Goal: Task Accomplishment & Management: Use online tool/utility

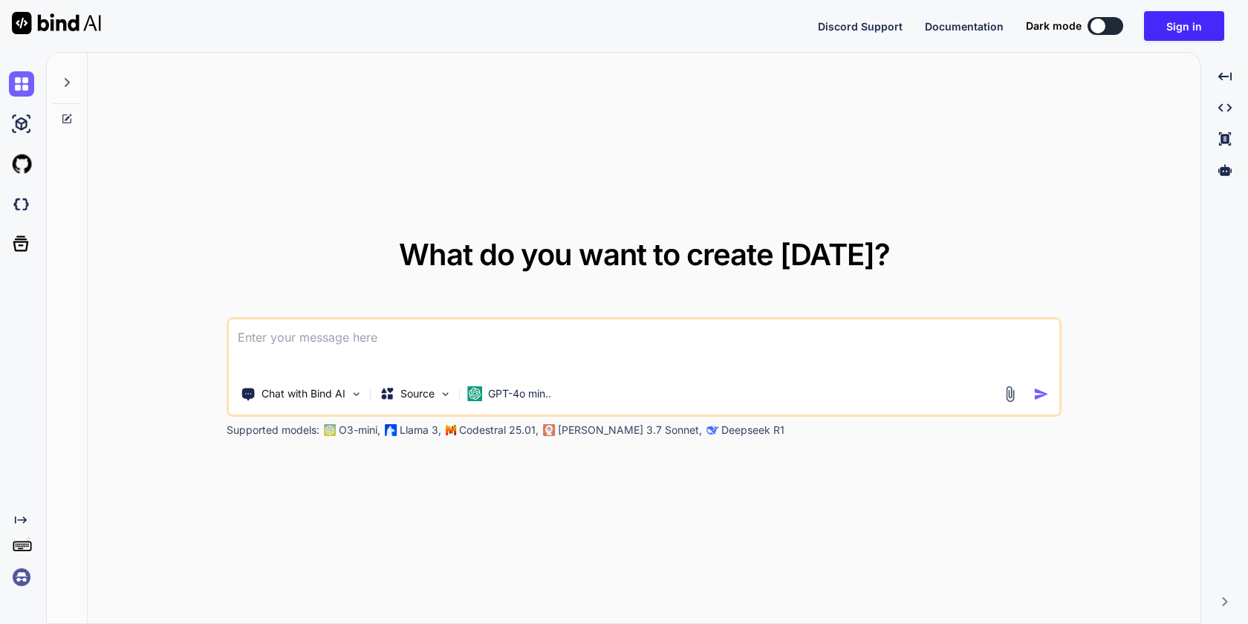
click at [22, 582] on img at bounding box center [21, 577] width 25 height 25
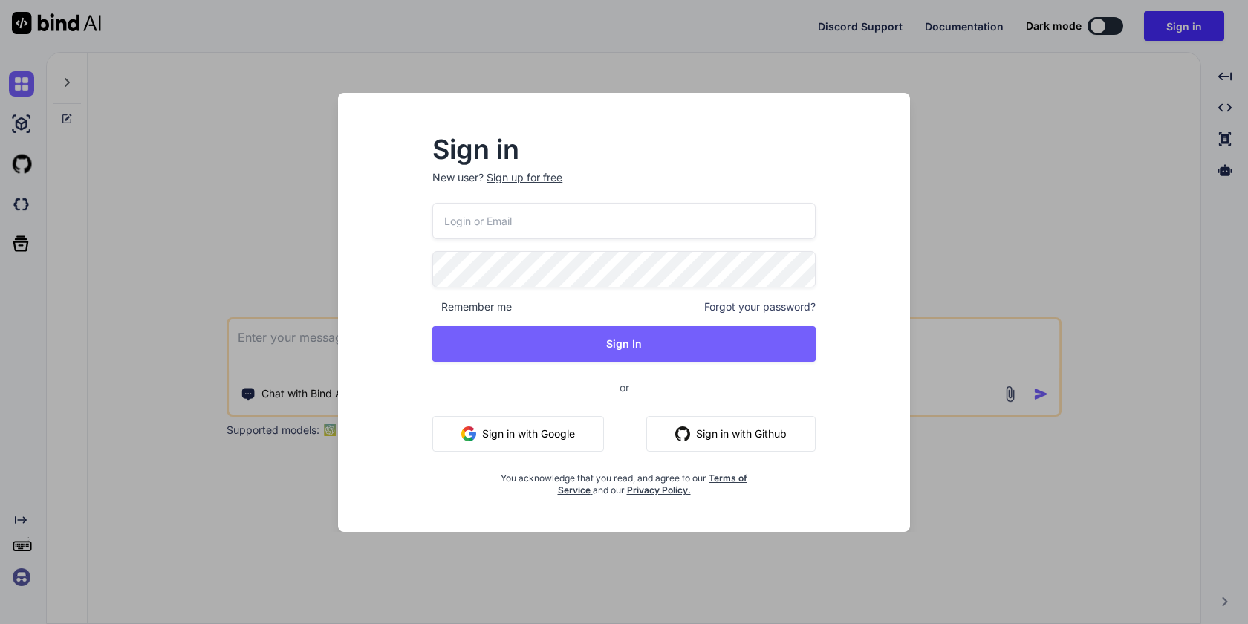
click at [495, 445] on button "Sign in with Google" at bounding box center [518, 434] width 172 height 36
click at [510, 433] on button "Sign in with Google" at bounding box center [518, 434] width 172 height 36
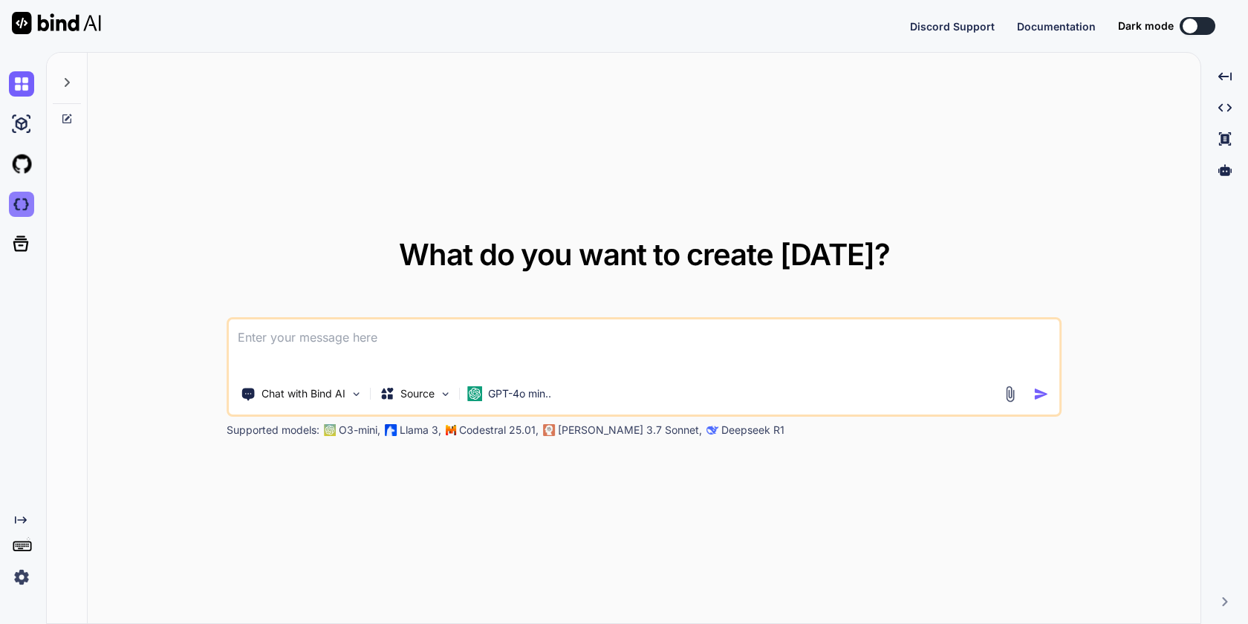
click at [23, 205] on img at bounding box center [21, 204] width 25 height 25
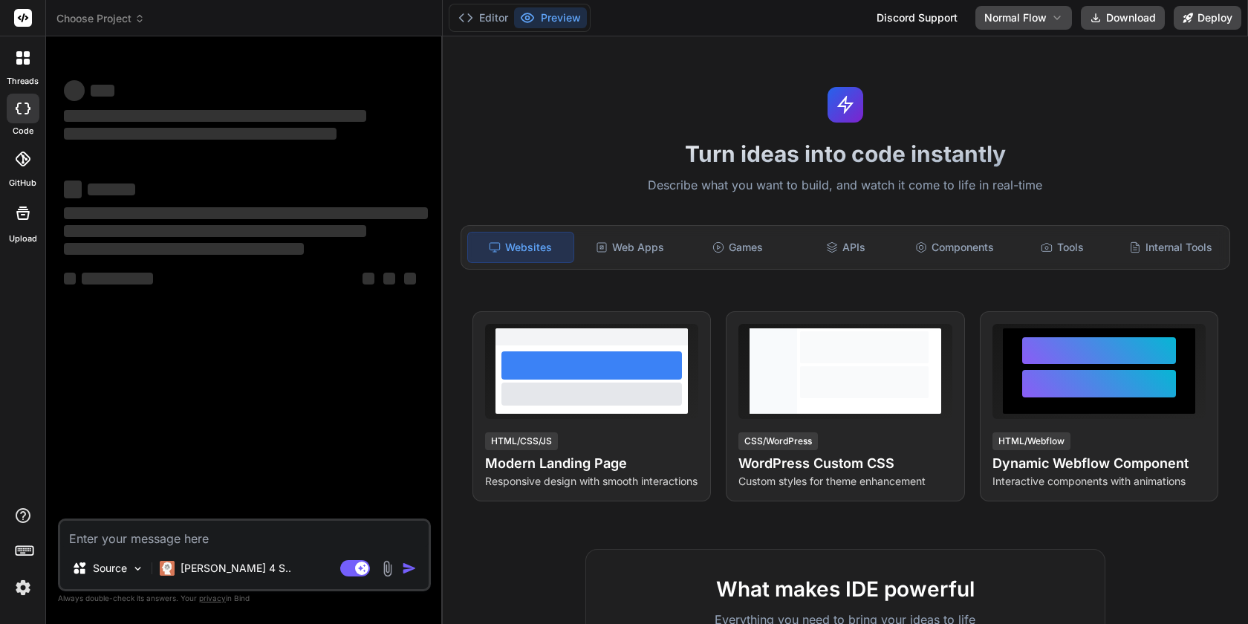
click at [120, 26] on header "Choose Project Created with Pixso." at bounding box center [244, 18] width 397 height 36
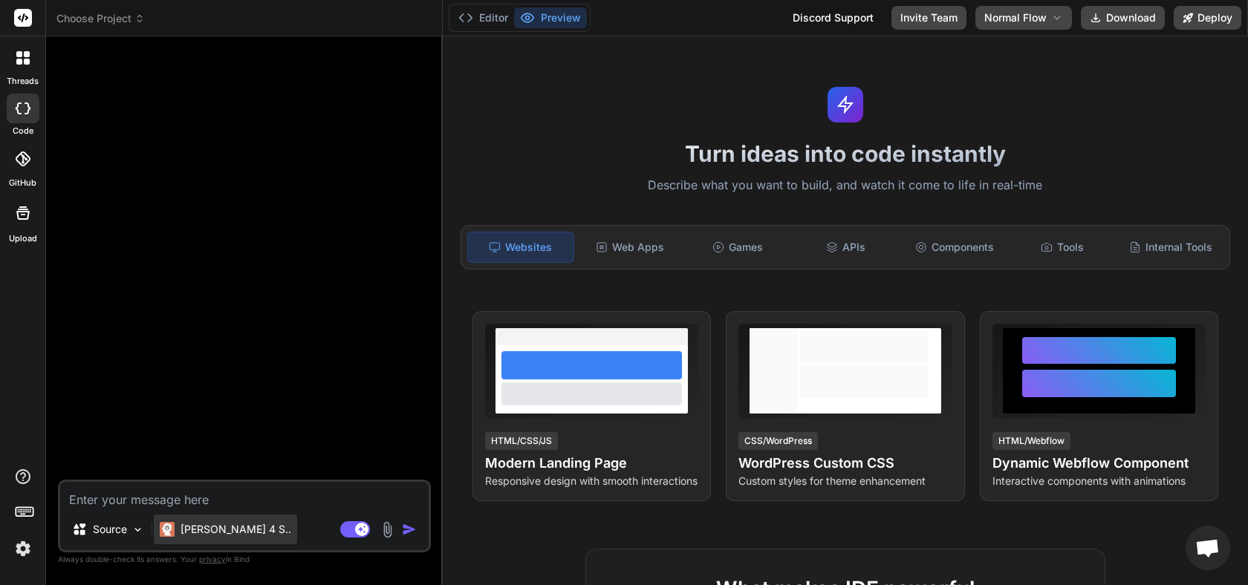
click at [206, 531] on p "[PERSON_NAME] 4 S.." at bounding box center [236, 529] width 111 height 15
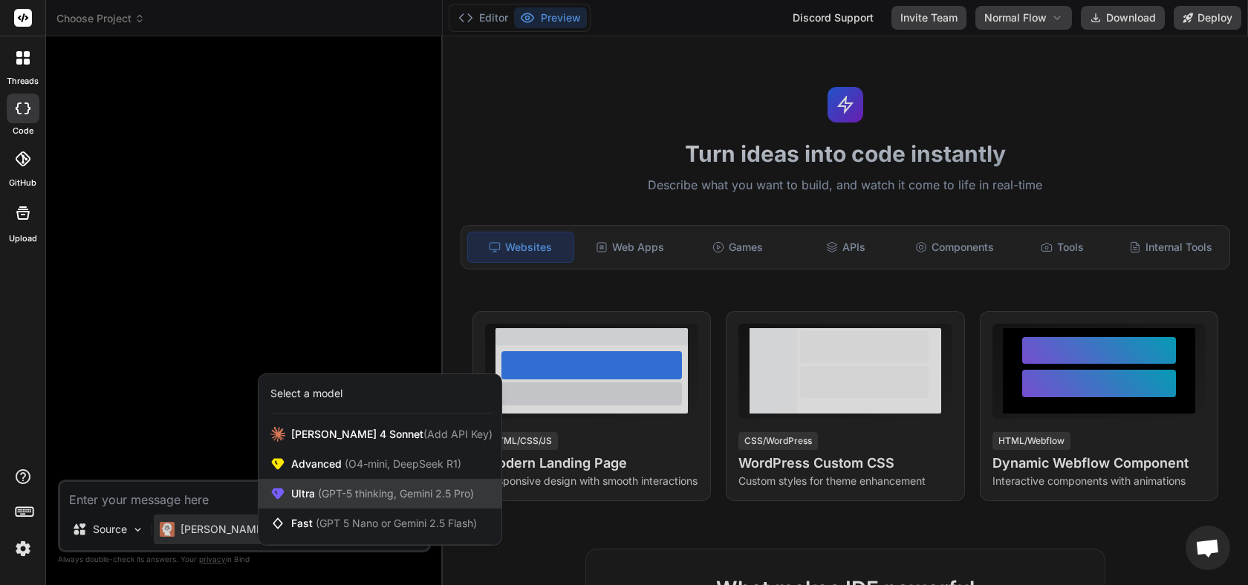
click at [311, 494] on span "Ultra (GPT-5 thinking, Gemini 2.5 Pro)" at bounding box center [382, 494] width 183 height 15
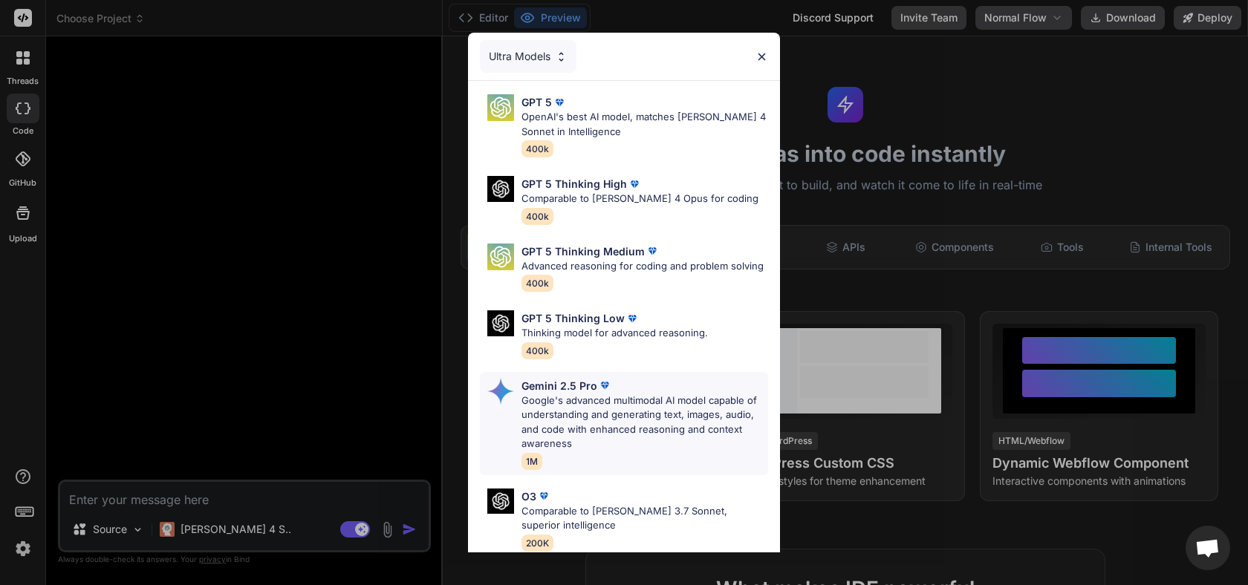
click at [613, 418] on p "Google's advanced multimodal AI model capable of understanding and generating t…" at bounding box center [645, 423] width 247 height 58
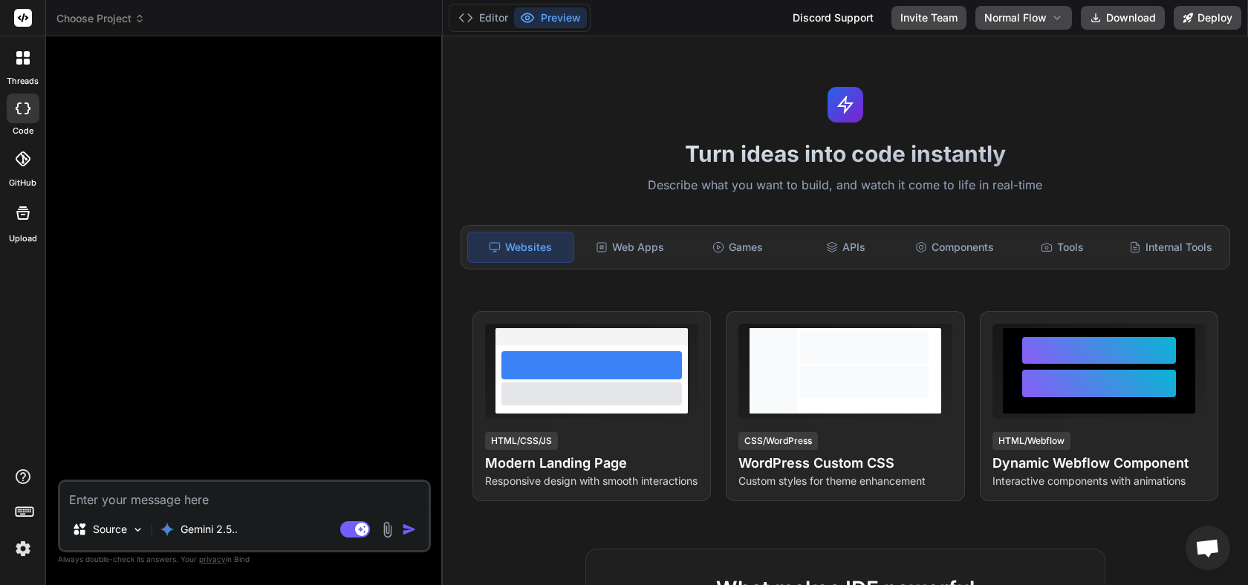
click at [287, 495] on textarea at bounding box center [244, 495] width 369 height 27
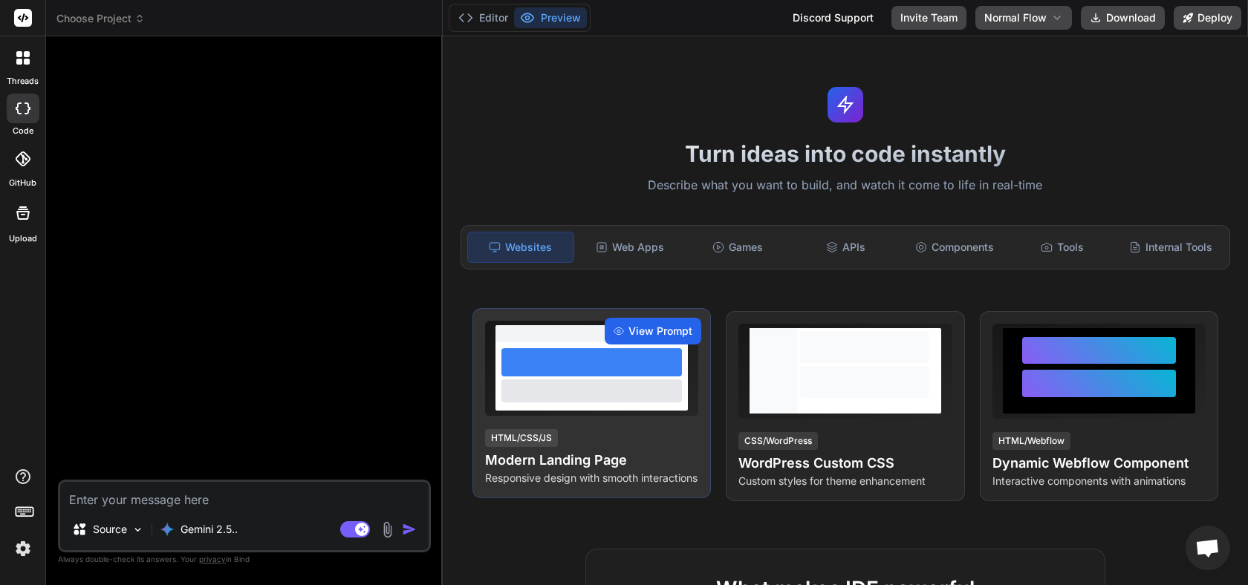
click at [651, 325] on span "View Prompt" at bounding box center [661, 331] width 64 height 15
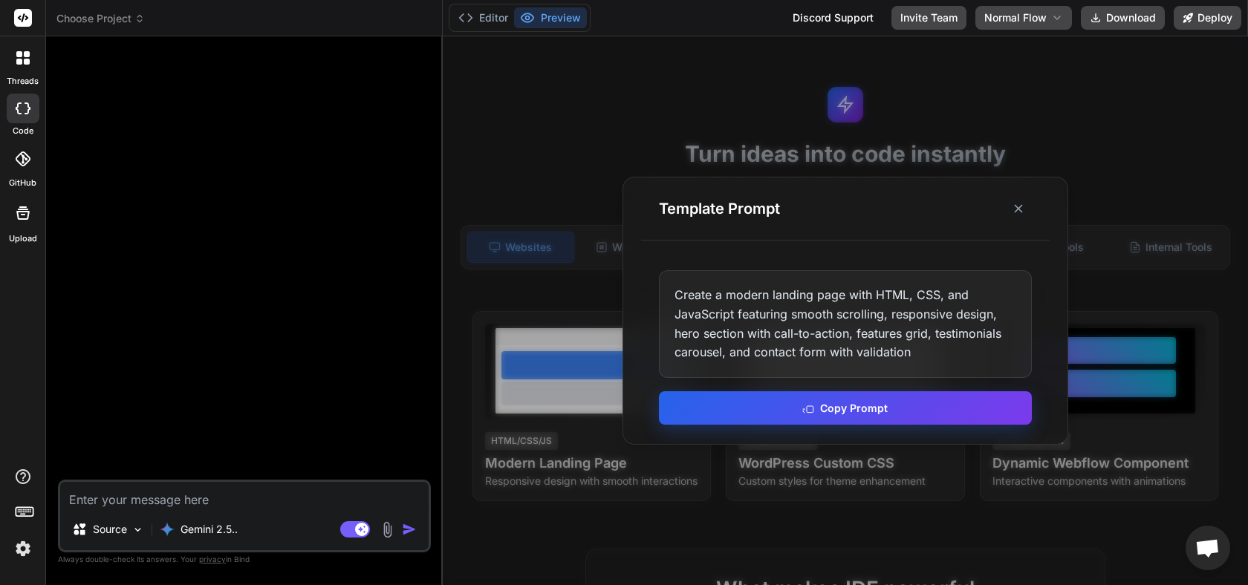
click at [849, 412] on button "Copy Prompt" at bounding box center [845, 408] width 373 height 33
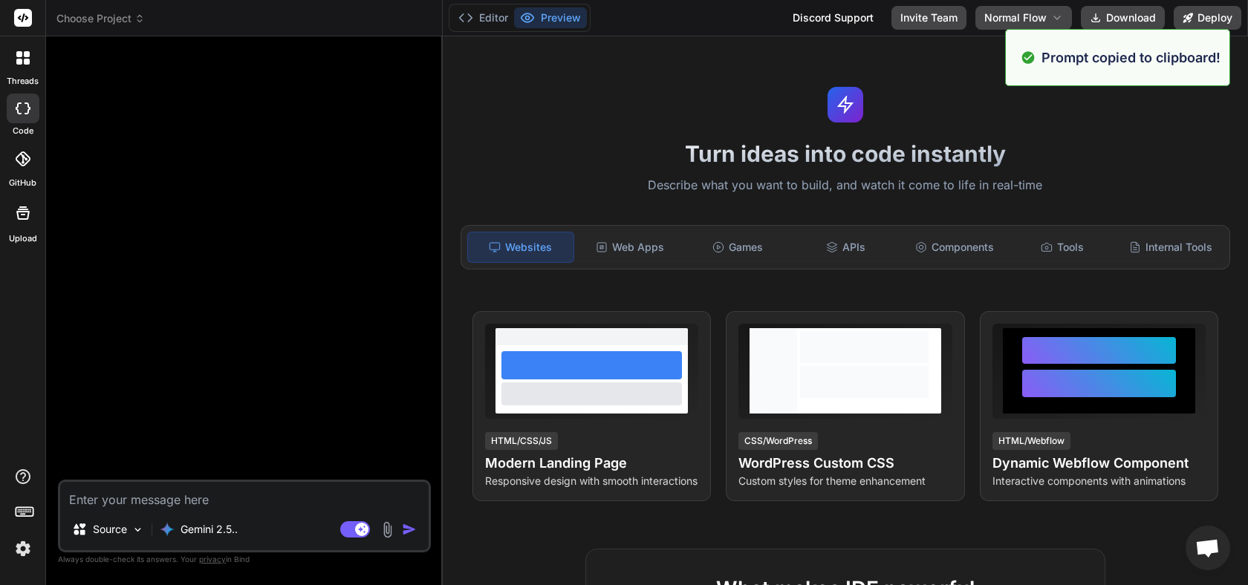
click at [302, 496] on textarea at bounding box center [244, 495] width 369 height 27
paste textarea "Create a modern landing page with HTML, CSS, and JavaScript featuring smooth sc…"
type textarea "x"
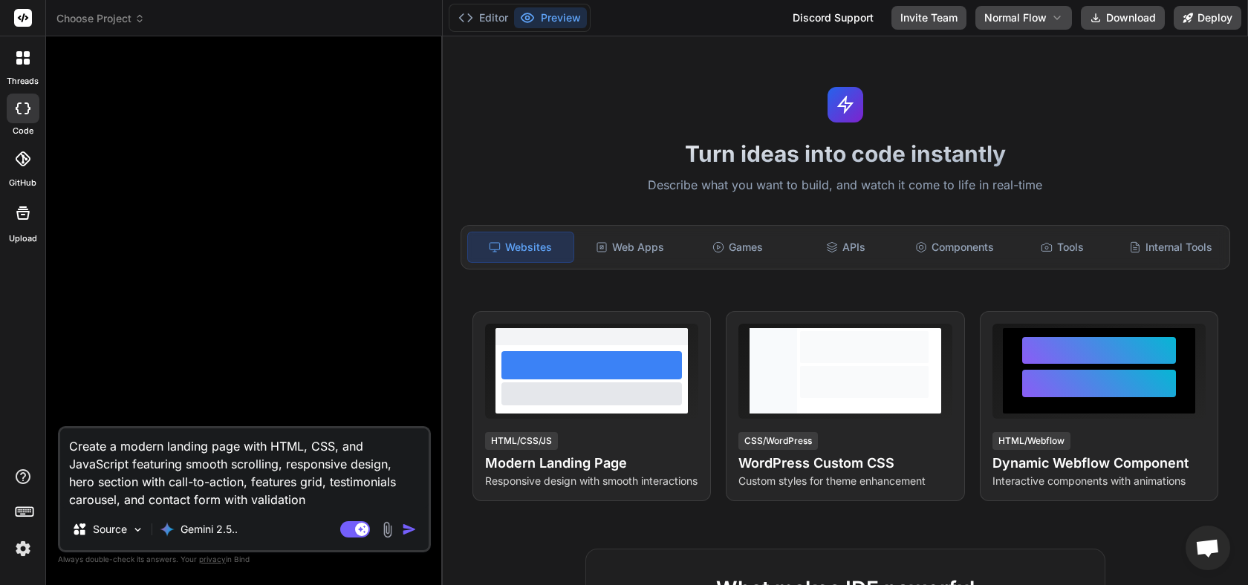
type textarea "Create a modern landing page with HTML, CSS, and JavaScript featuring smooth sc…"
click at [408, 531] on img "button" at bounding box center [409, 529] width 15 height 15
type textarea "x"
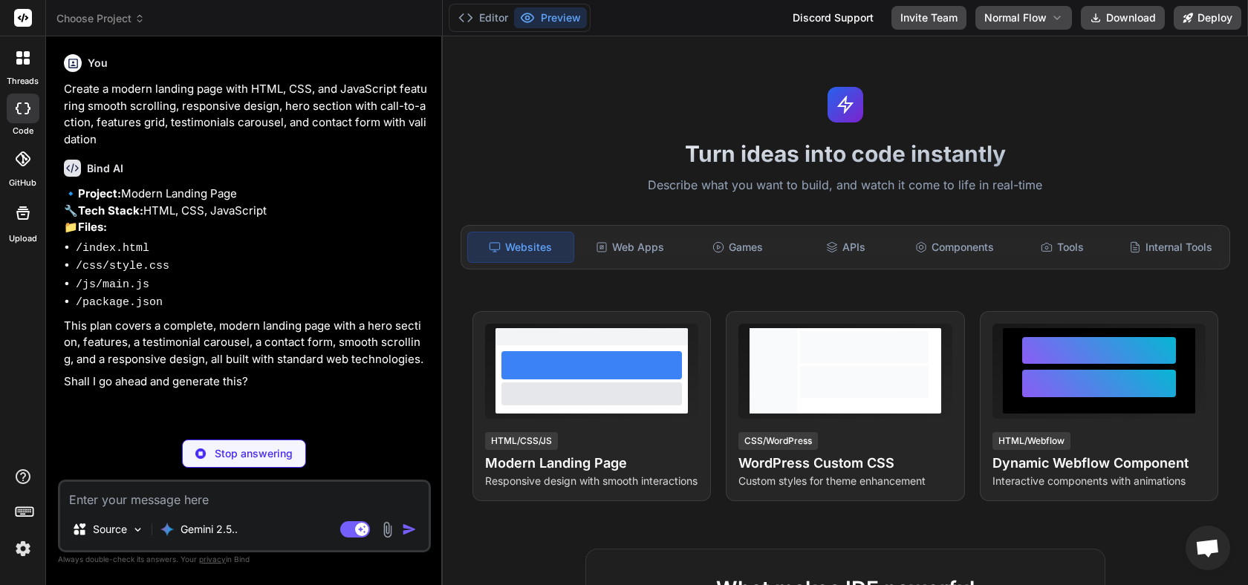
click at [172, 499] on textarea at bounding box center [244, 495] width 369 height 27
type textarea "x"
type textarea "y"
type textarea "x"
type textarea "ye"
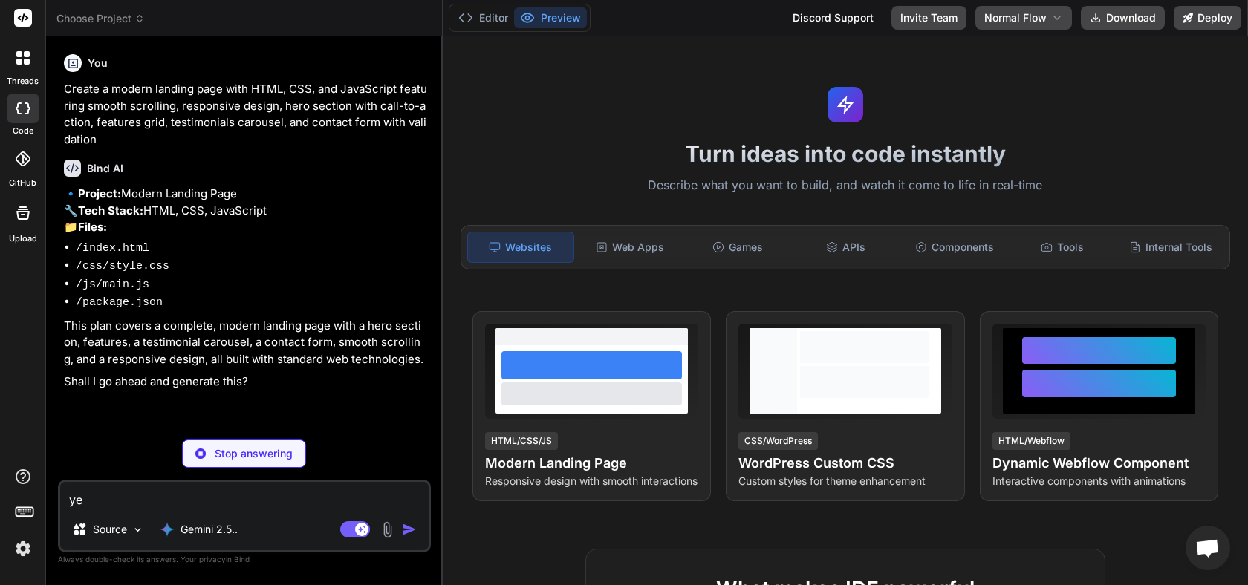
type textarea "x"
type textarea "yes"
type textarea "x"
type textarea "yes"
type textarea "x"
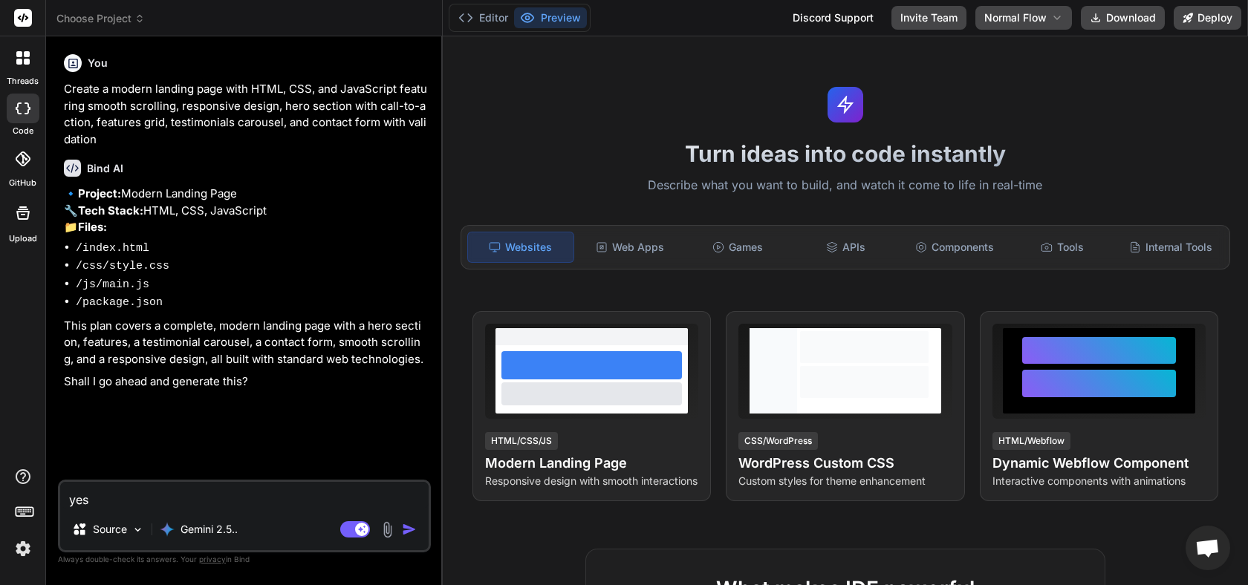
type textarea "yes"
click at [408, 531] on img "button" at bounding box center [409, 529] width 15 height 15
type textarea "x"
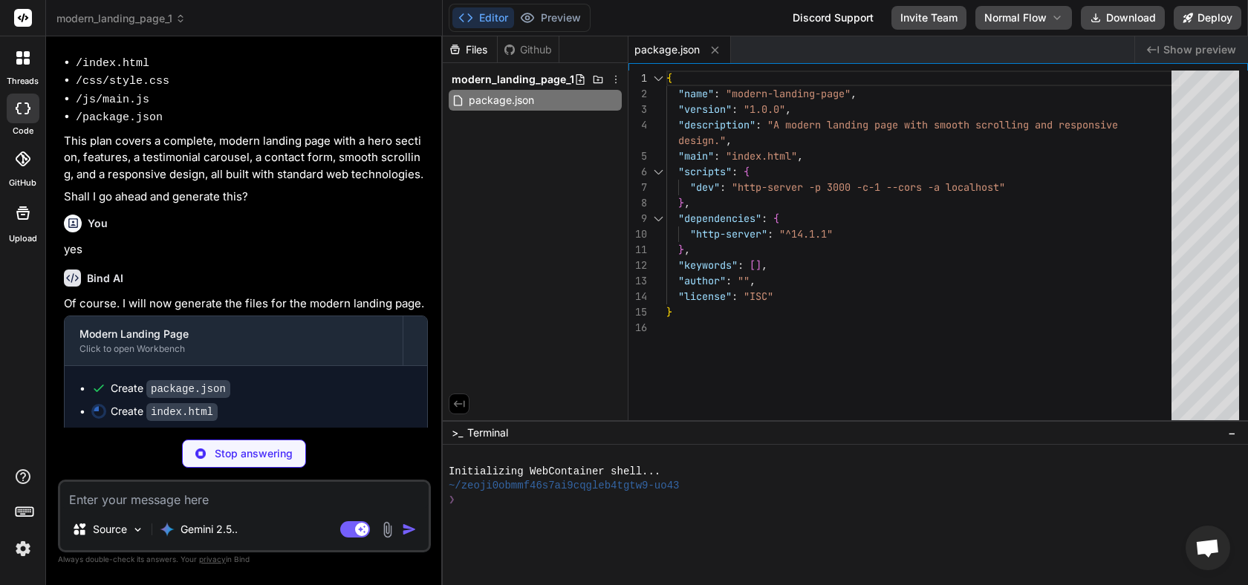
scroll to position [185, 0]
type textarea "x"
type textarea "<script src="js/main.js"></script> </body> </html>"
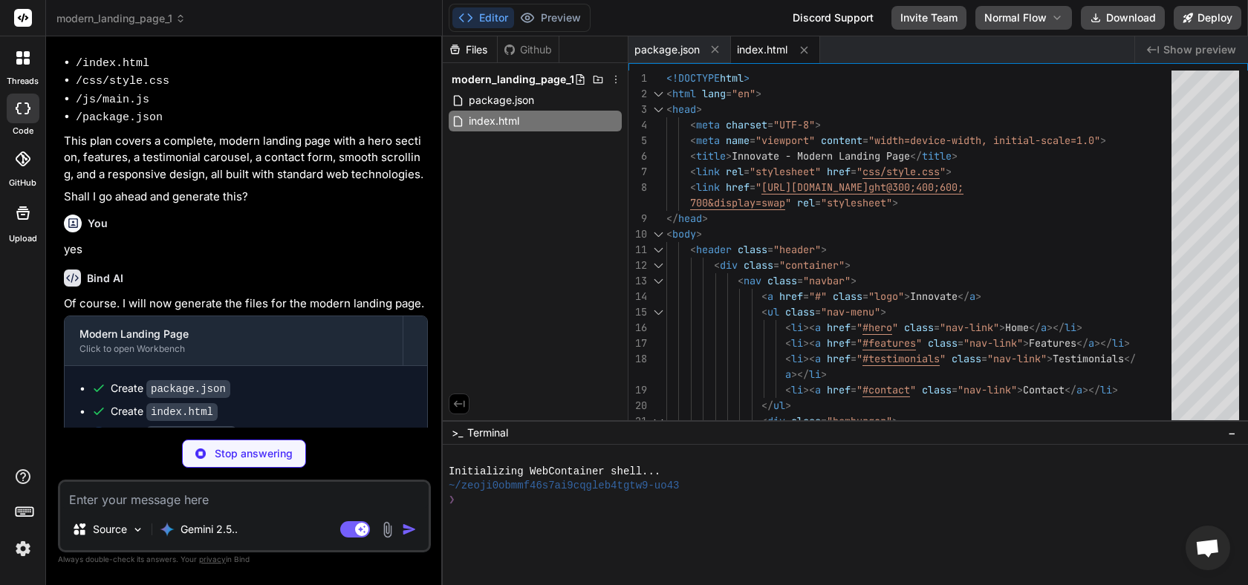
scroll to position [208, 0]
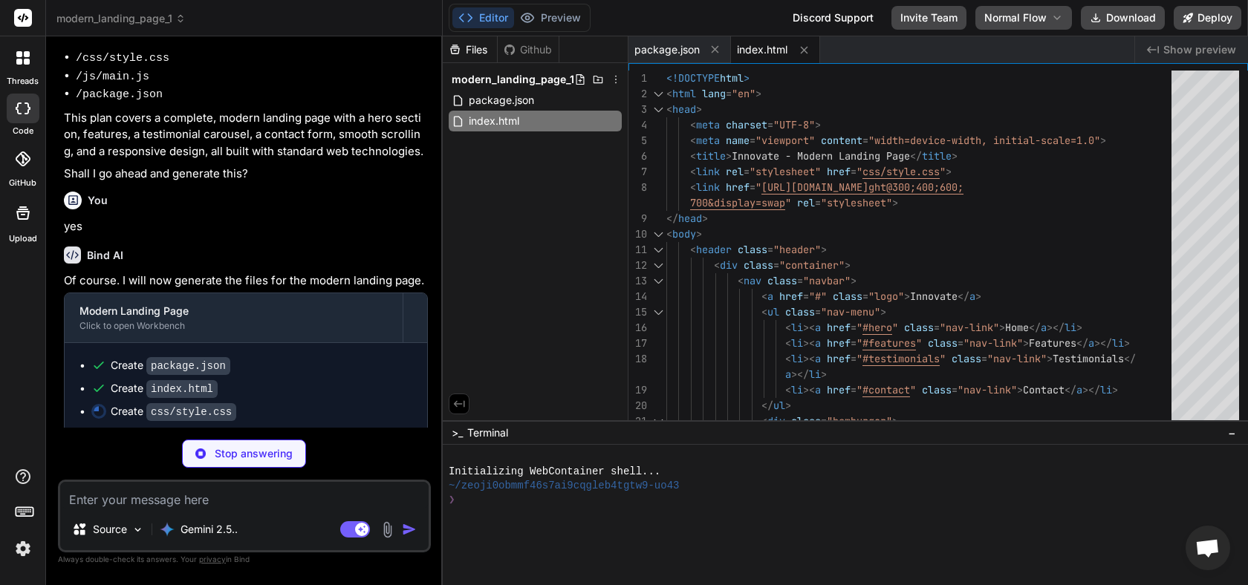
type textarea "x"
type textarea "font-size: 2.5rem; } .section-title { font-size: 2rem; } }"
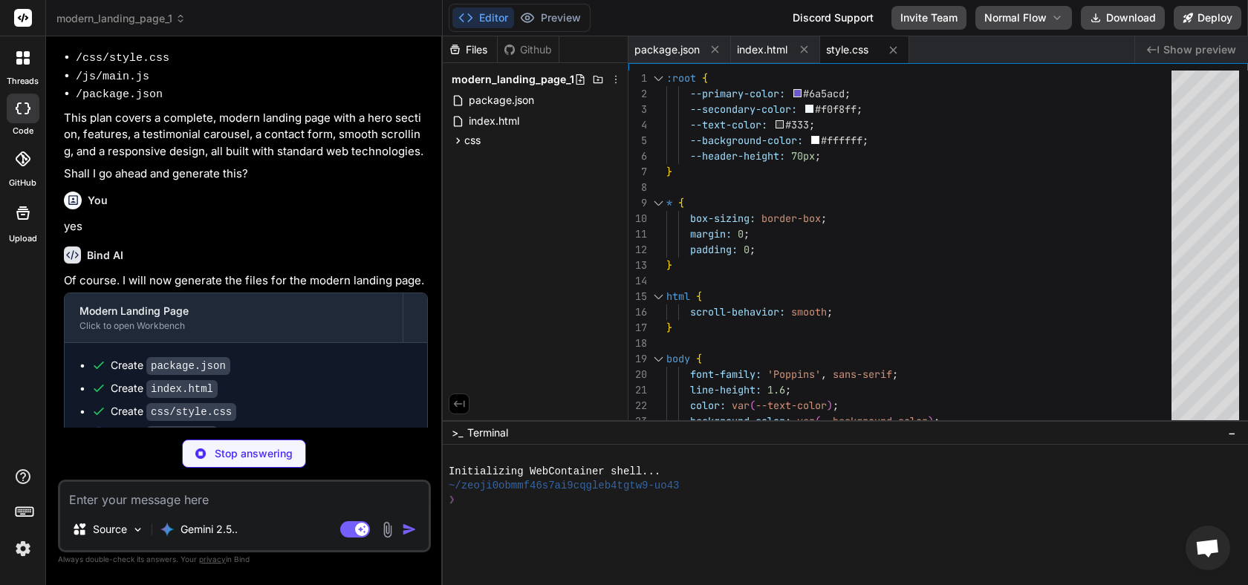
scroll to position [230, 0]
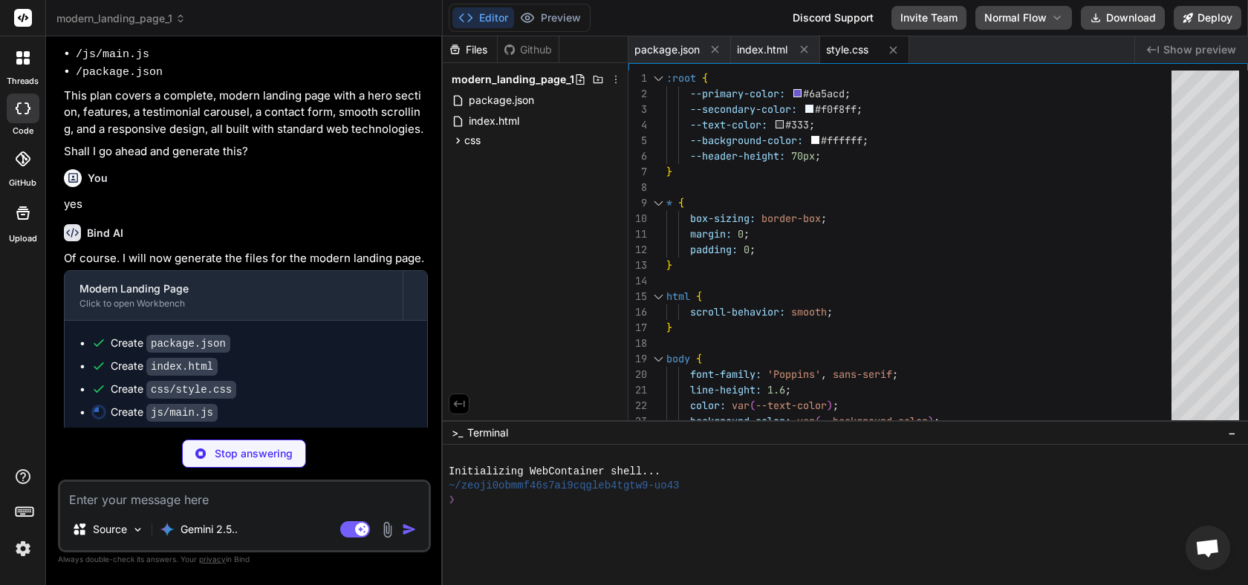
type textarea "x"
type textarea "} });"
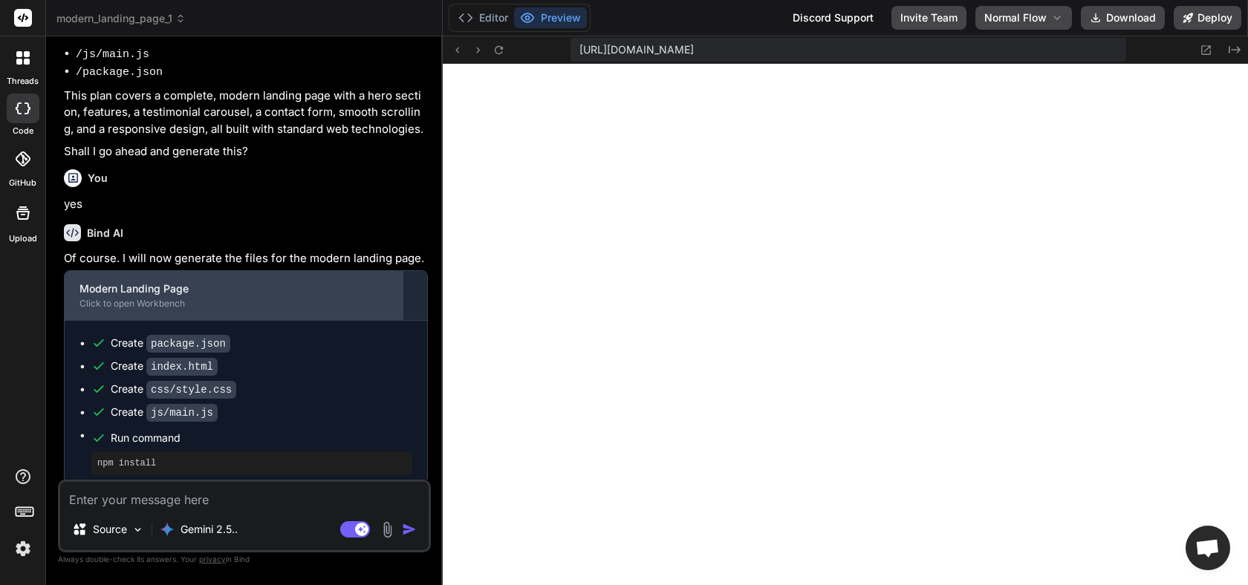
scroll to position [288, 0]
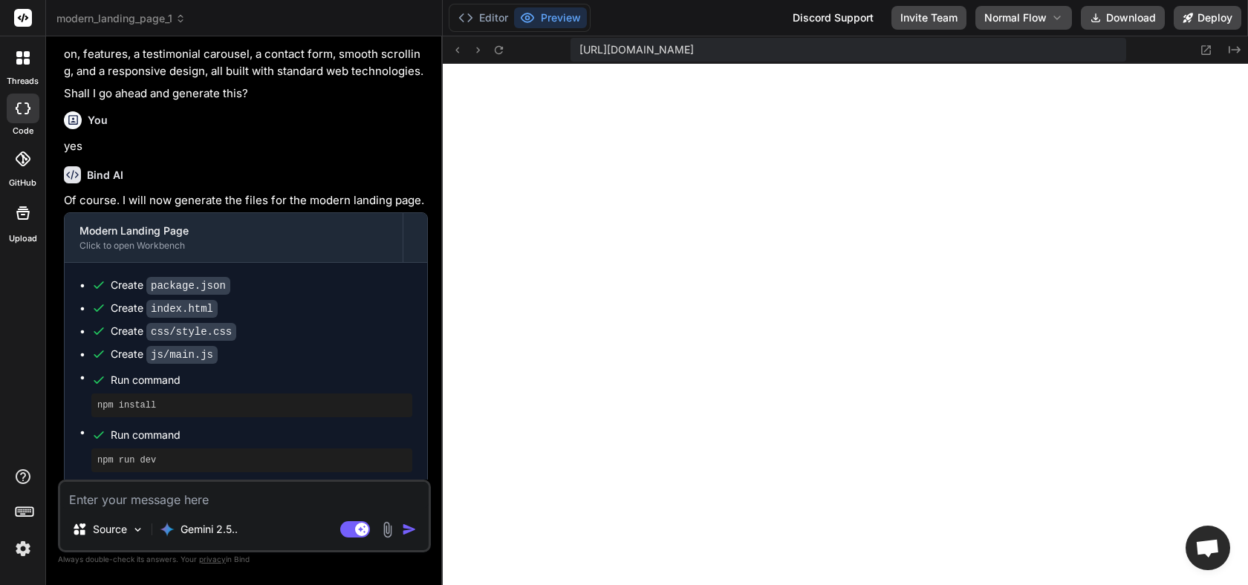
click at [230, 496] on textarea at bounding box center [244, 495] width 369 height 27
type textarea "x"
type textarea "u"
type textarea "x"
type textarea "up"
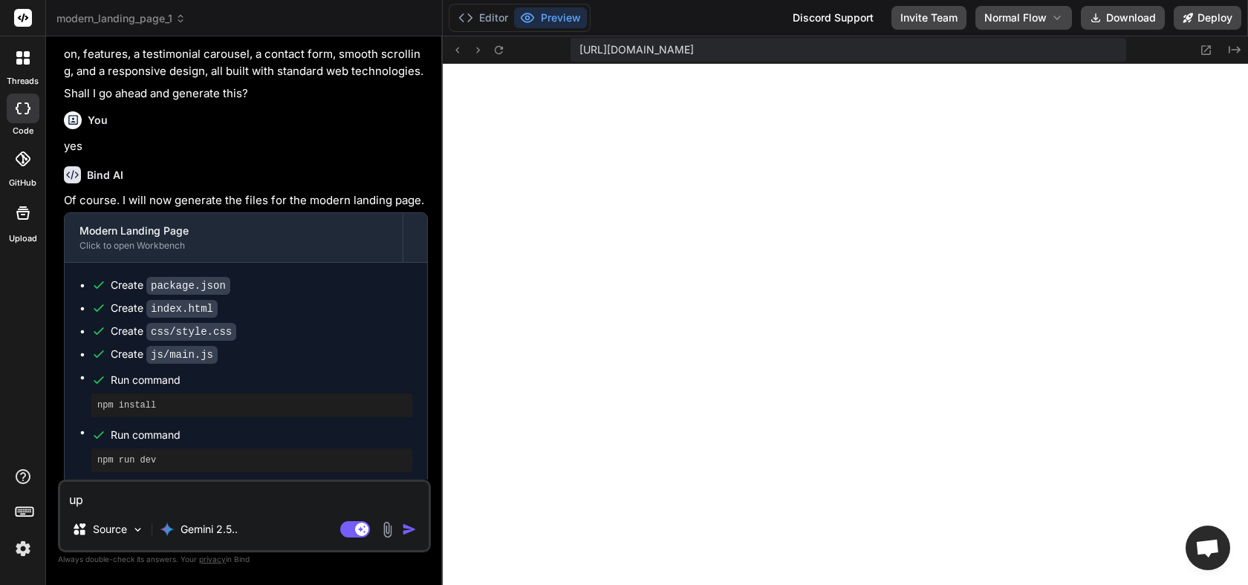
type textarea "x"
type textarea "upd"
type textarea "x"
type textarea "upda"
type textarea "x"
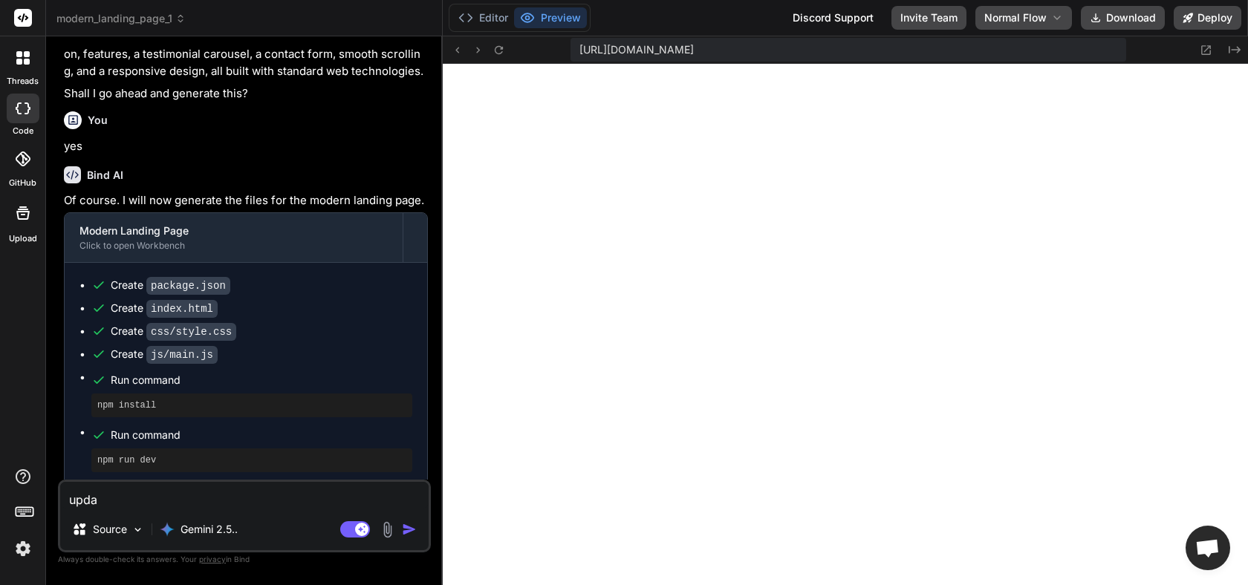
type textarea "updat"
type textarea "x"
type textarea "update"
type textarea "x"
type textarea "update"
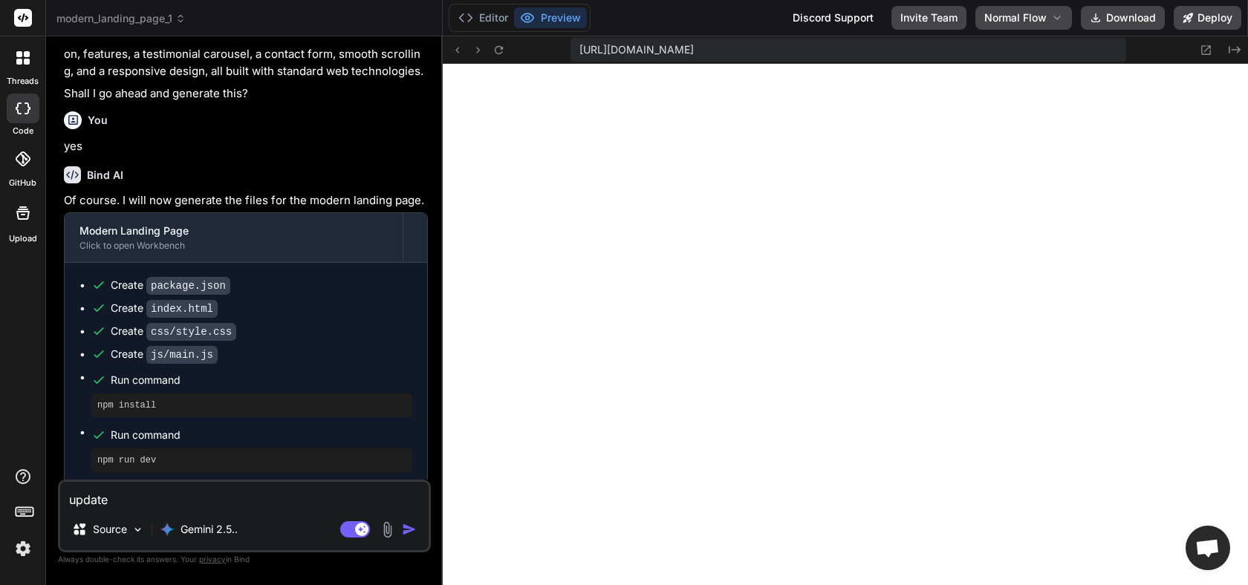
type textarea "x"
type textarea "update C"
type textarea "x"
type textarea "update CT"
type textarea "x"
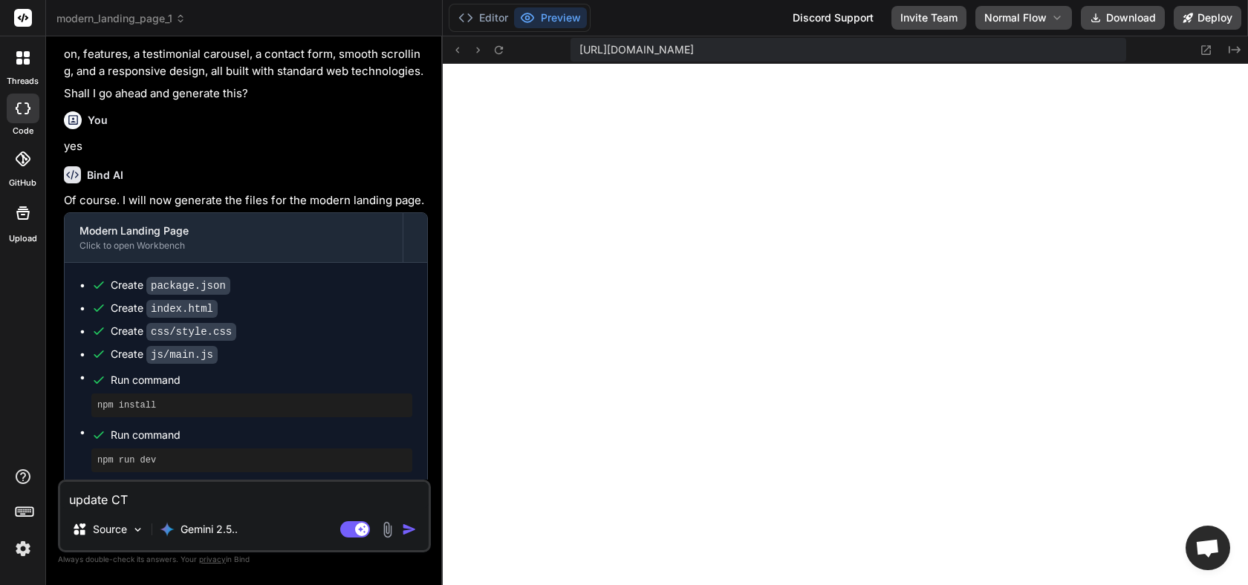
type textarea "update CTA"
type textarea "x"
type textarea "update CTA"
type textarea "x"
type textarea "update CTA c"
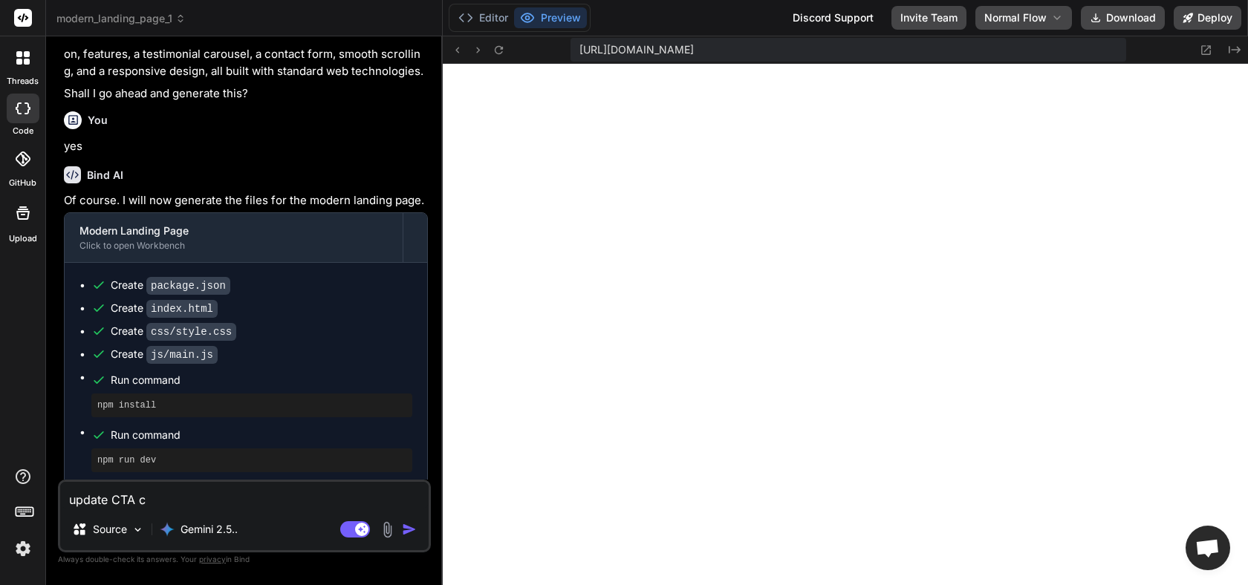
type textarea "x"
type textarea "update CTA co"
type textarea "x"
type textarea "update CTA col"
type textarea "x"
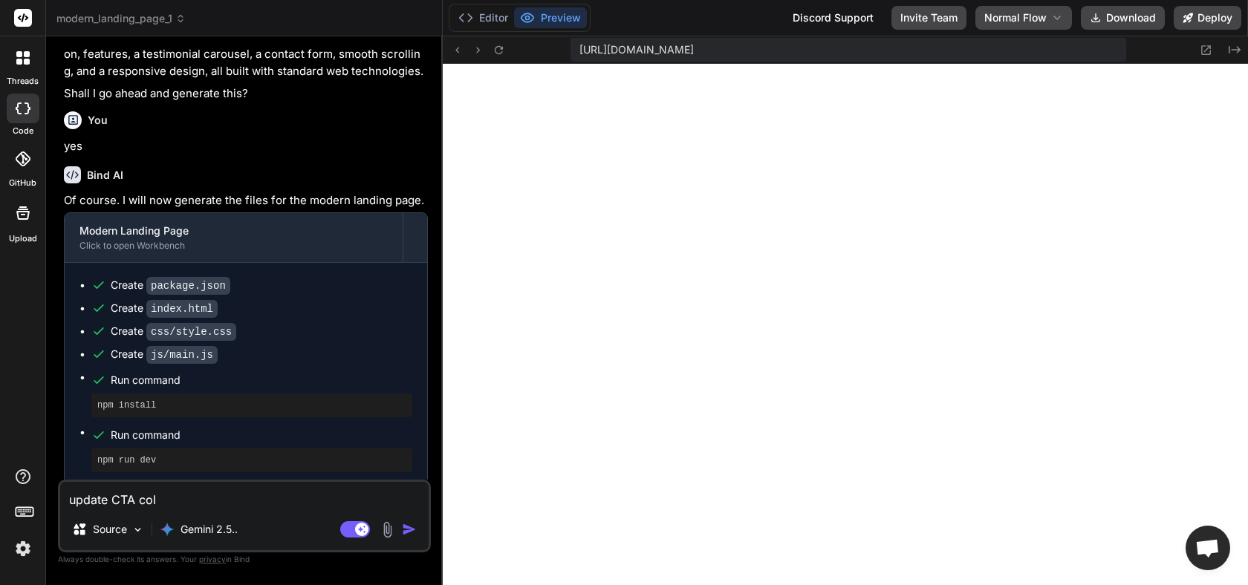
type textarea "update CTA colo"
type textarea "x"
type textarea "update CTA color"
type textarea "x"
type textarea "update CTA color"
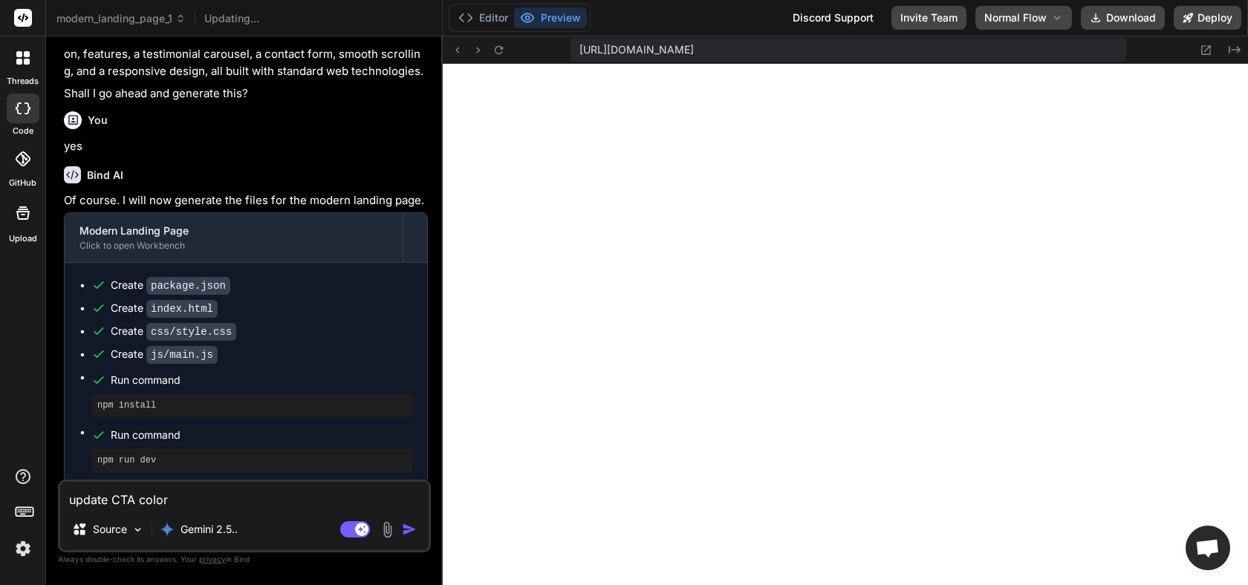
type textarea "x"
type textarea "update CTA color t"
type textarea "x"
type textarea "update CTA color to"
type textarea "x"
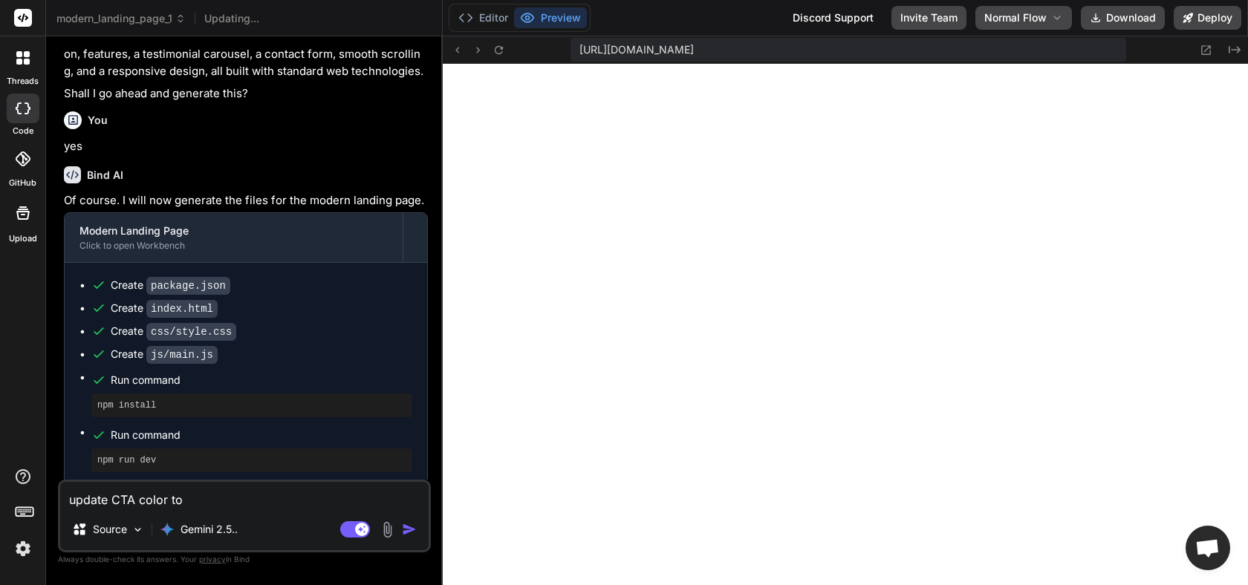
type textarea "update CTA color to r"
type textarea "x"
type textarea "update CTA color to re"
type textarea "x"
type textarea "update CTA color to red"
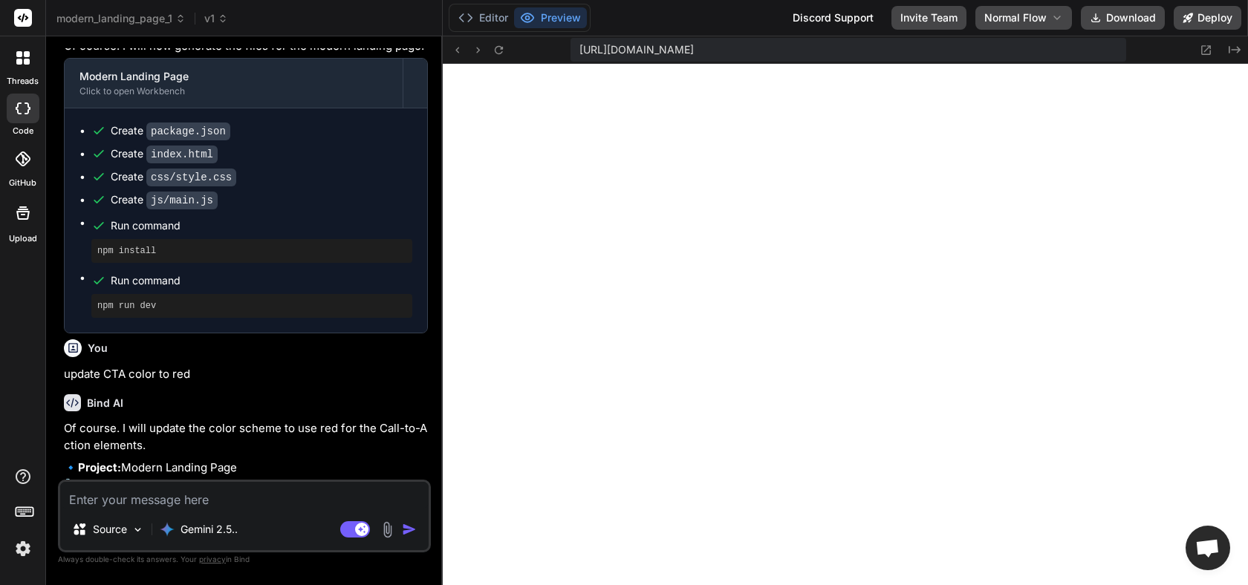
scroll to position [567, 0]
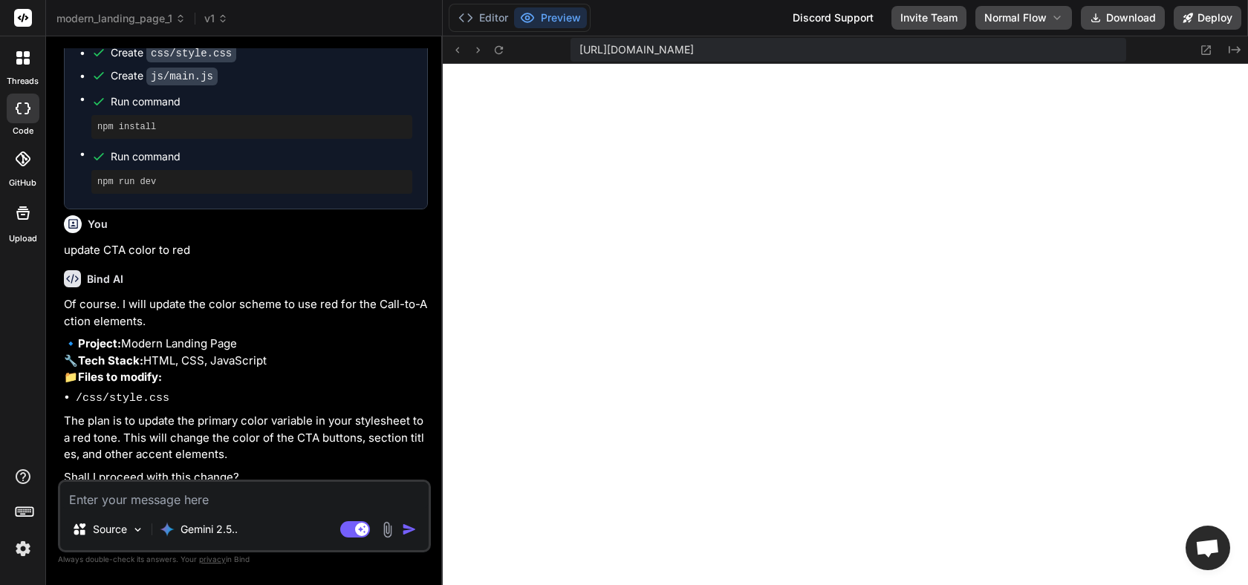
click at [143, 496] on textarea at bounding box center [244, 495] width 369 height 27
type textarea "x"
type textarea "y"
type textarea "x"
type textarea "ye"
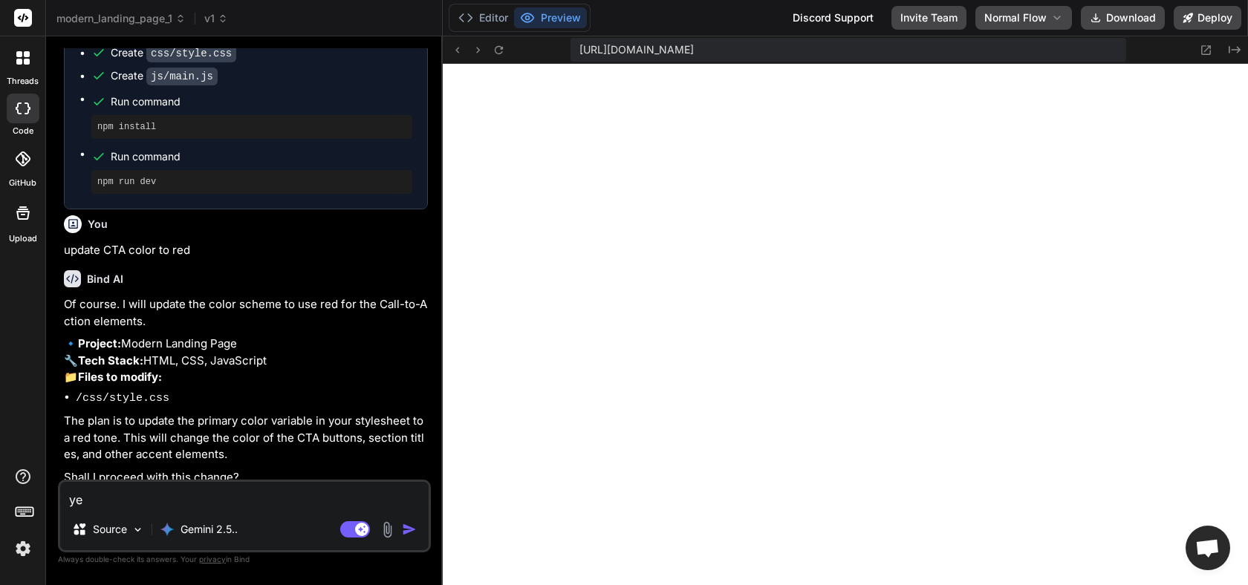
type textarea "x"
type textarea "yes"
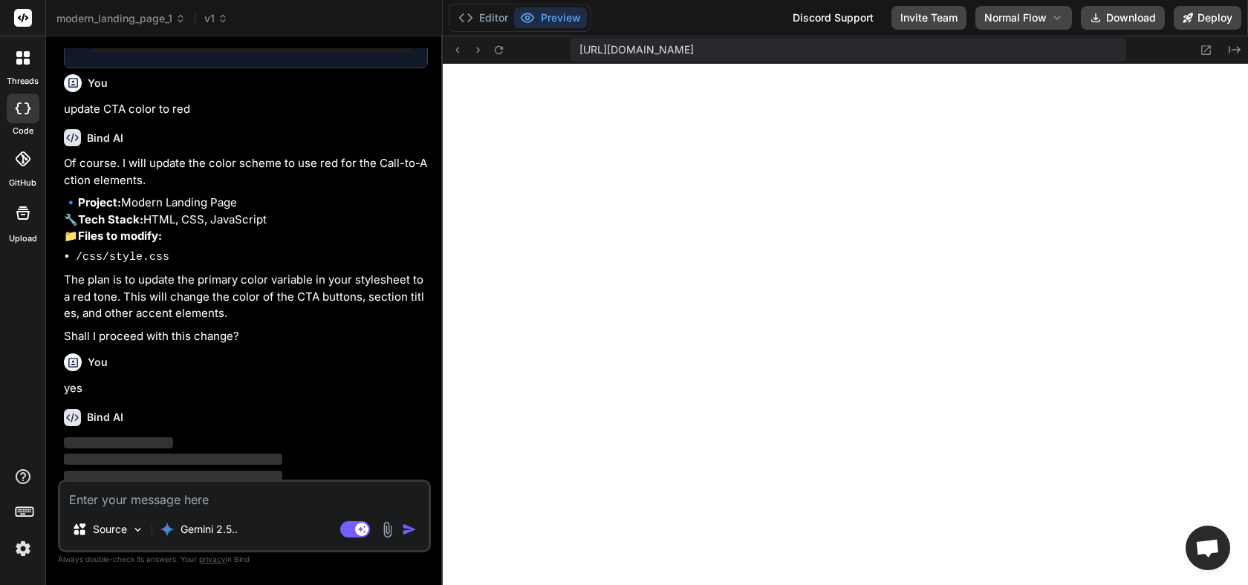
scroll to position [721, 0]
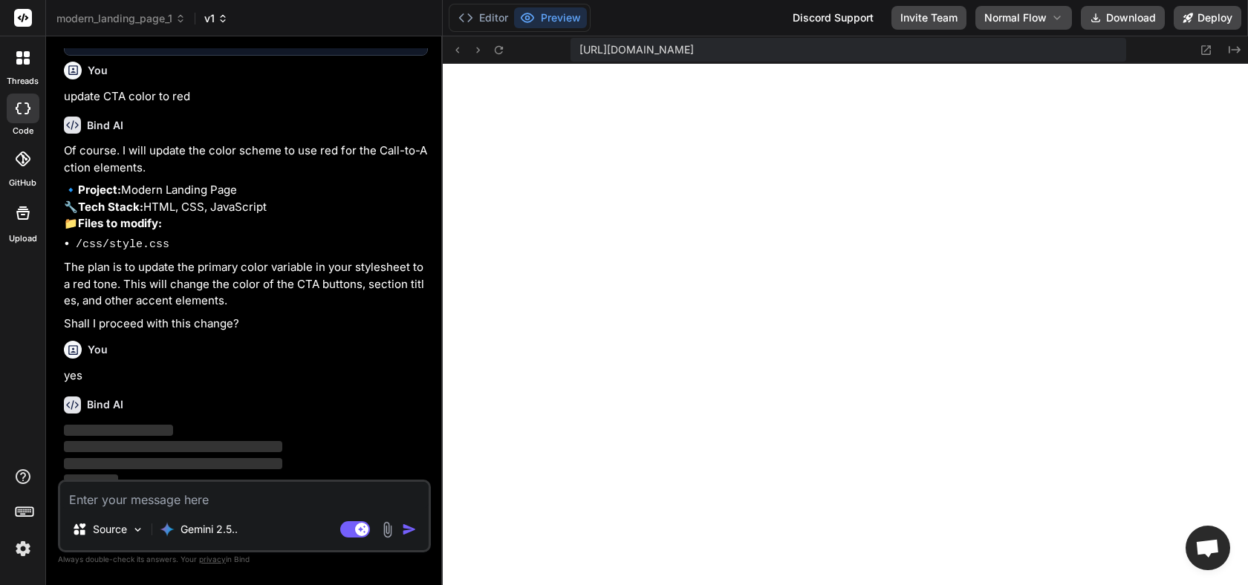
click at [218, 22] on span "v1" at bounding box center [216, 18] width 24 height 15
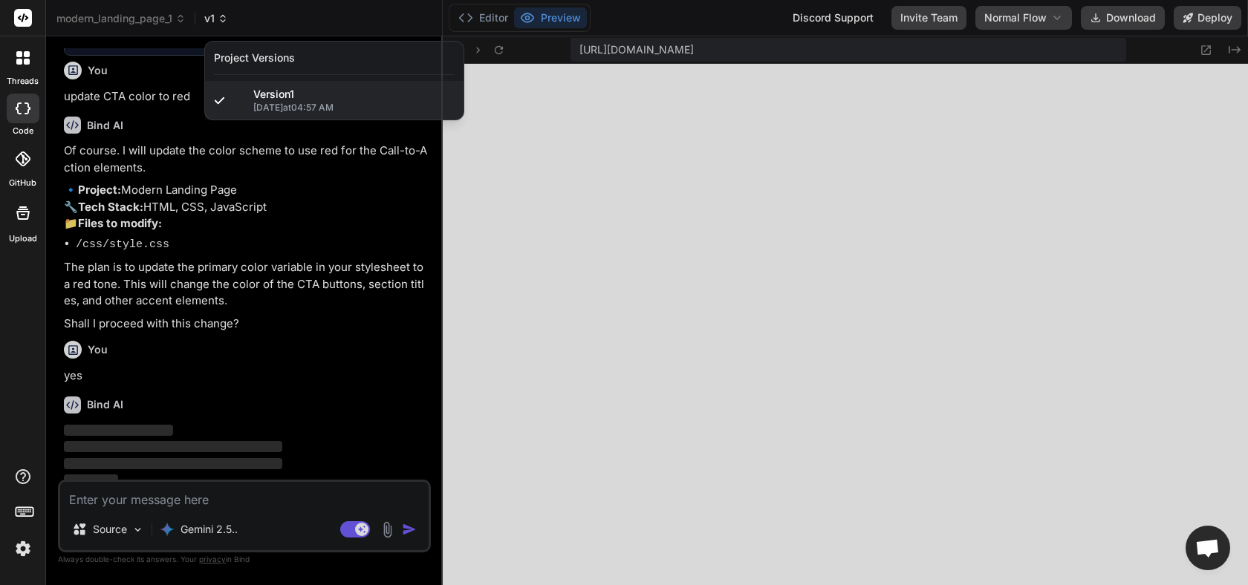
click at [218, 22] on div at bounding box center [624, 292] width 1248 height 585
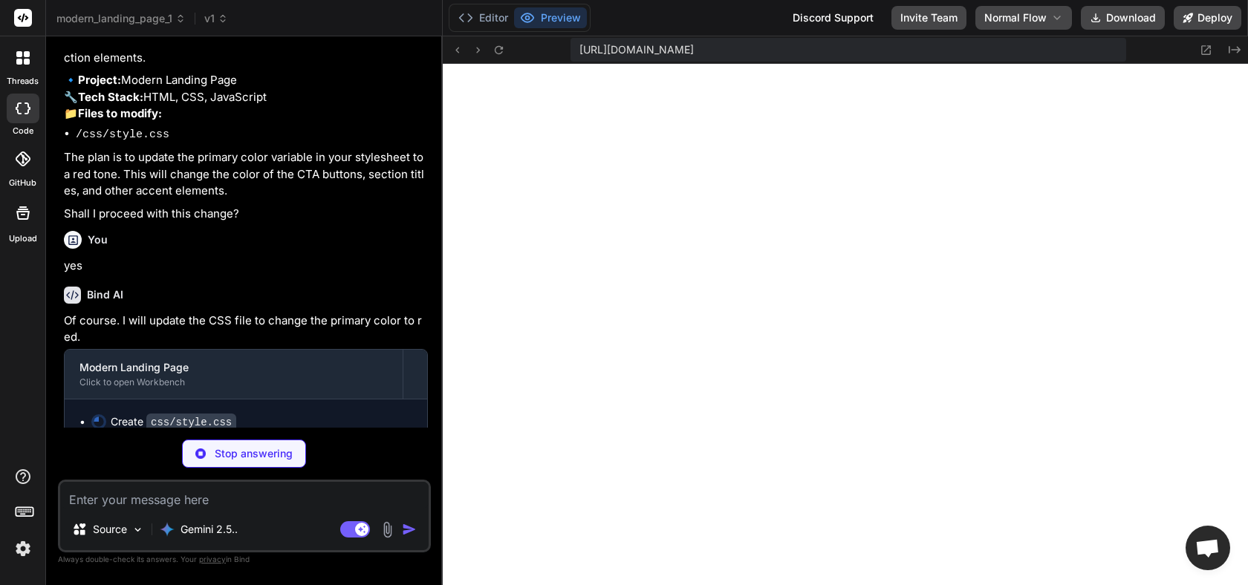
scroll to position [839, 0]
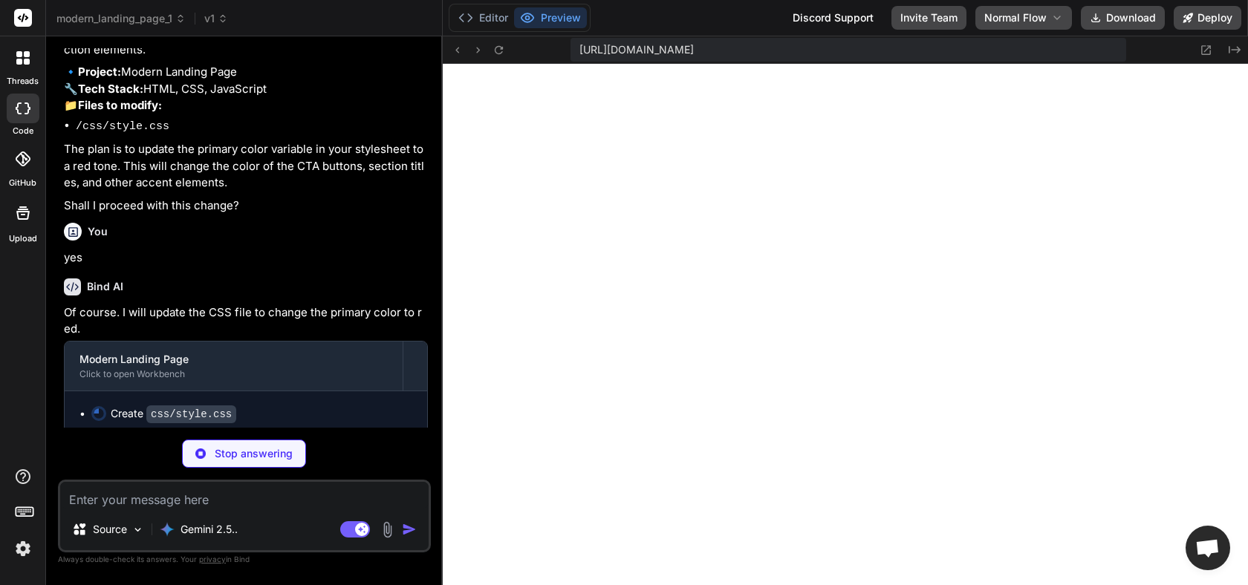
type textarea "x"
type textarea "font-size: 2.5rem; } .section-title { font-size: 2rem; } }"
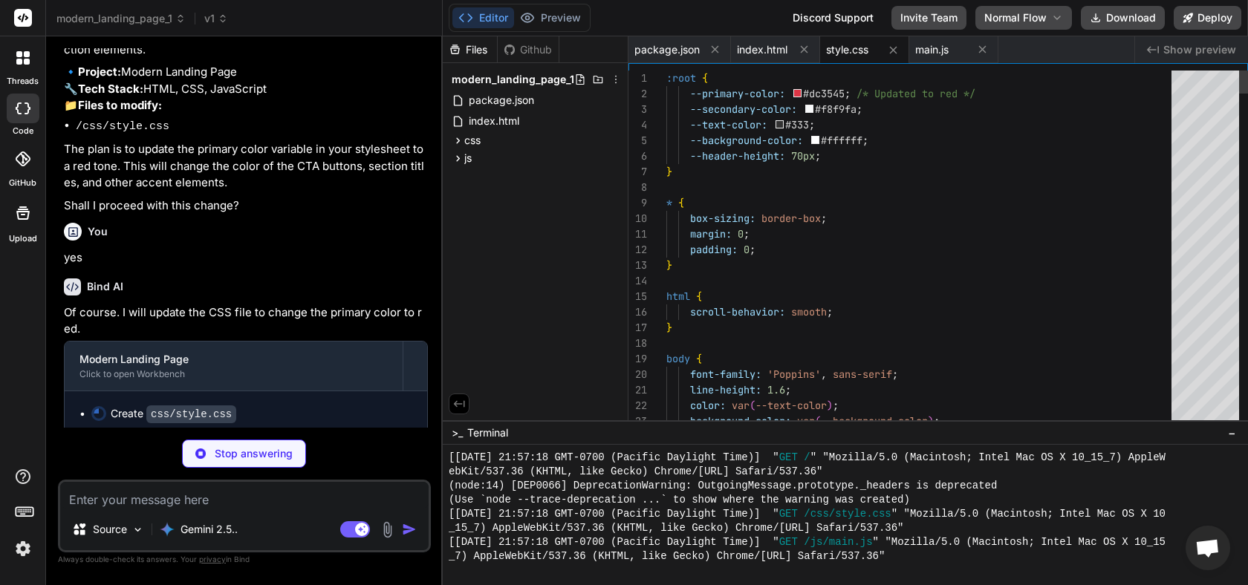
scroll to position [787, 0]
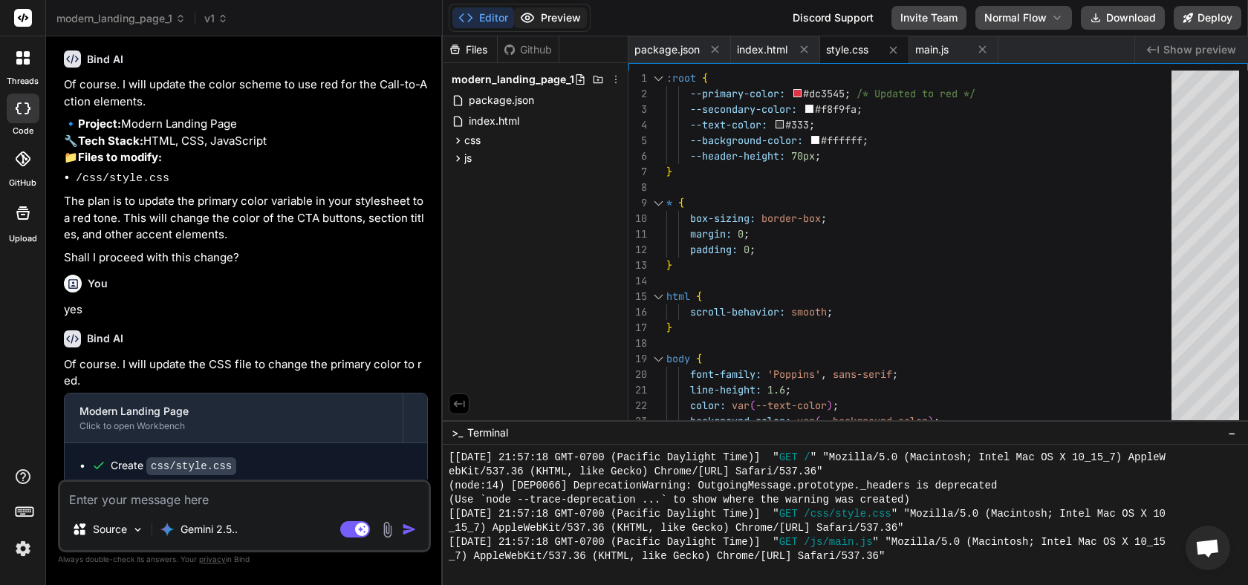
click at [565, 17] on button "Preview" at bounding box center [550, 17] width 73 height 21
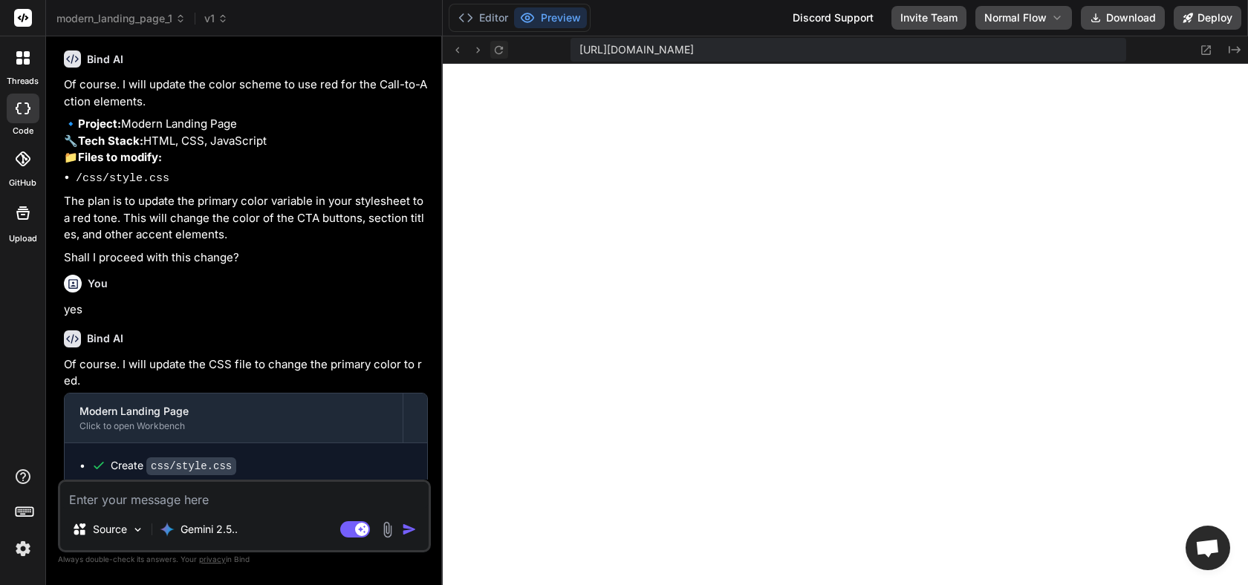
click at [500, 54] on icon at bounding box center [499, 50] width 13 height 13
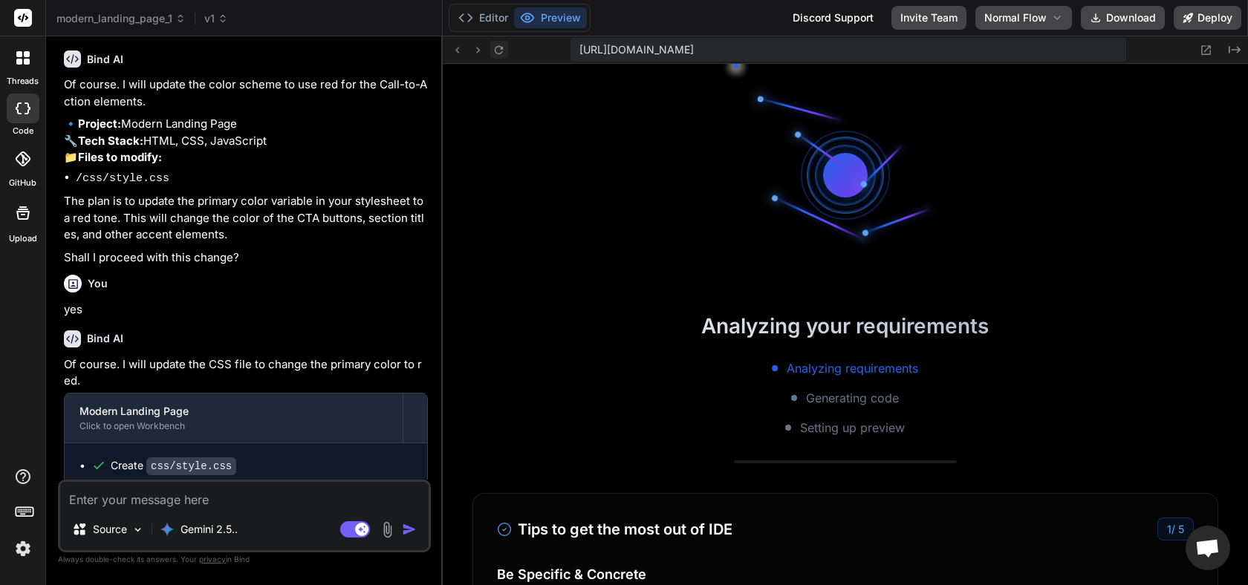
scroll to position [791, 0]
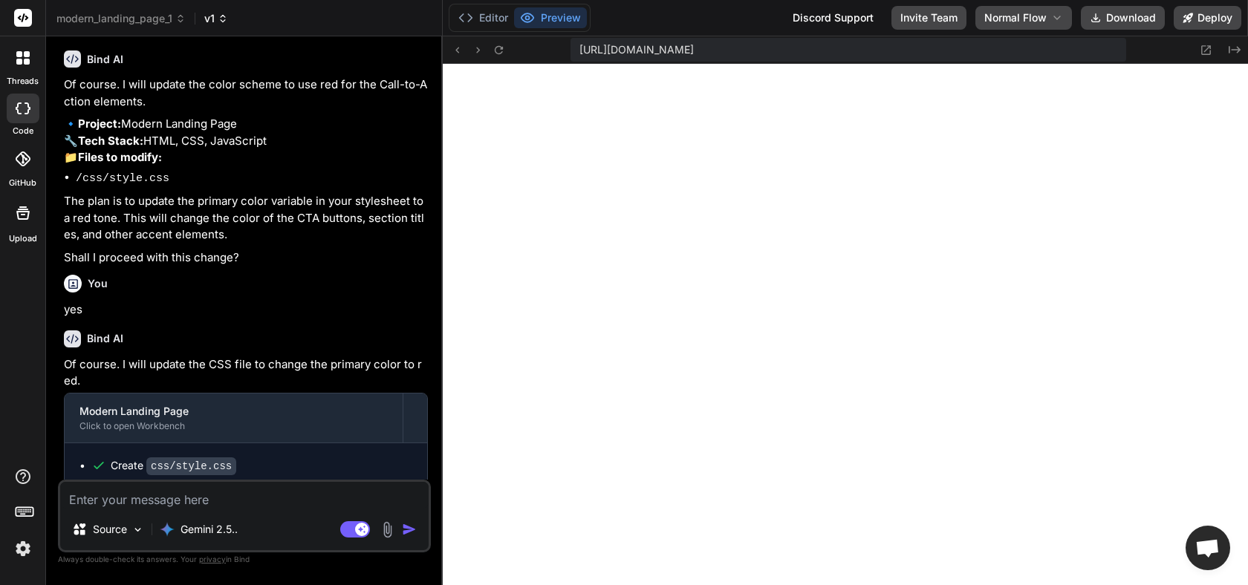
click at [216, 16] on span "v1" at bounding box center [216, 18] width 24 height 15
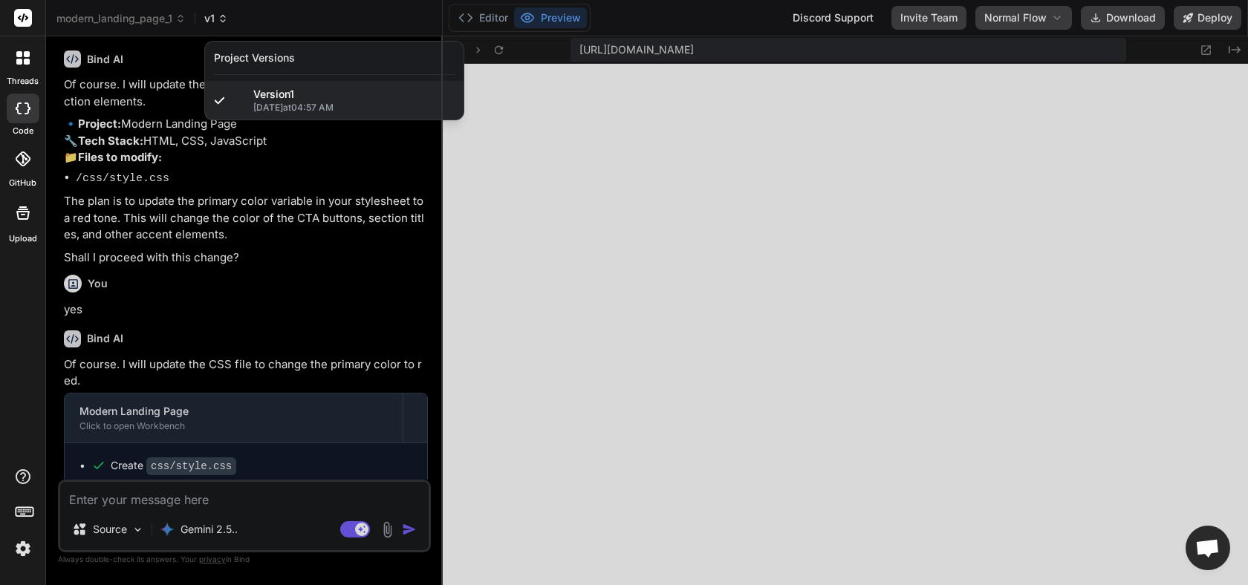
click at [216, 16] on div at bounding box center [624, 292] width 1248 height 585
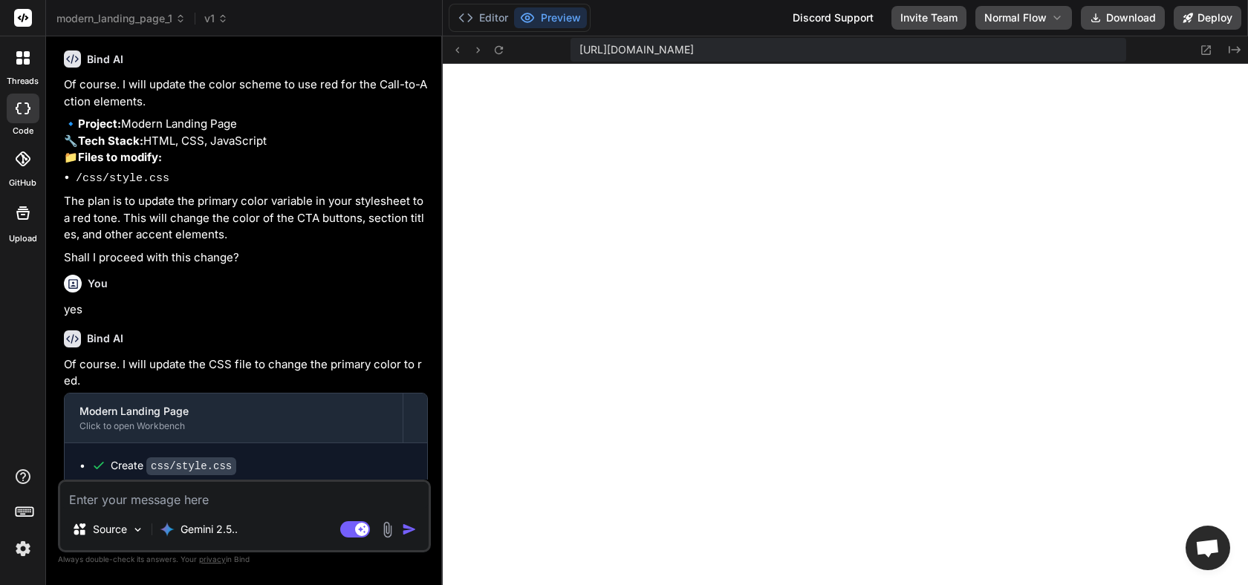
click at [267, 341] on div "Bind AI Of course. I will update the CSS file to change the primary color to re…" at bounding box center [246, 404] width 364 height 171
click at [221, 17] on span "v2" at bounding box center [217, 18] width 26 height 15
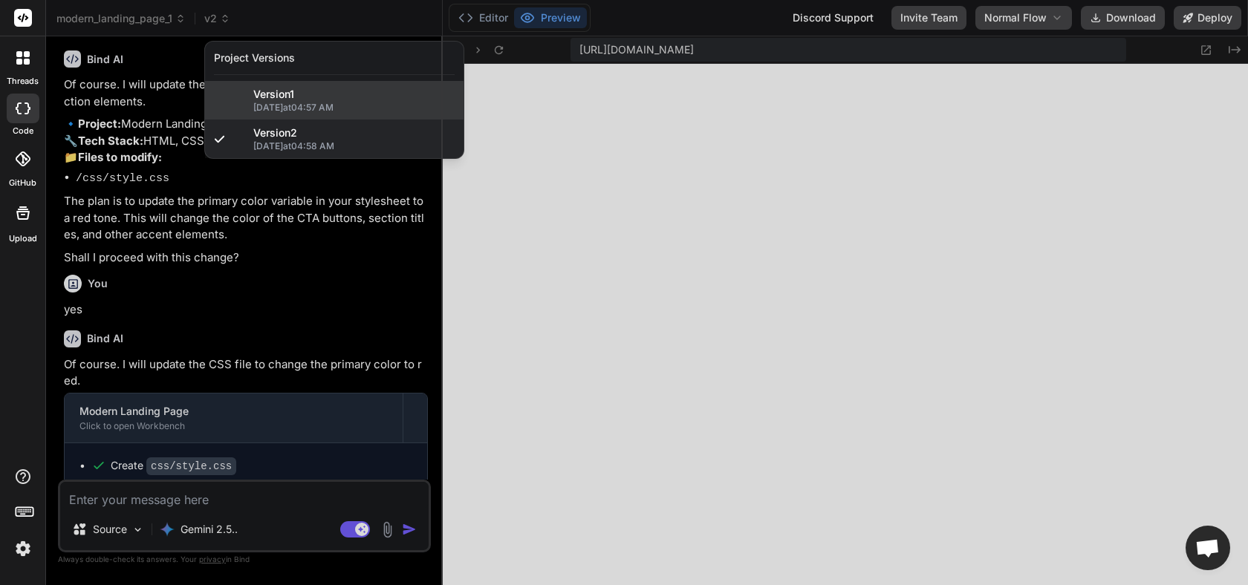
click at [269, 104] on span "[DATE] 04:57 AM" at bounding box center [353, 108] width 201 height 12
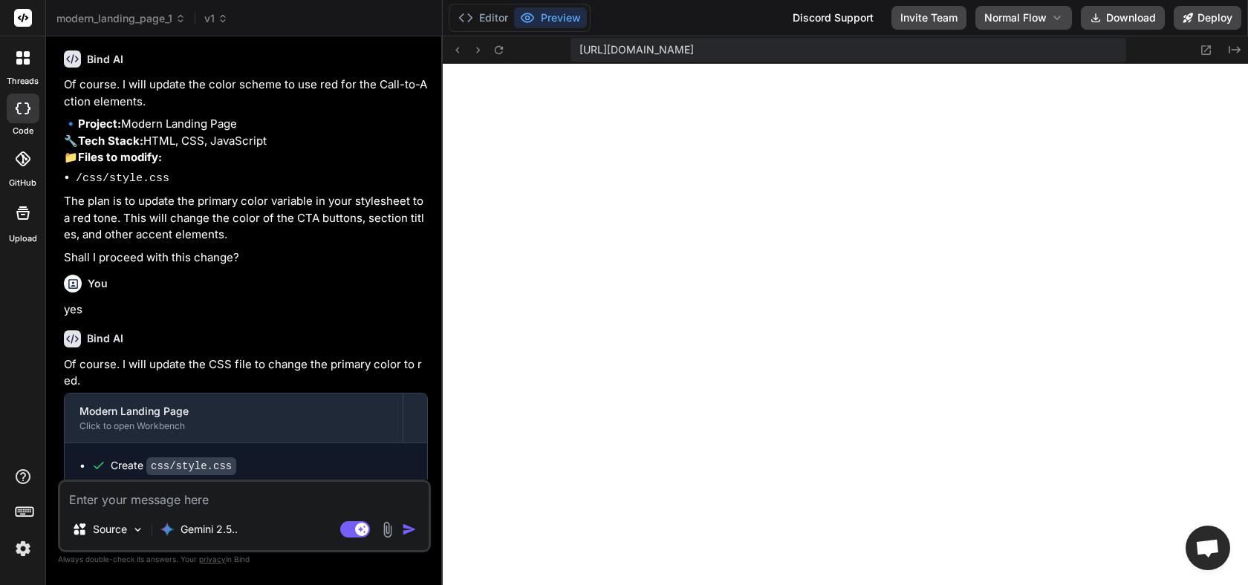
scroll to position [1525, 0]
click at [215, 19] on span "v1" at bounding box center [216, 18] width 24 height 15
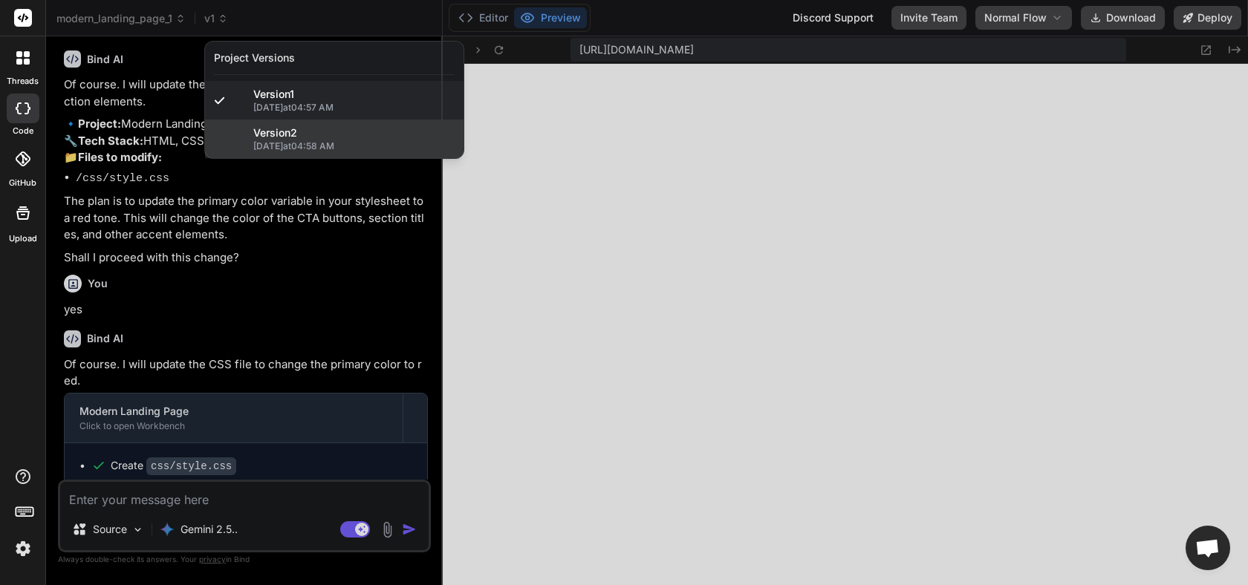
click at [277, 142] on span "[DATE] 04:58 AM" at bounding box center [353, 146] width 201 height 12
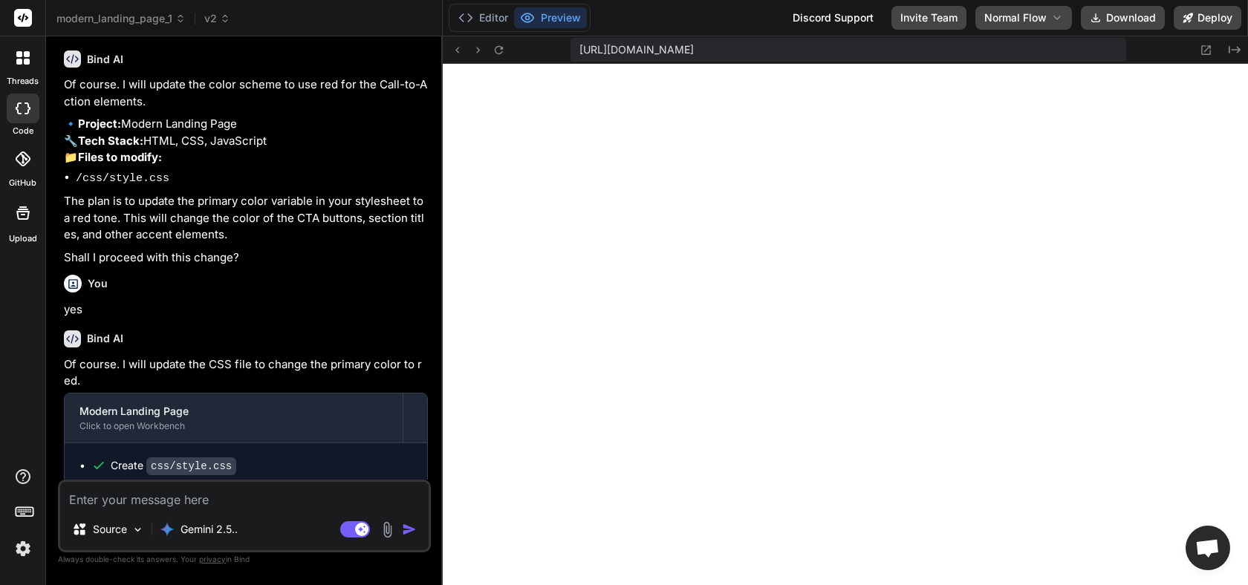
scroll to position [2259, 0]
click at [169, 502] on textarea at bounding box center [244, 495] width 369 height 27
type textarea "x"
type textarea "m"
type textarea "x"
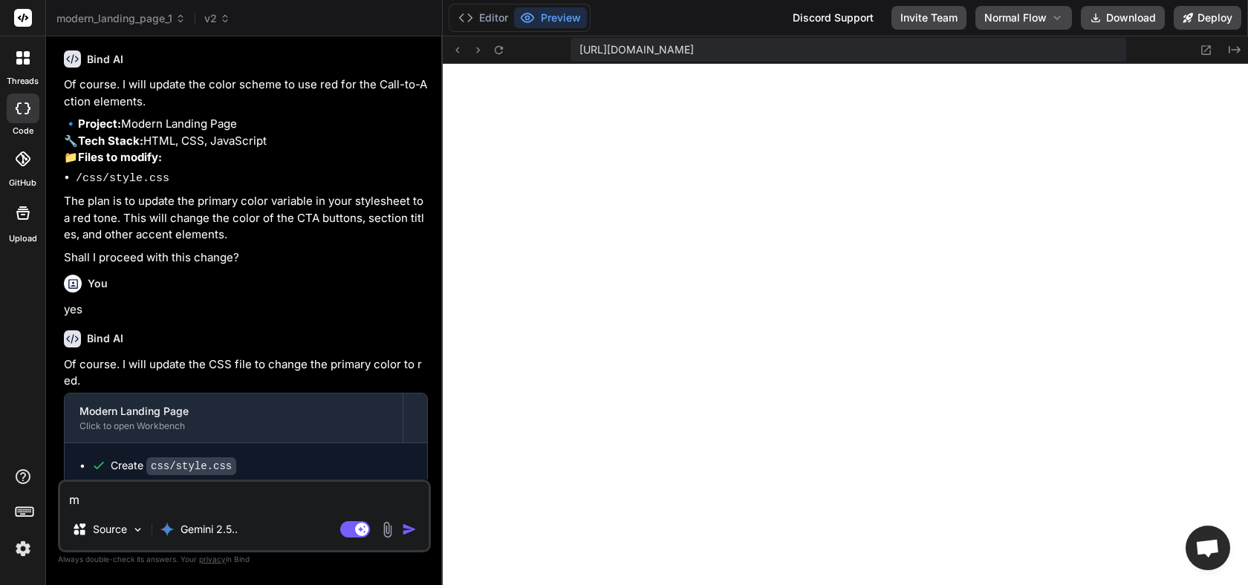
type textarea "ma"
type textarea "x"
type textarea "mak"
type textarea "x"
type textarea "make"
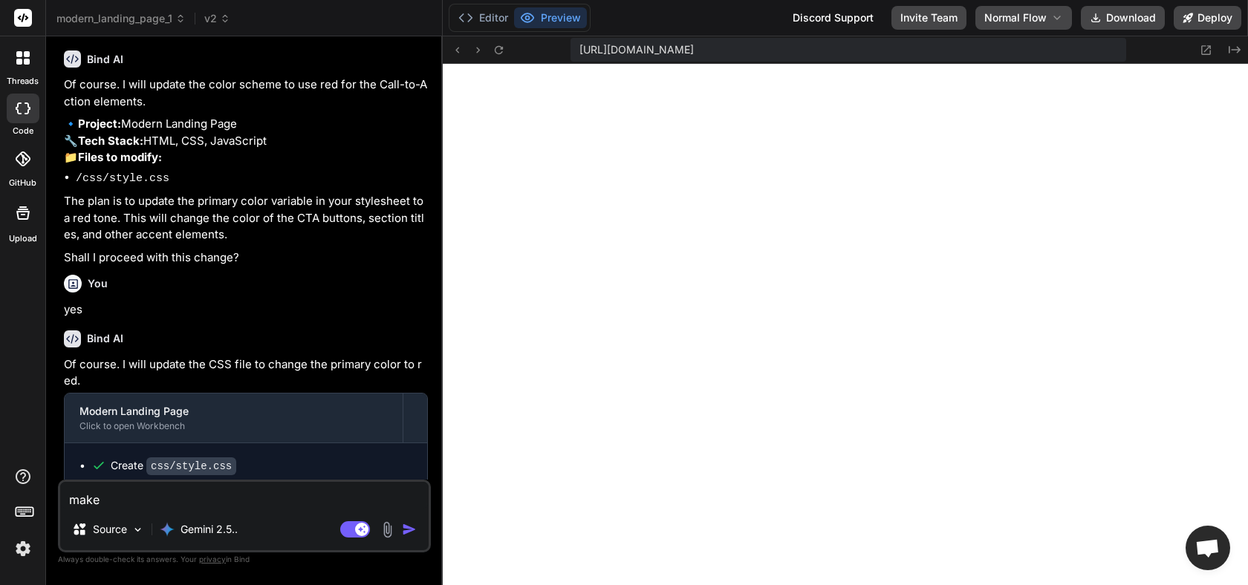
type textarea "x"
type textarea "make"
type textarea "x"
type textarea "make i"
type textarea "x"
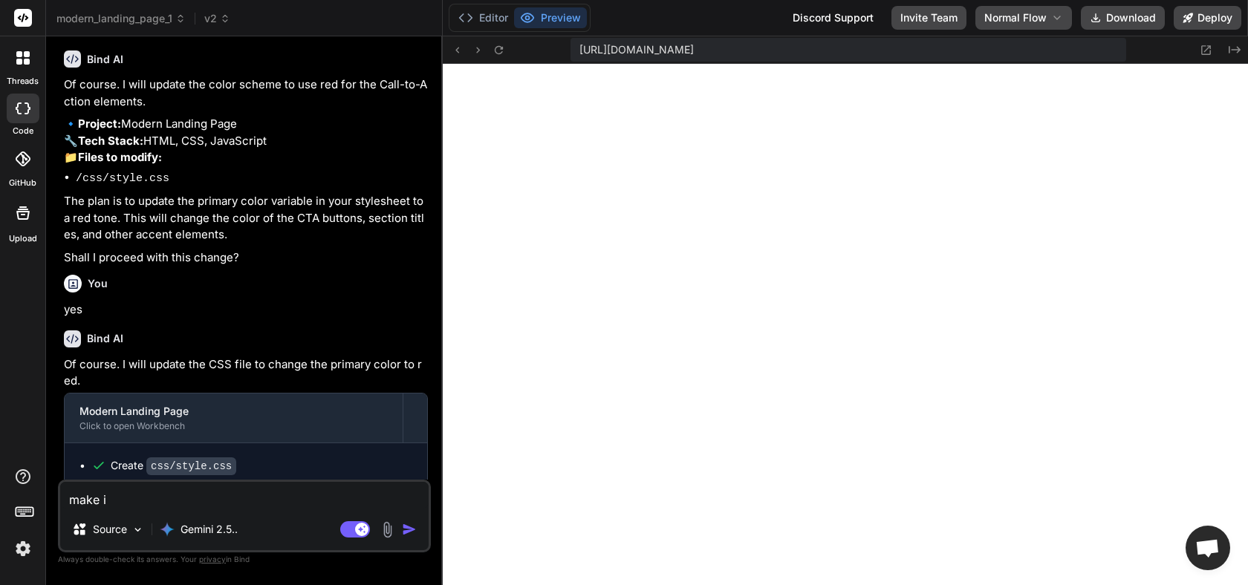
type textarea "make it"
type textarea "x"
type textarea "make it"
type textarea "x"
type textarea "make it a"
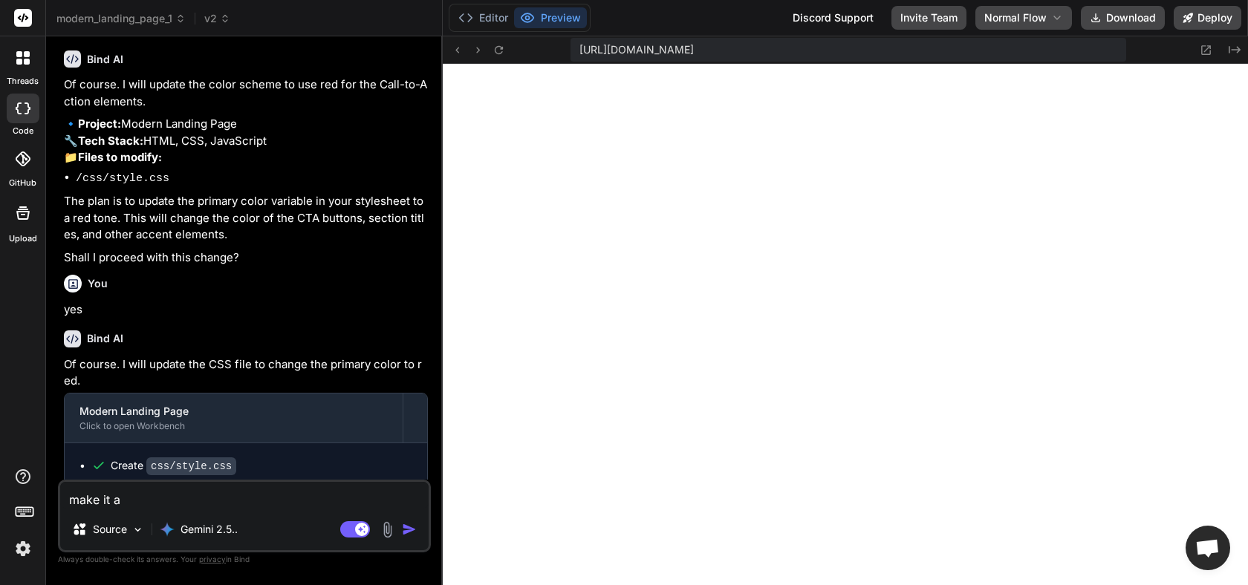
type textarea "x"
type textarea "make it a"
type textarea "x"
type textarea "make it a n"
type textarea "x"
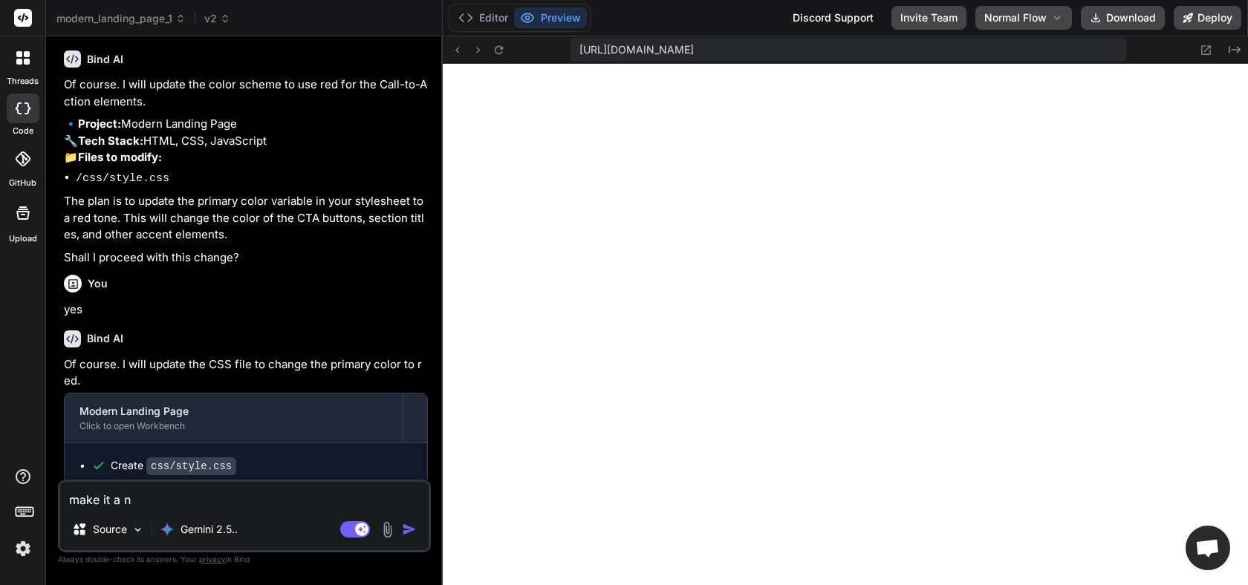
type textarea "make it a ne"
type textarea "x"
type textarea "make it a nex"
type textarea "x"
type textarea "make it a next"
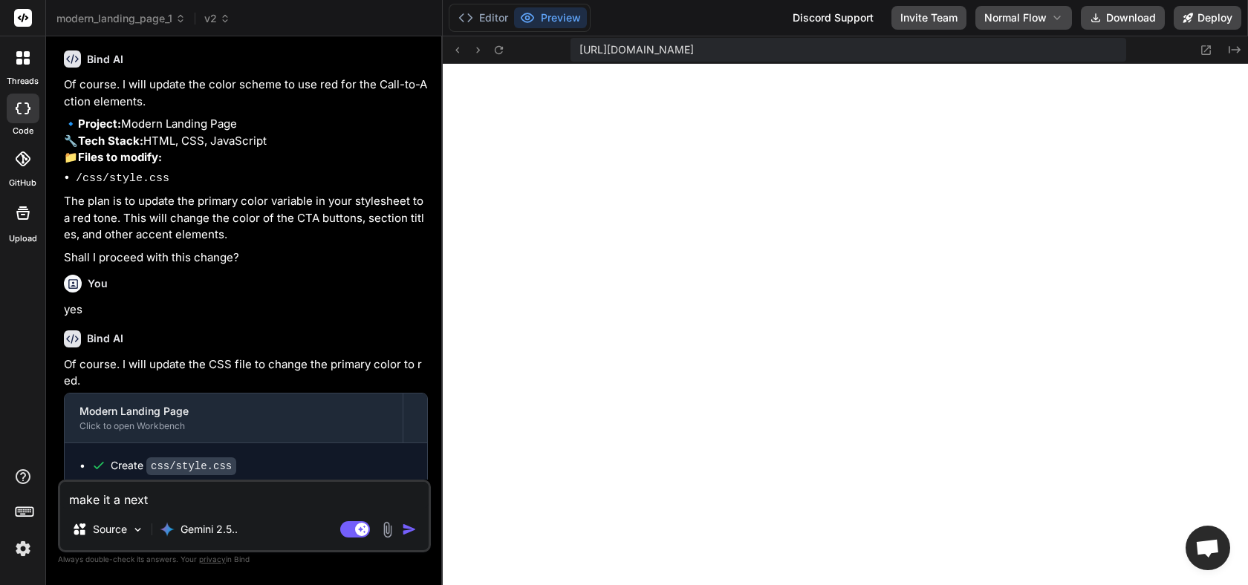
type textarea "x"
type textarea "make it a nextj"
type textarea "x"
type textarea "make it a nextjs"
type textarea "x"
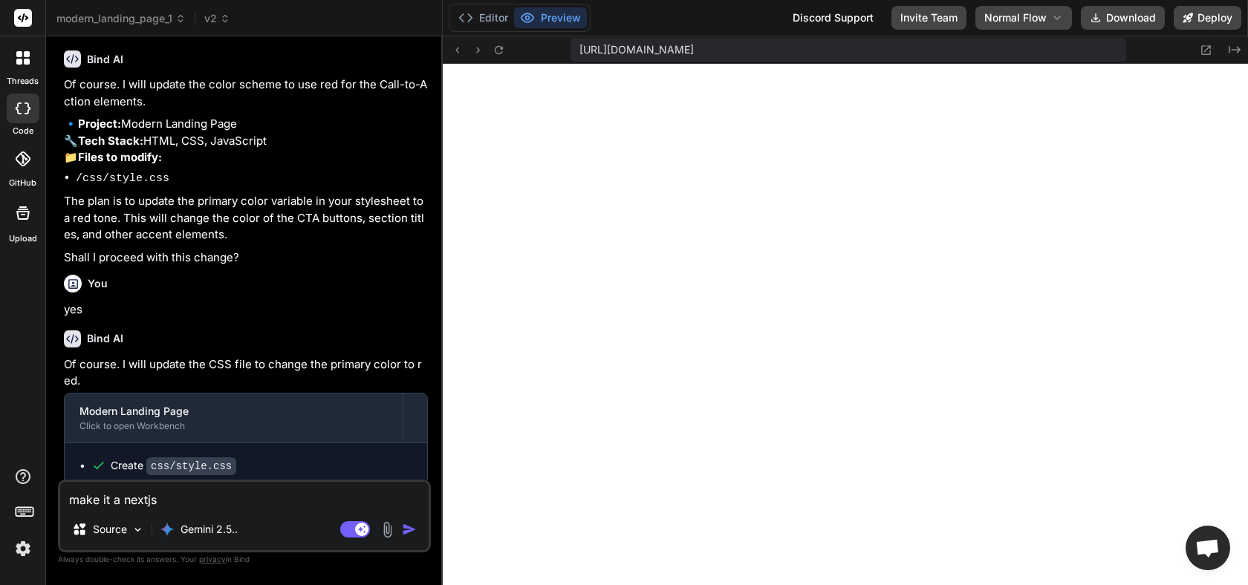
type textarea "make it a nextjs"
type textarea "x"
type textarea "make it a nextjs a"
type textarea "x"
type textarea "make it a nextjs ap"
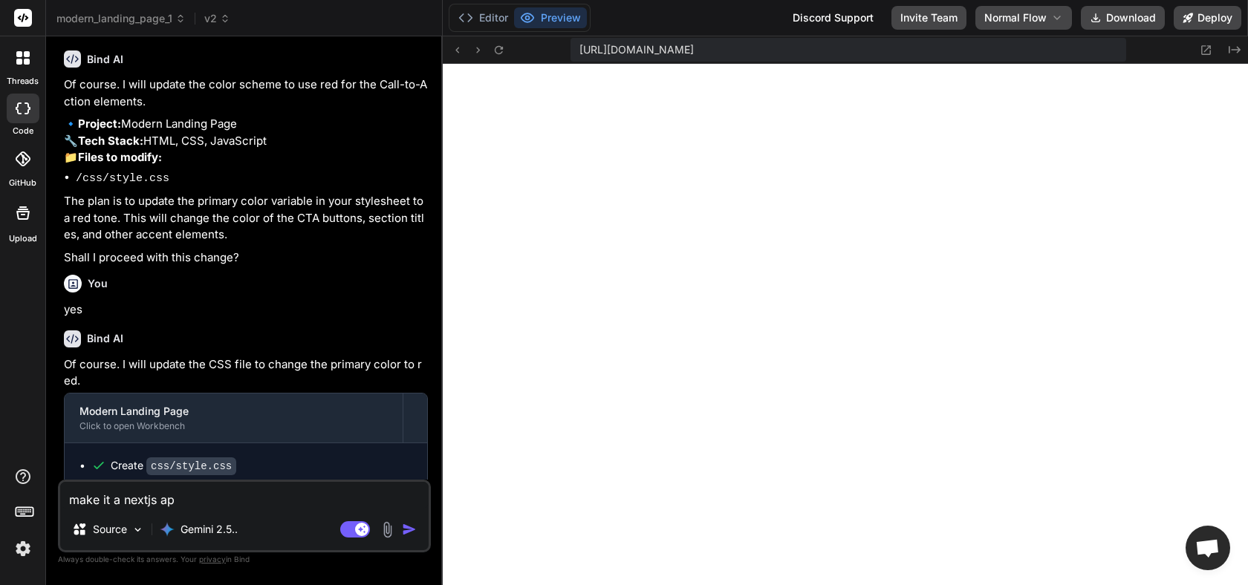
type textarea "x"
type textarea "make it a nextjs app"
type textarea "x"
type textarea "make it a nextjs appl"
type textarea "x"
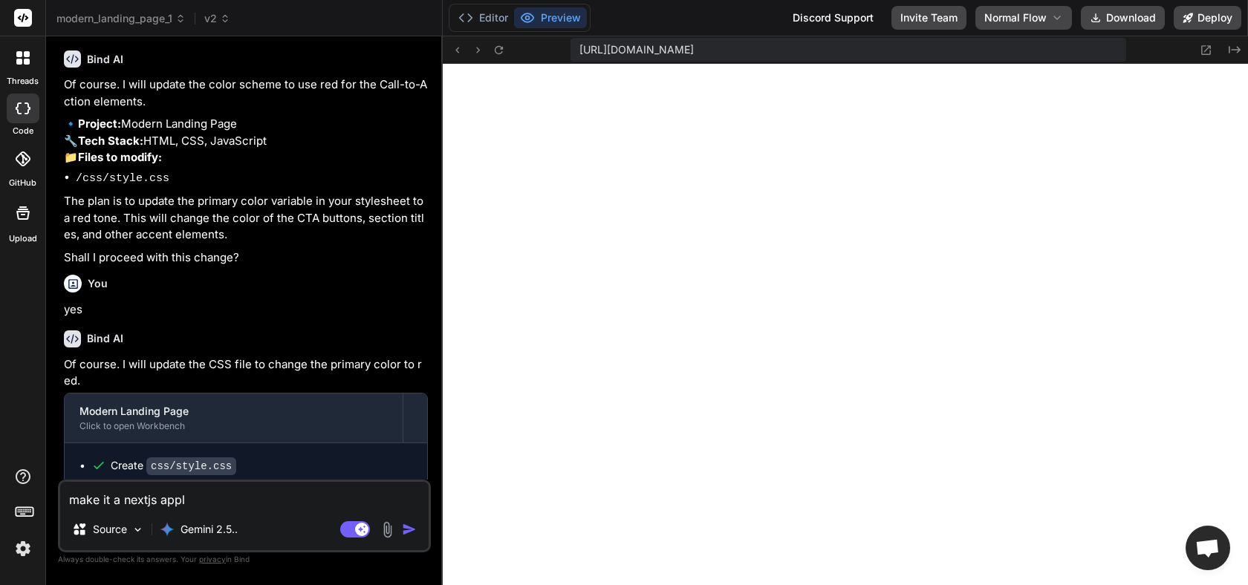
type textarea "make it a nextjs appli"
type textarea "x"
type textarea "make it a nextjs applic"
type textarea "x"
type textarea "make it a nextjs applica"
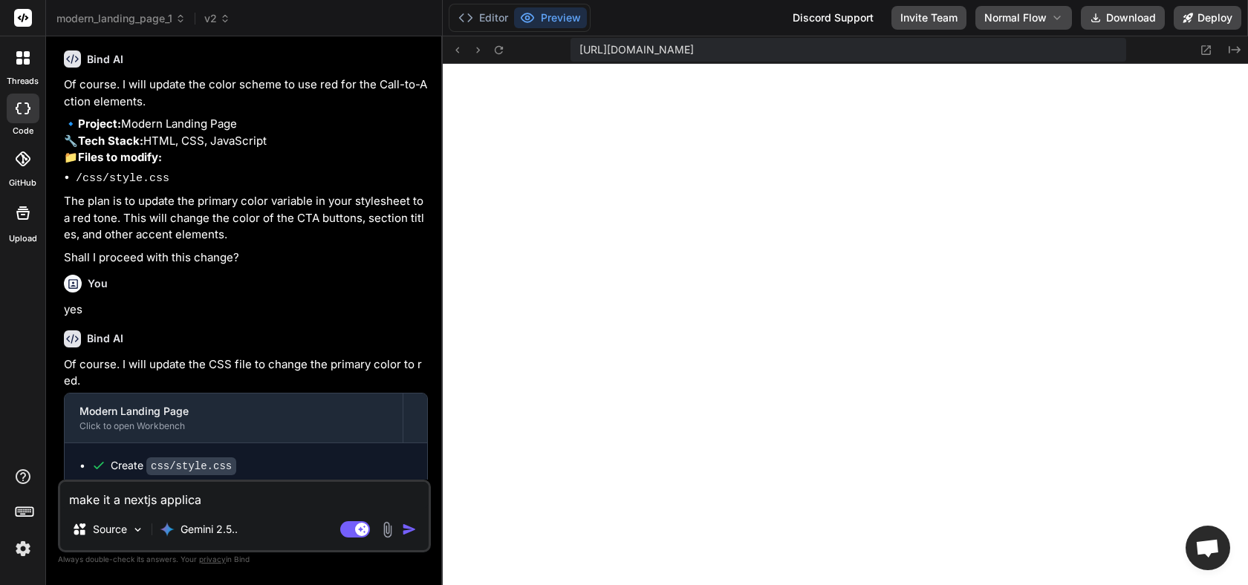
type textarea "x"
type textarea "make it a nextjs applicat"
type textarea "x"
type textarea "make it a nextjs applicatio"
type textarea "x"
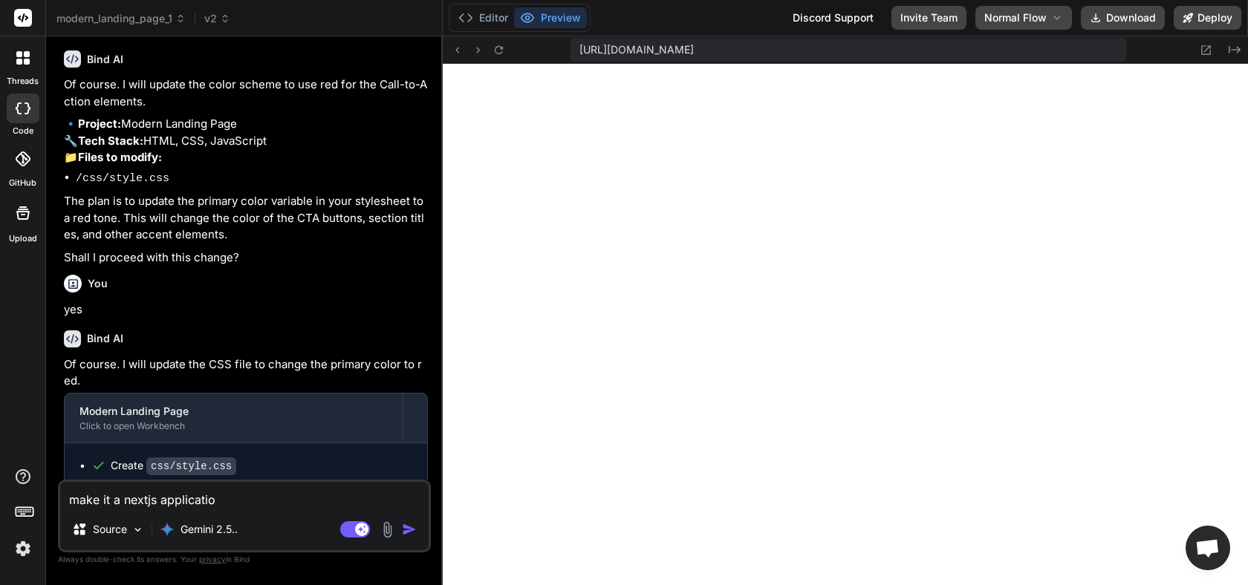
type textarea "make it a nextjs application"
type textarea "x"
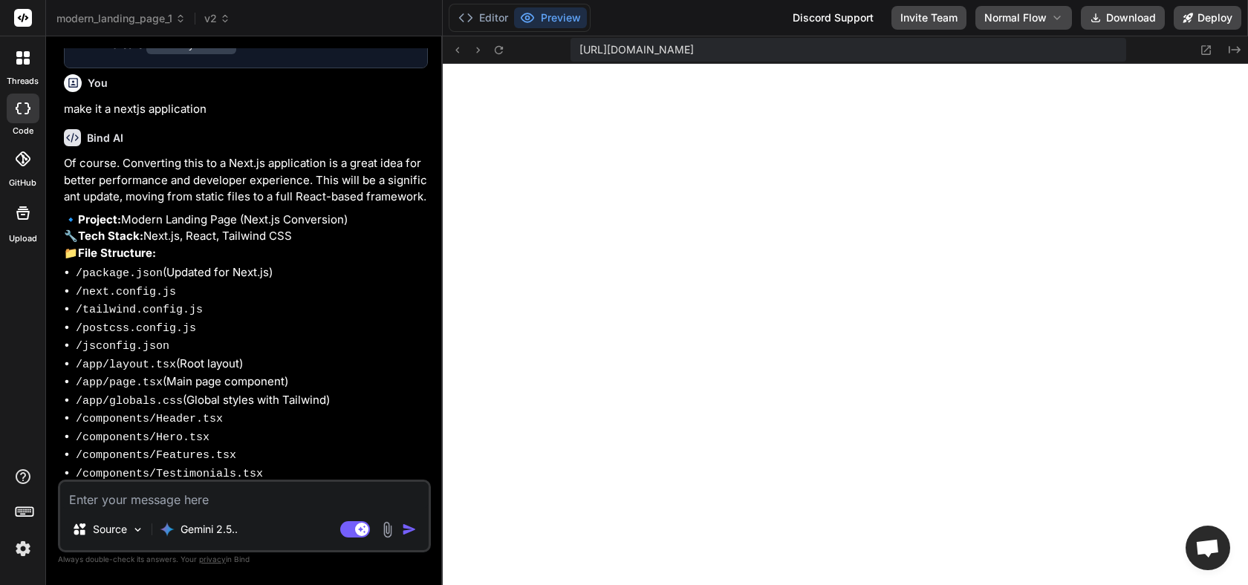
scroll to position [1316, 0]
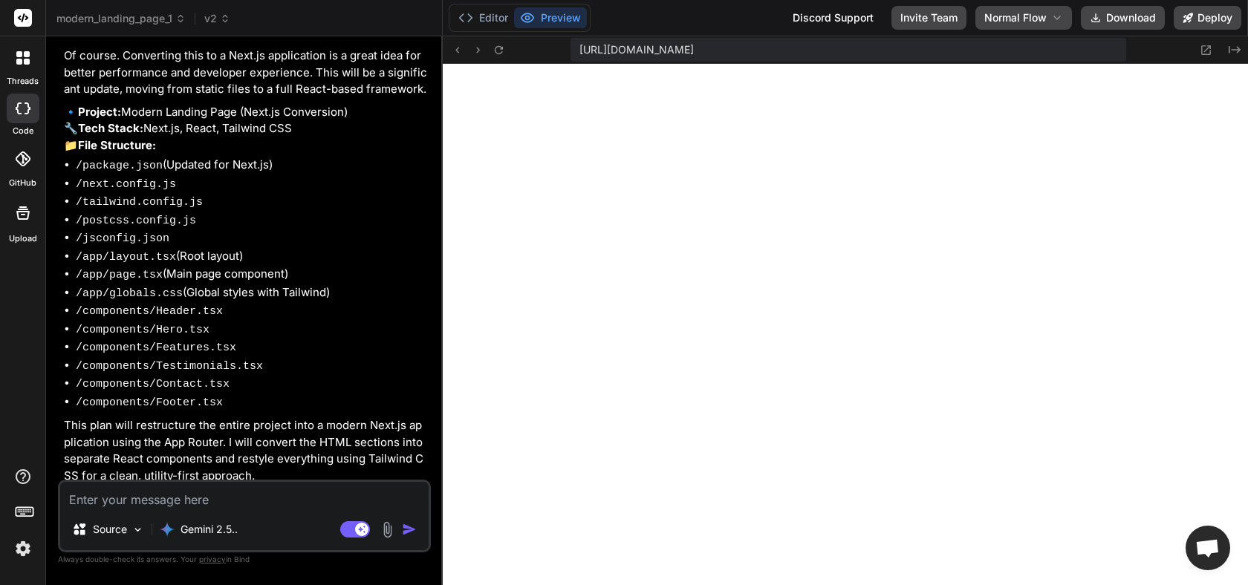
click at [257, 507] on textarea at bounding box center [244, 495] width 369 height 27
type textarea "x"
type textarea "y"
type textarea "x"
type textarea "ye"
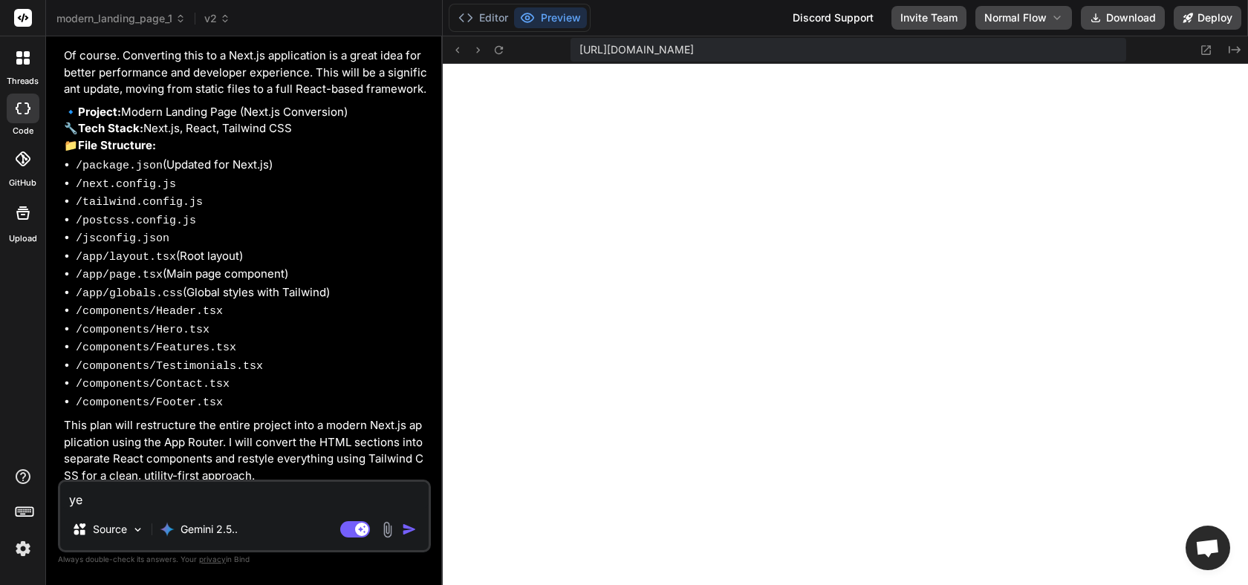
type textarea "x"
type textarea "yes"
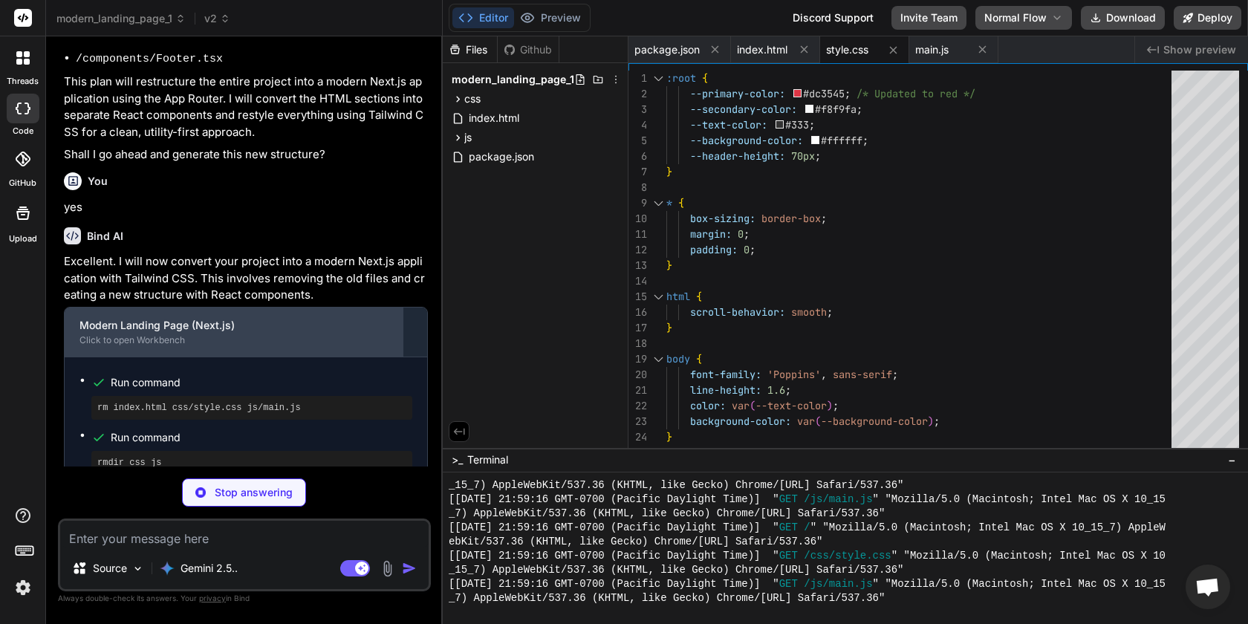
scroll to position [1675, 0]
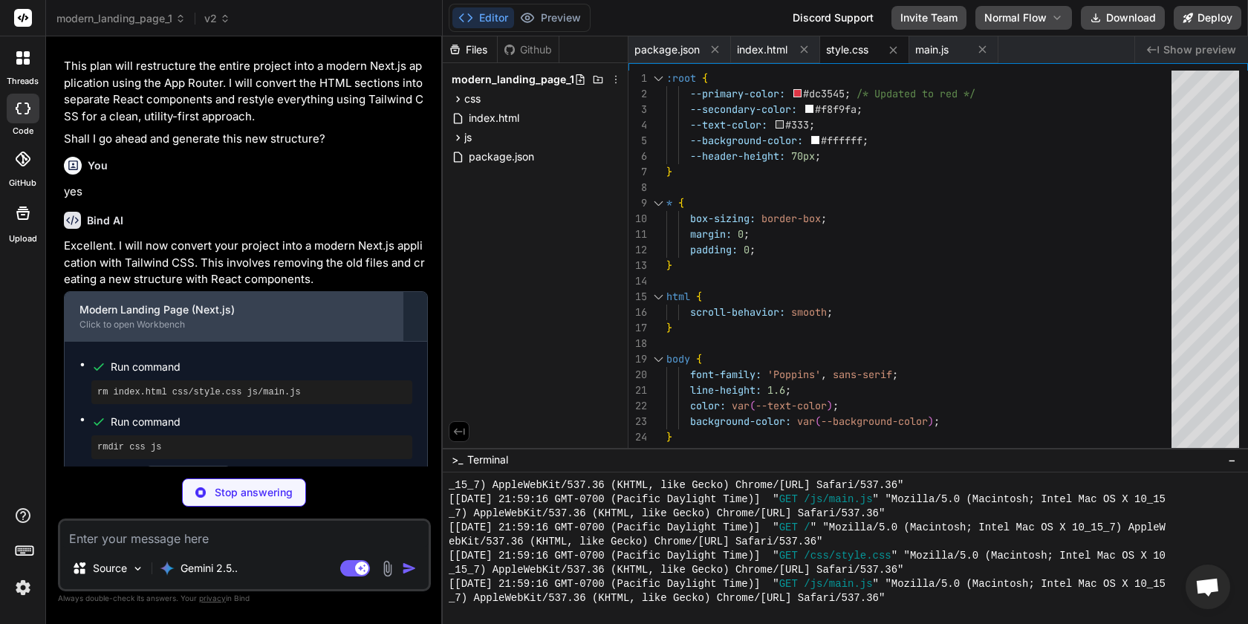
type textarea "x"
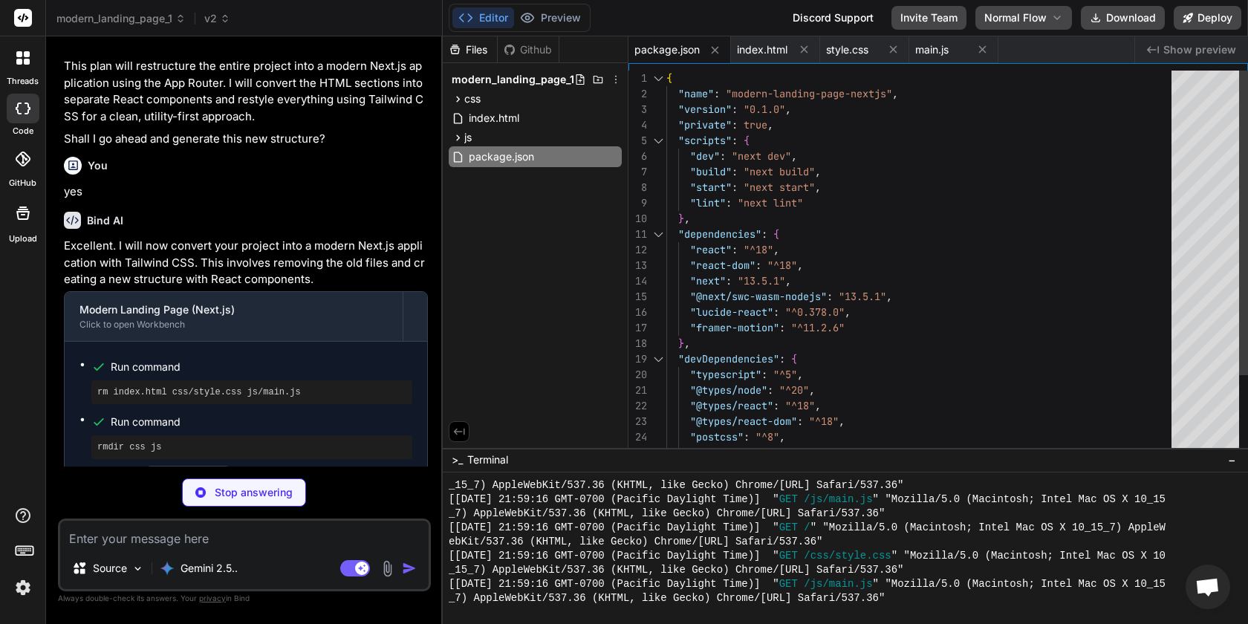
type textarea "x"
type textarea "} module.exports = nextConfig"
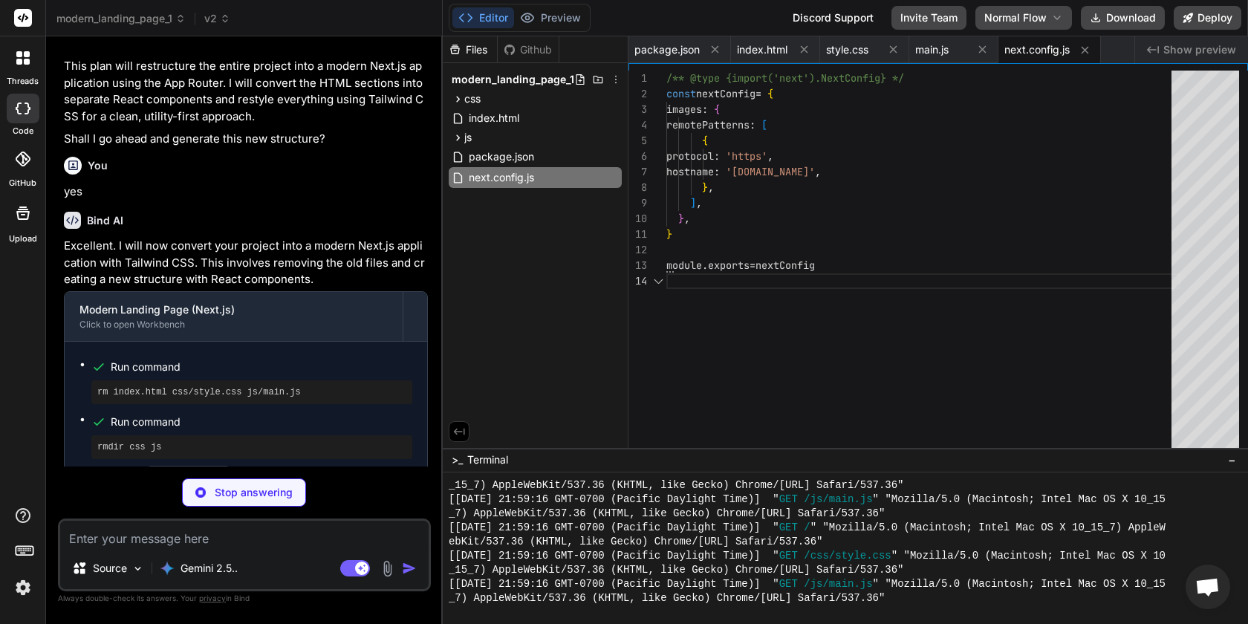
scroll to position [47, 0]
type textarea "x"
type textarea "}, plugins: [], }"
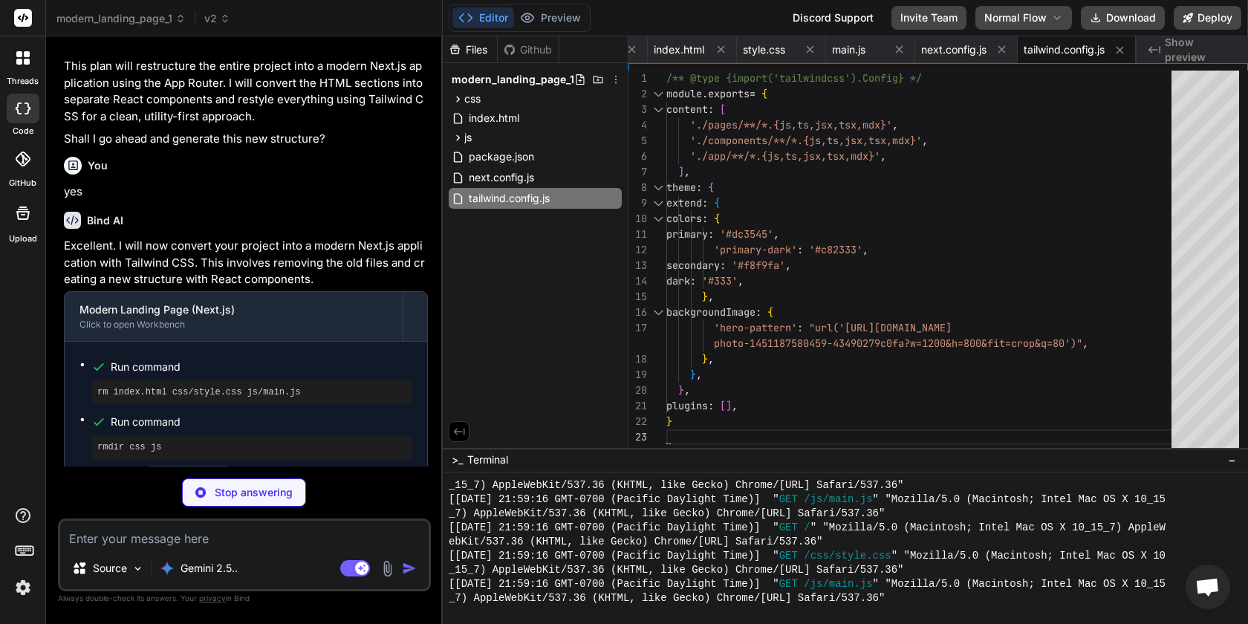
type textarea "x"
type textarea "module.exports = { plugins: { tailwindcss: {}, autoprefixer: {}, }, }"
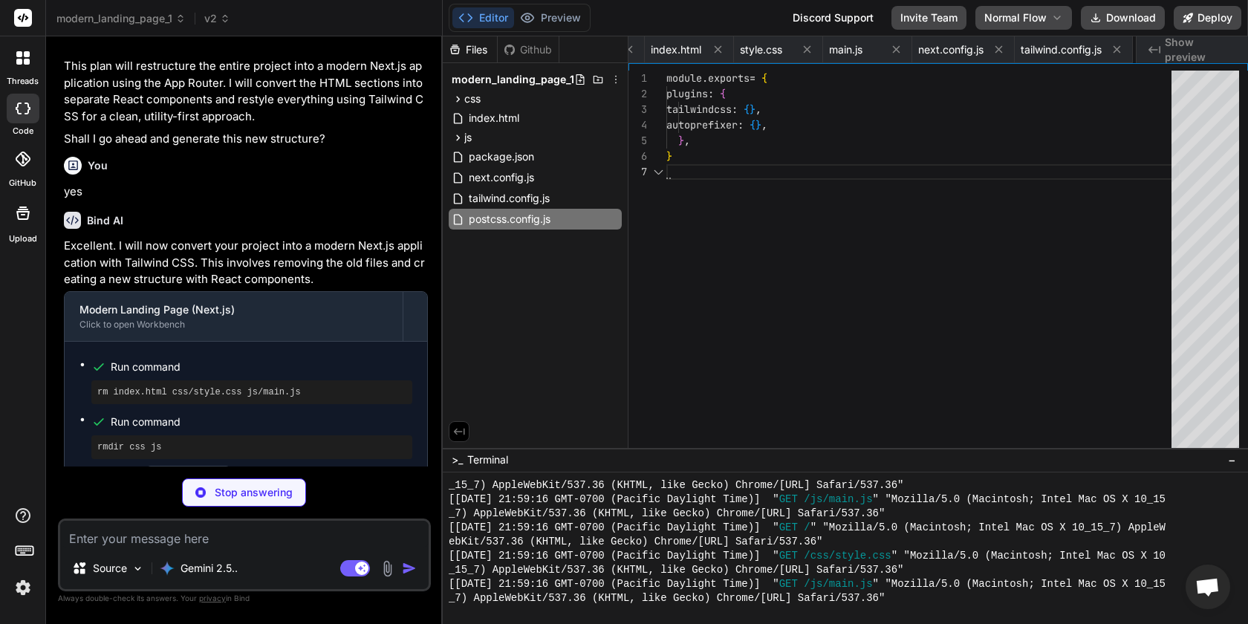
scroll to position [109, 0]
type textarea "x"
type textarea "{ "compilerOptions": { "paths": { "@/*": ["./*"] } } }"
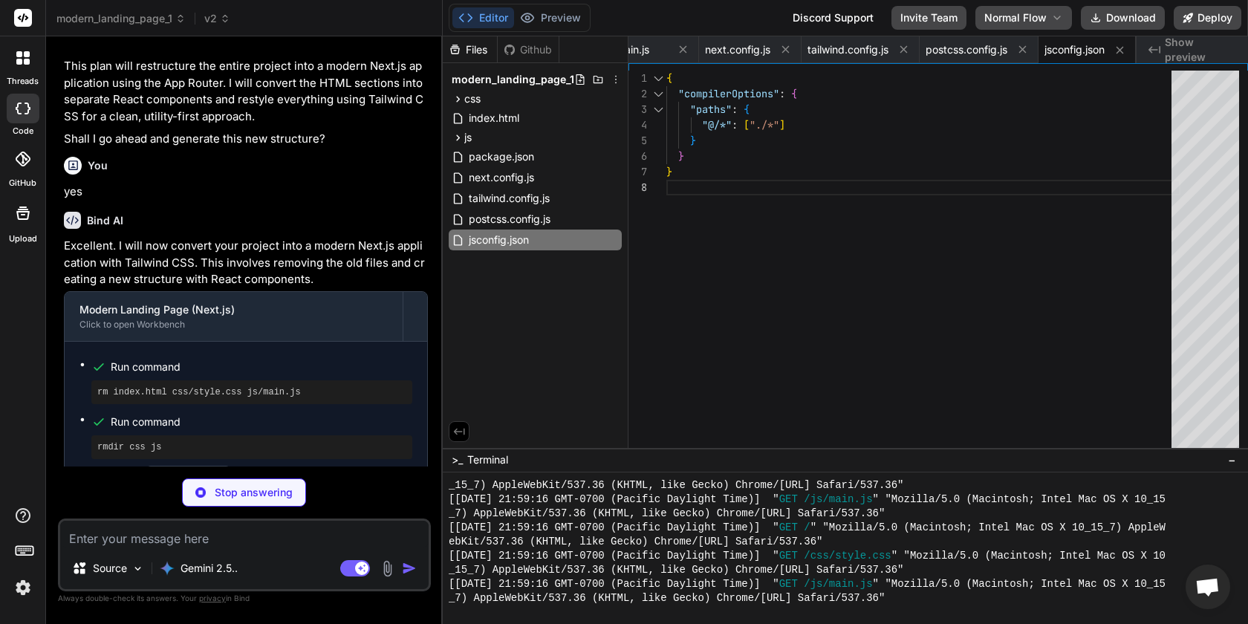
type textarea "x"
type textarea "}"
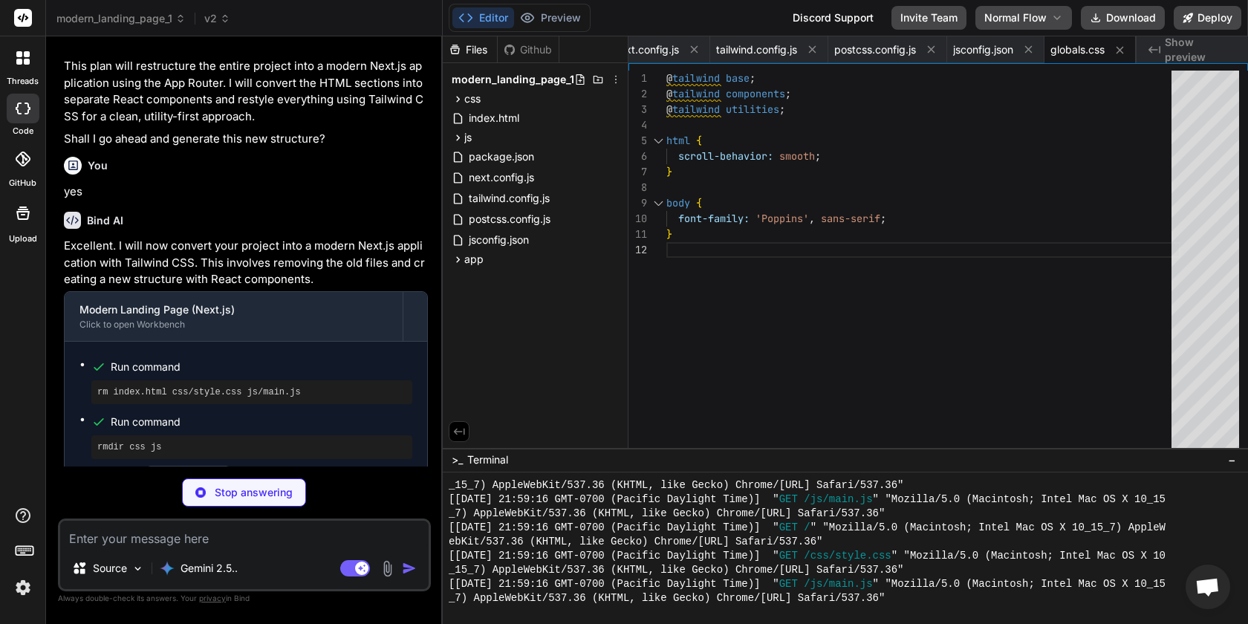
type textarea "x"
type textarea "<html lang="en"> <body className={poppins.className}>{children}</body> </html> …"
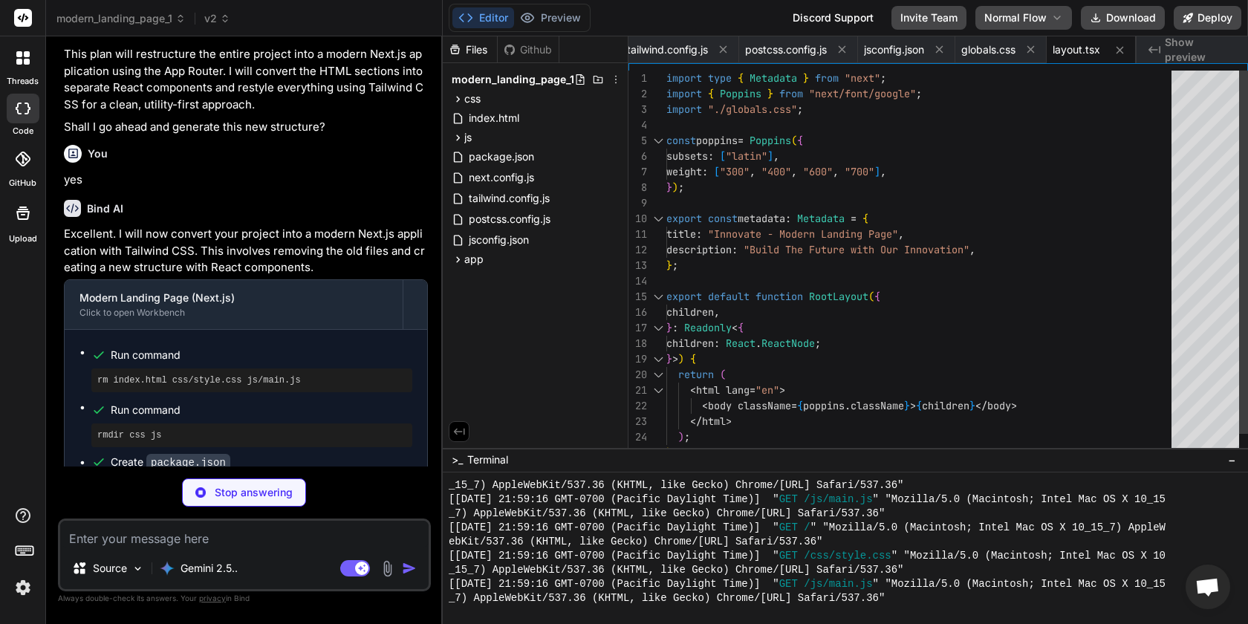
scroll to position [1690, 0]
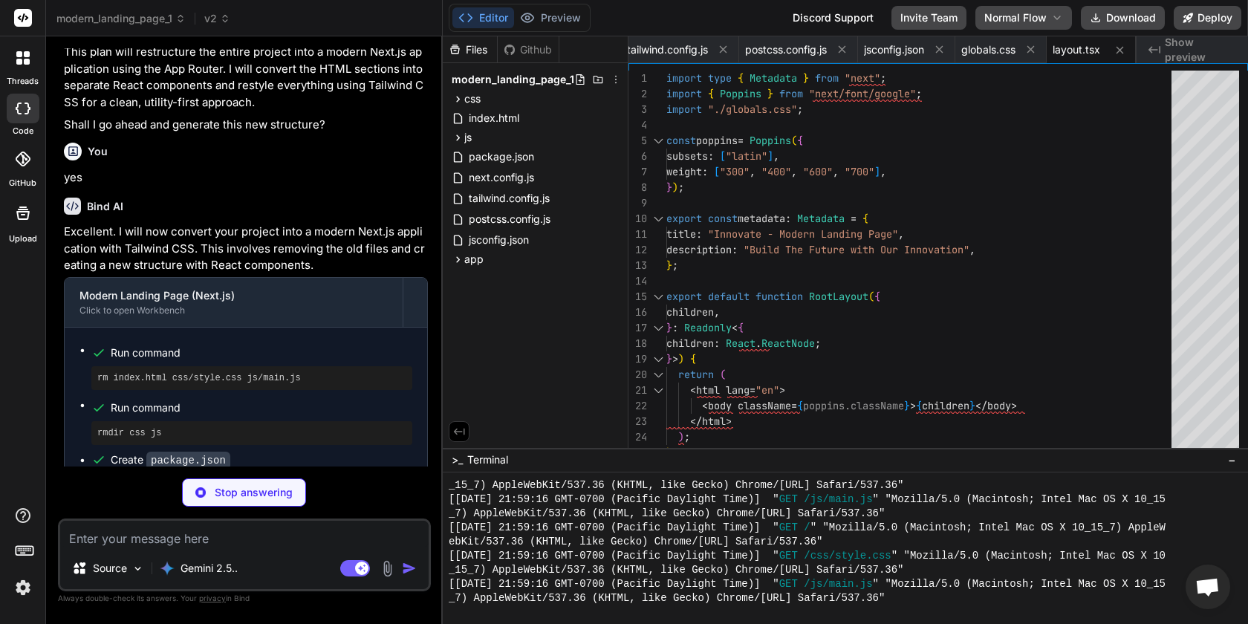
type textarea "x"
type textarea "}"
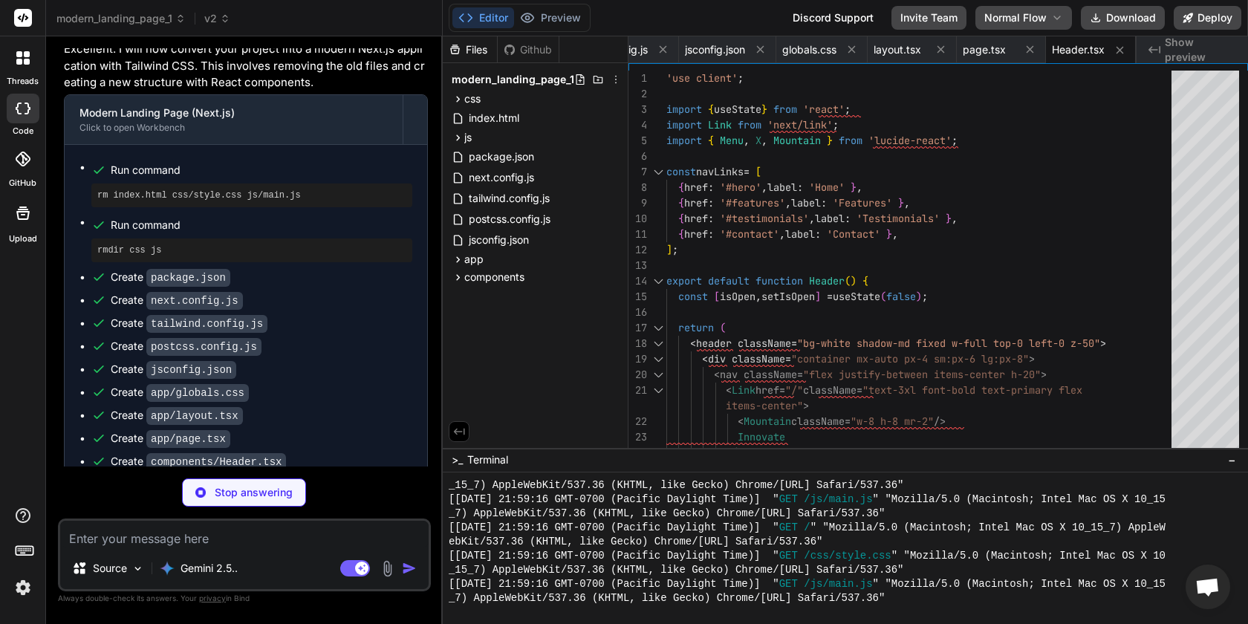
scroll to position [1880, 0]
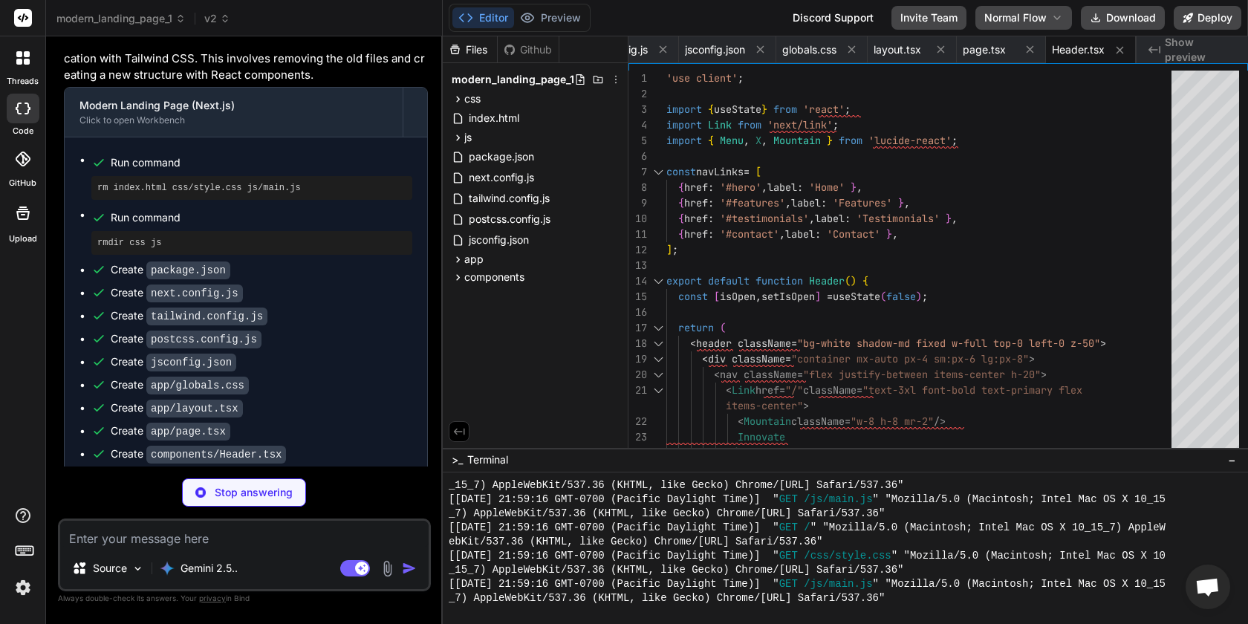
type textarea "x"
type textarea "); }"
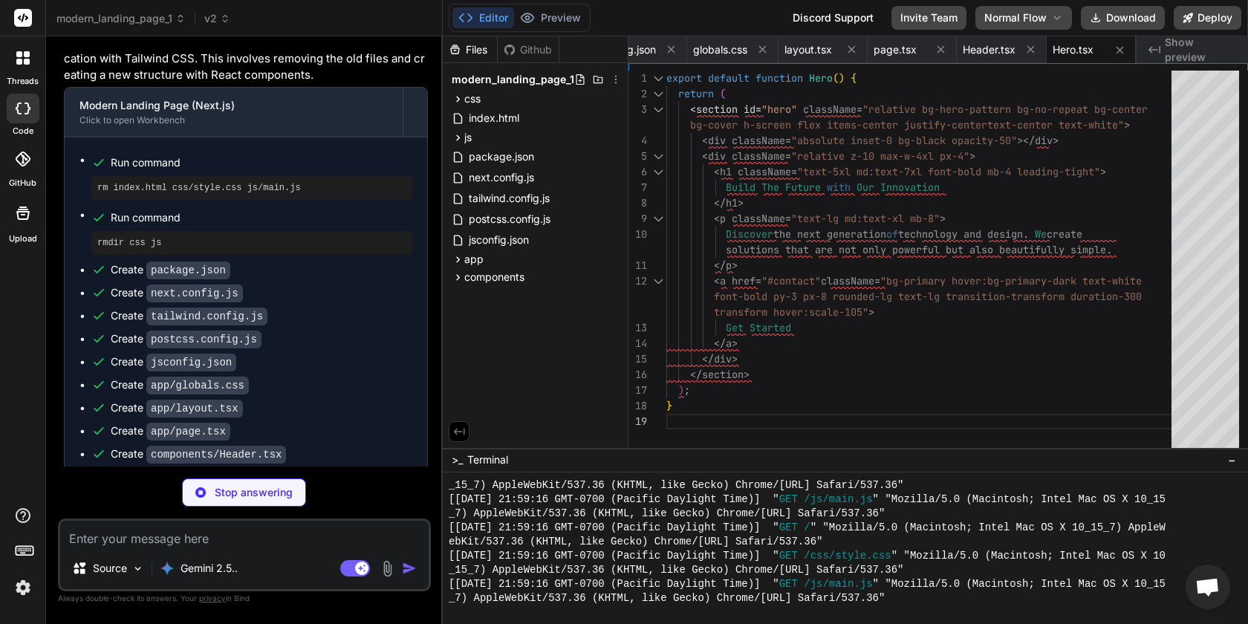
type textarea "x"
type textarea "</div> ))} </div> </div> </section> ); }"
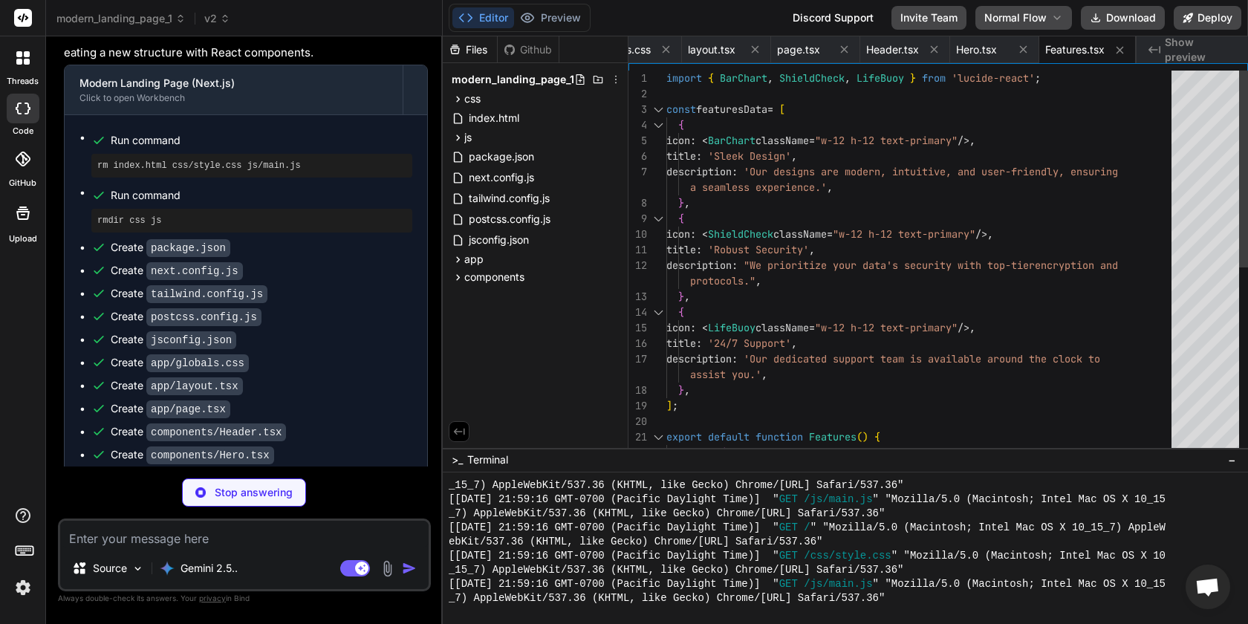
scroll to position [1925, 0]
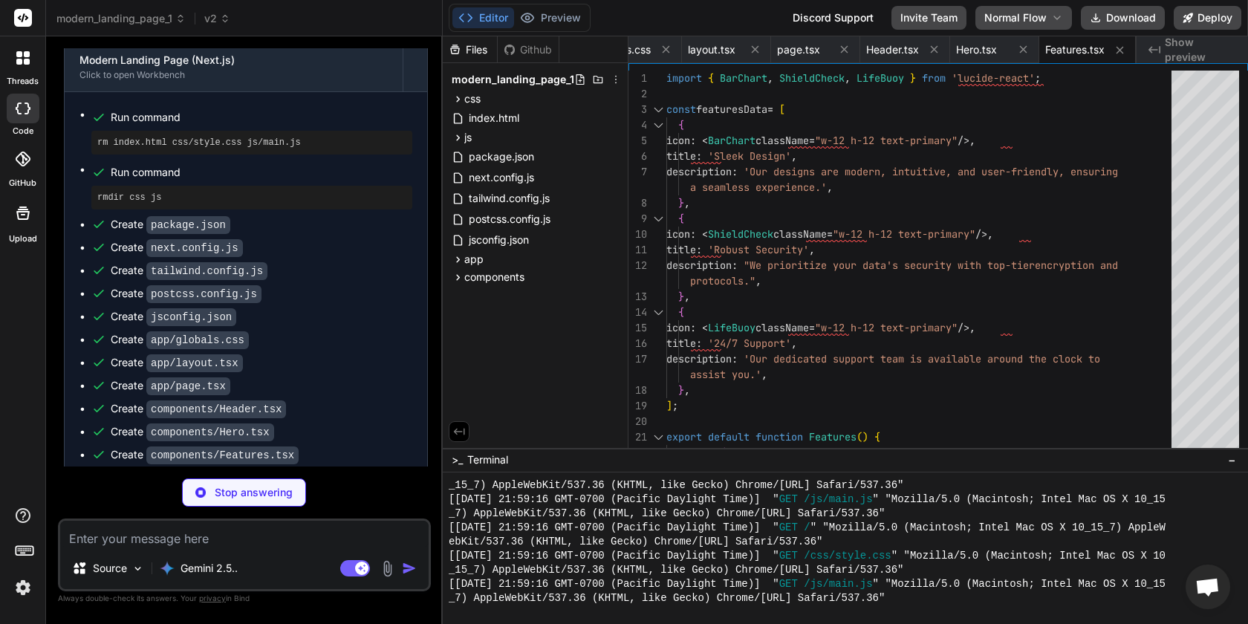
type textarea "x"
type textarea "}"
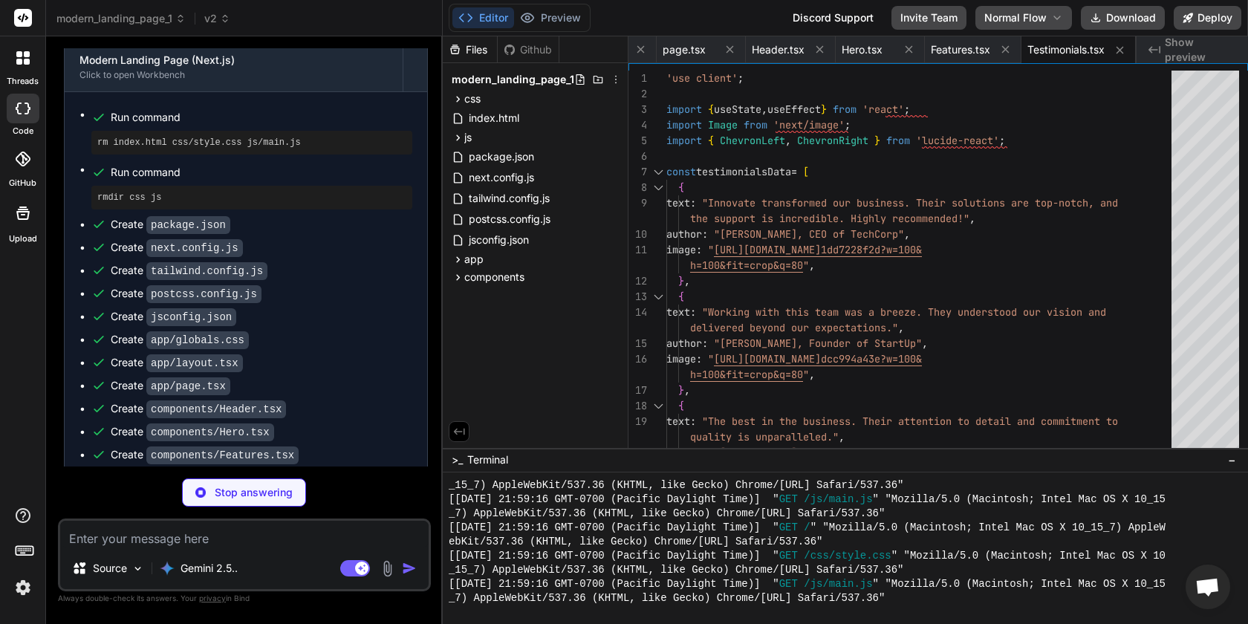
scroll to position [1947, 0]
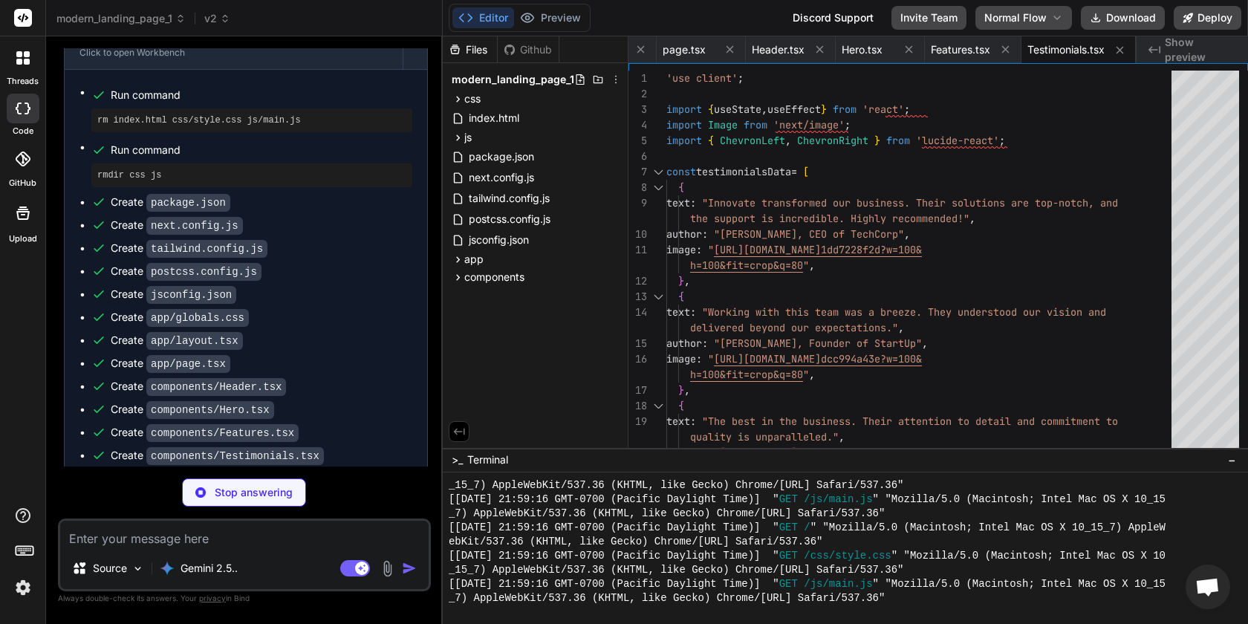
type textarea "x"
type textarea "); }"
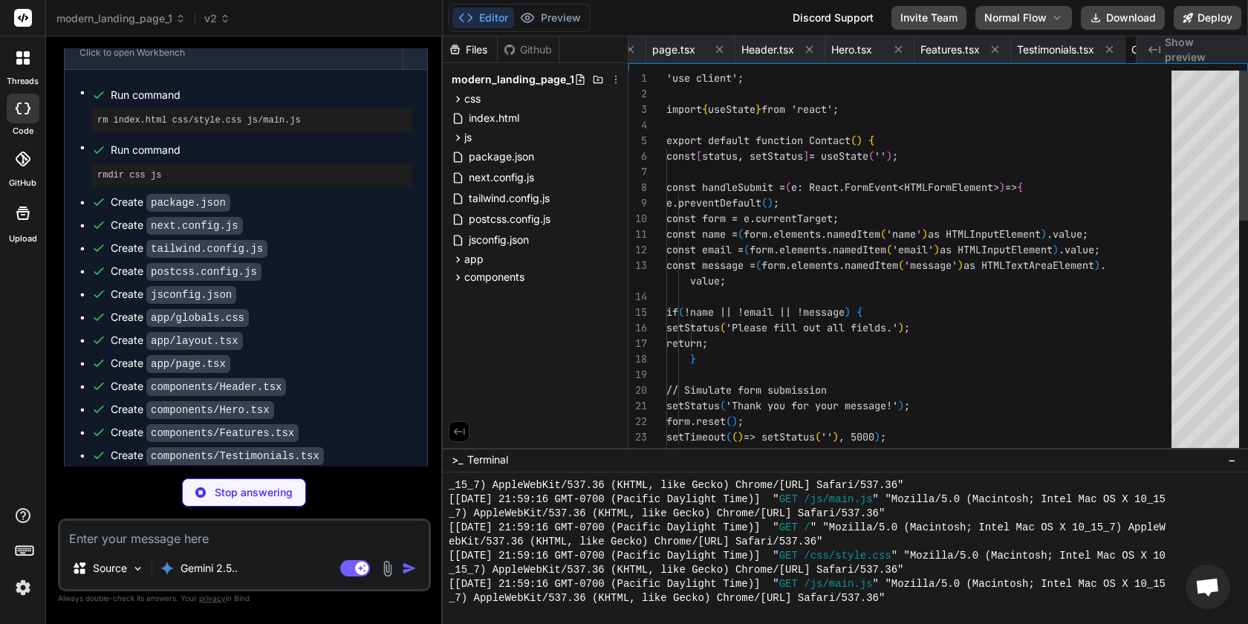
scroll to position [31, 0]
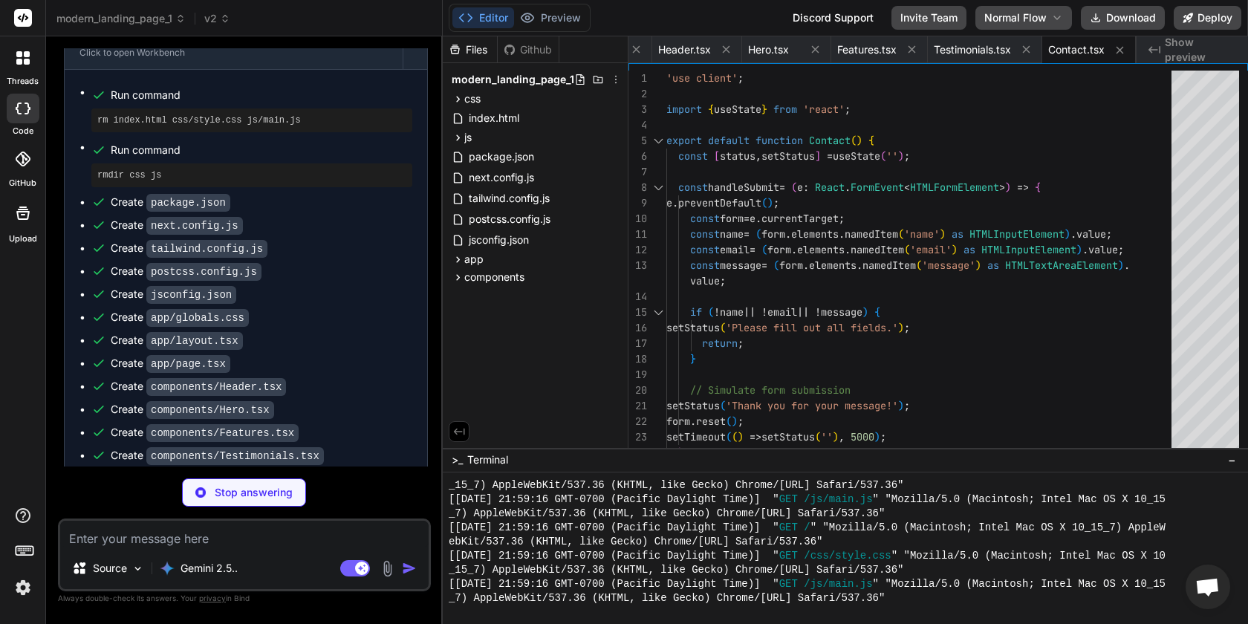
type textarea "x"
type textarea "export default function Footer() { return ( <footer className="bg-dark text-whi…"
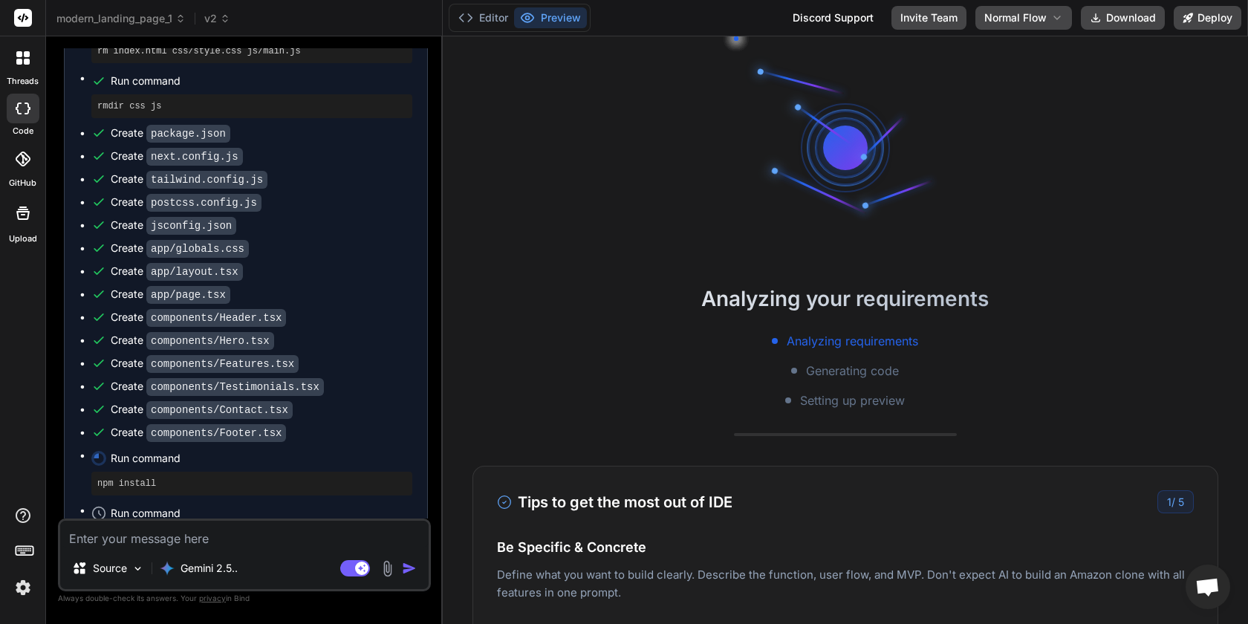
scroll to position [2028, 0]
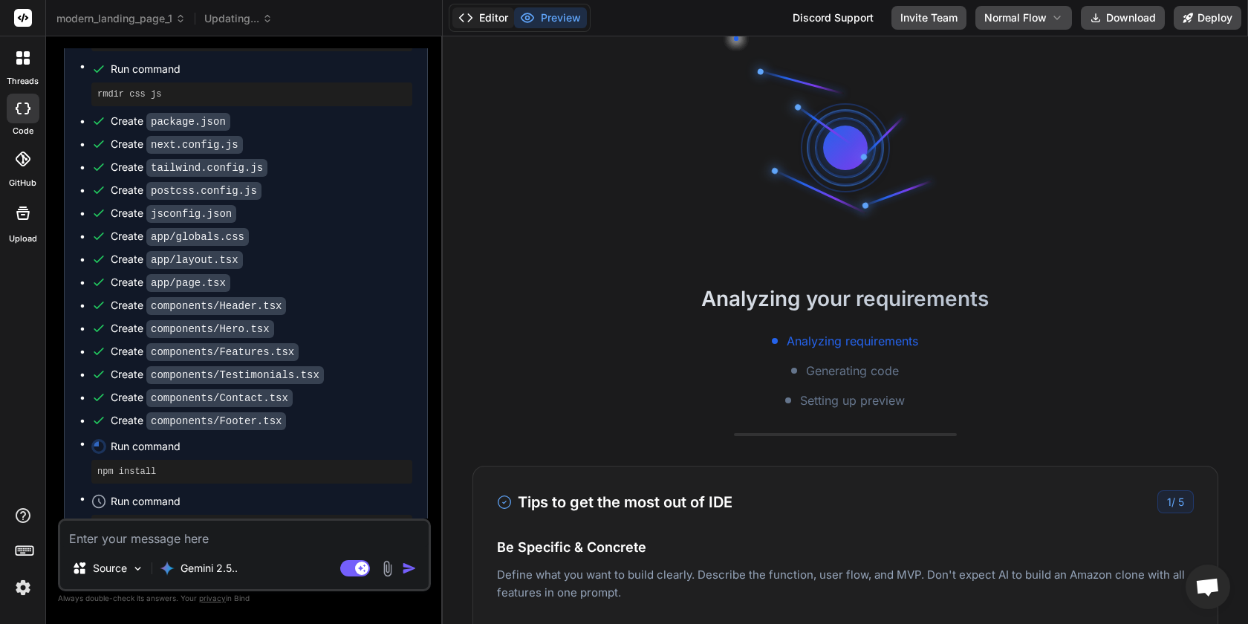
click at [475, 20] on button "Editor" at bounding box center [483, 17] width 62 height 21
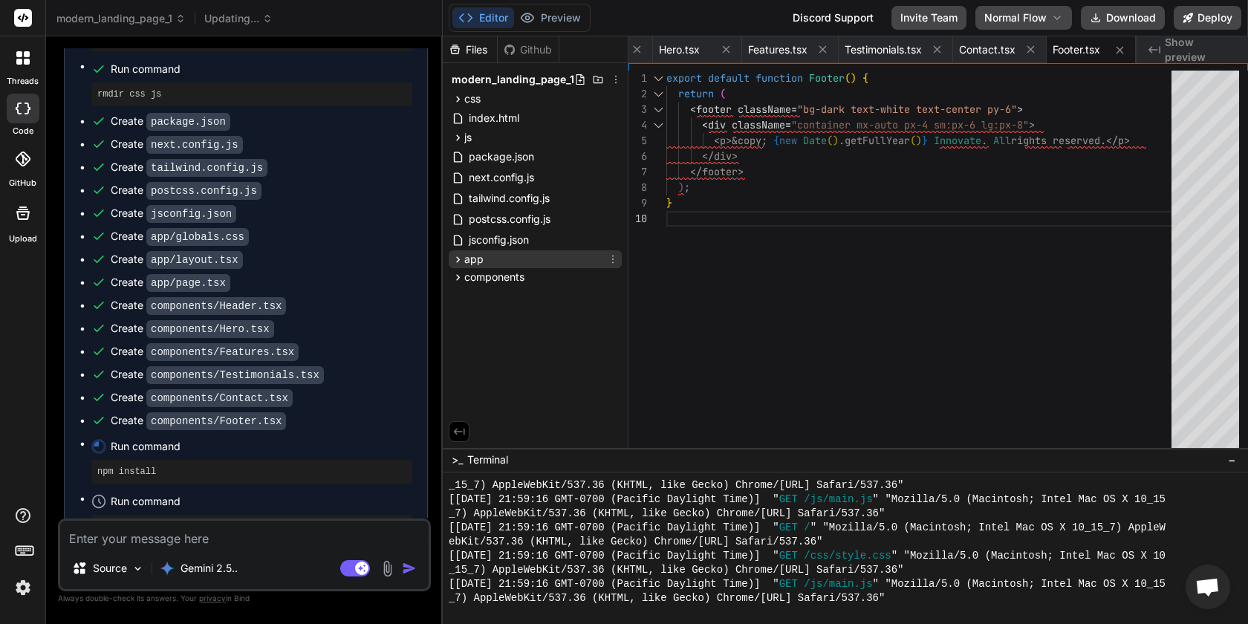
click at [474, 262] on span "app" at bounding box center [473, 259] width 19 height 15
click at [551, 13] on button "Preview" at bounding box center [550, 17] width 73 height 21
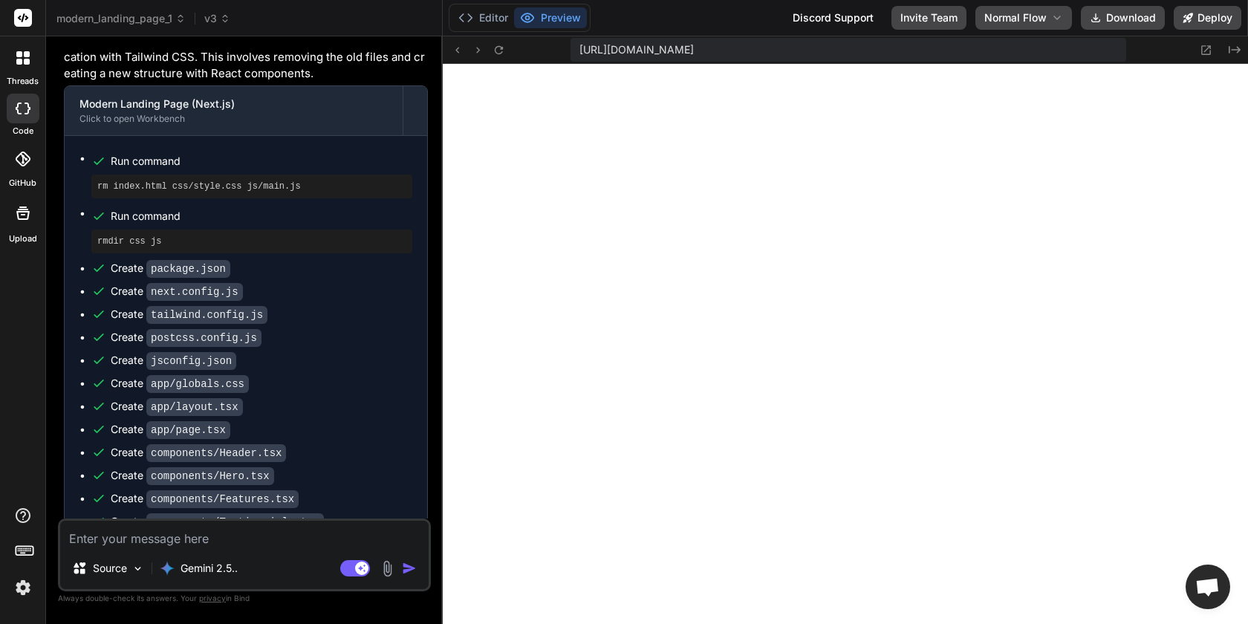
scroll to position [1874, 0]
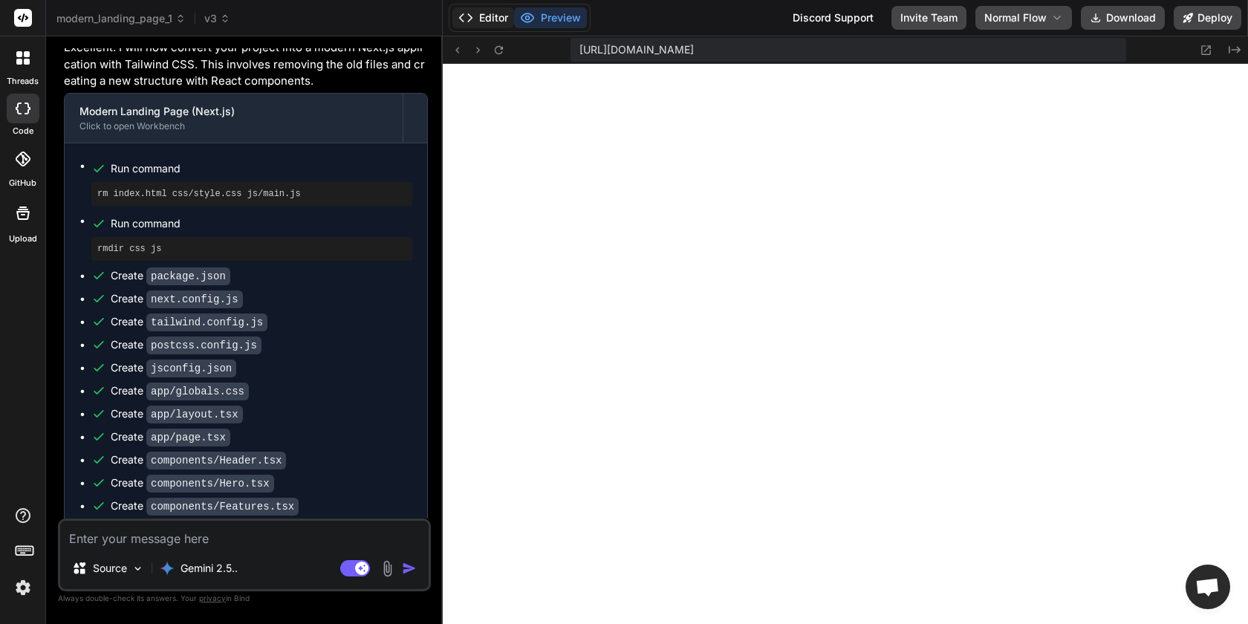
click at [496, 17] on button "Editor" at bounding box center [483, 17] width 62 height 21
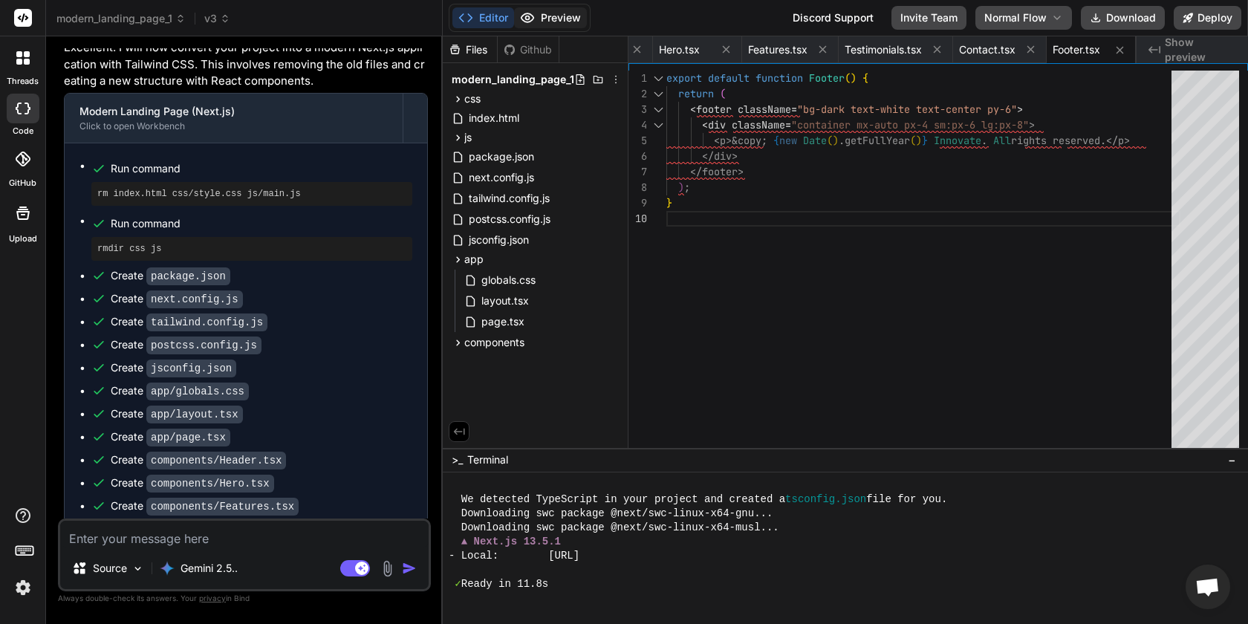
scroll to position [3077, 0]
click at [565, 21] on button "Preview" at bounding box center [550, 17] width 73 height 21
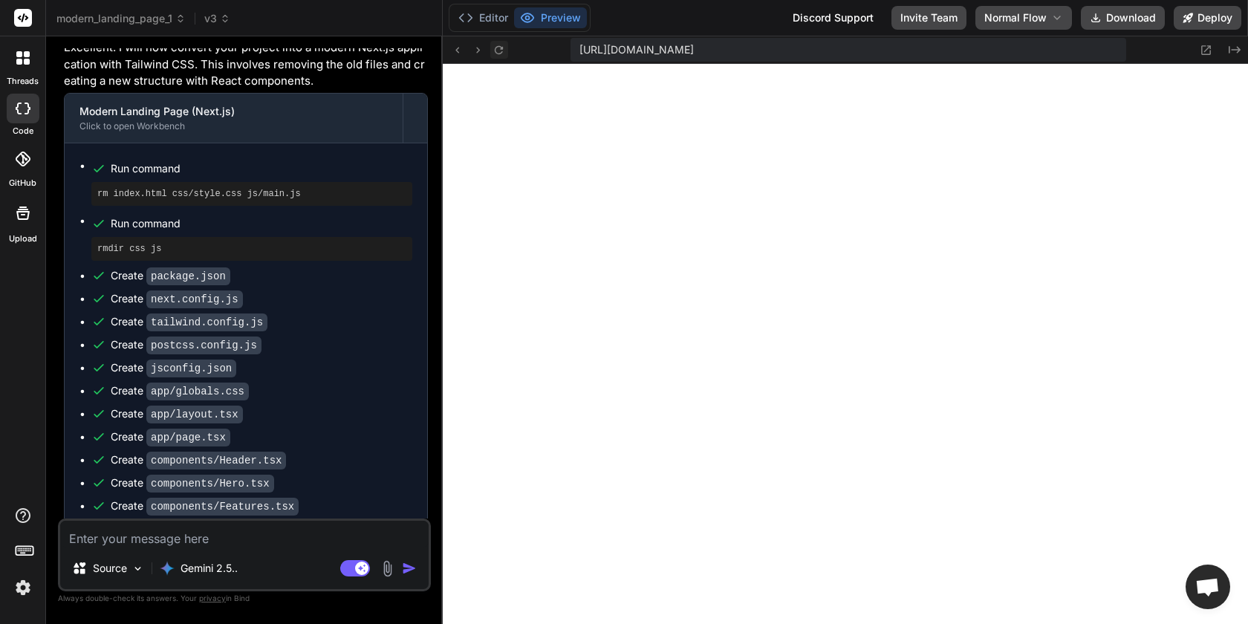
click at [502, 51] on icon at bounding box center [499, 49] width 8 height 8
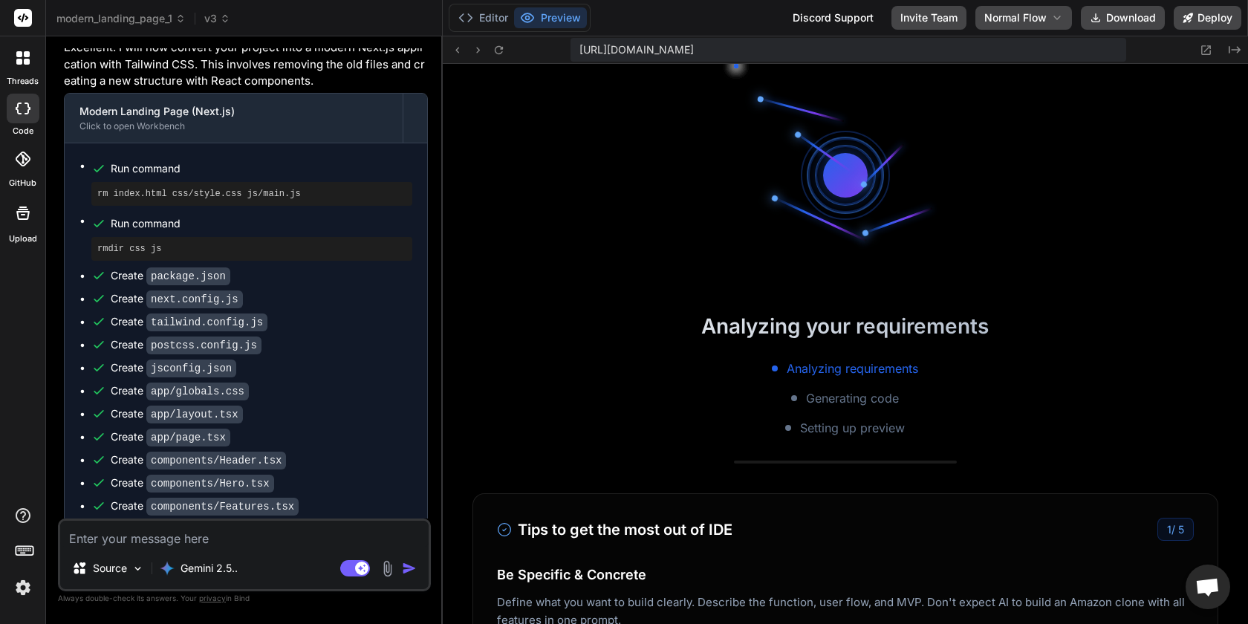
scroll to position [3430, 0]
click at [493, 22] on button "Editor" at bounding box center [483, 17] width 62 height 21
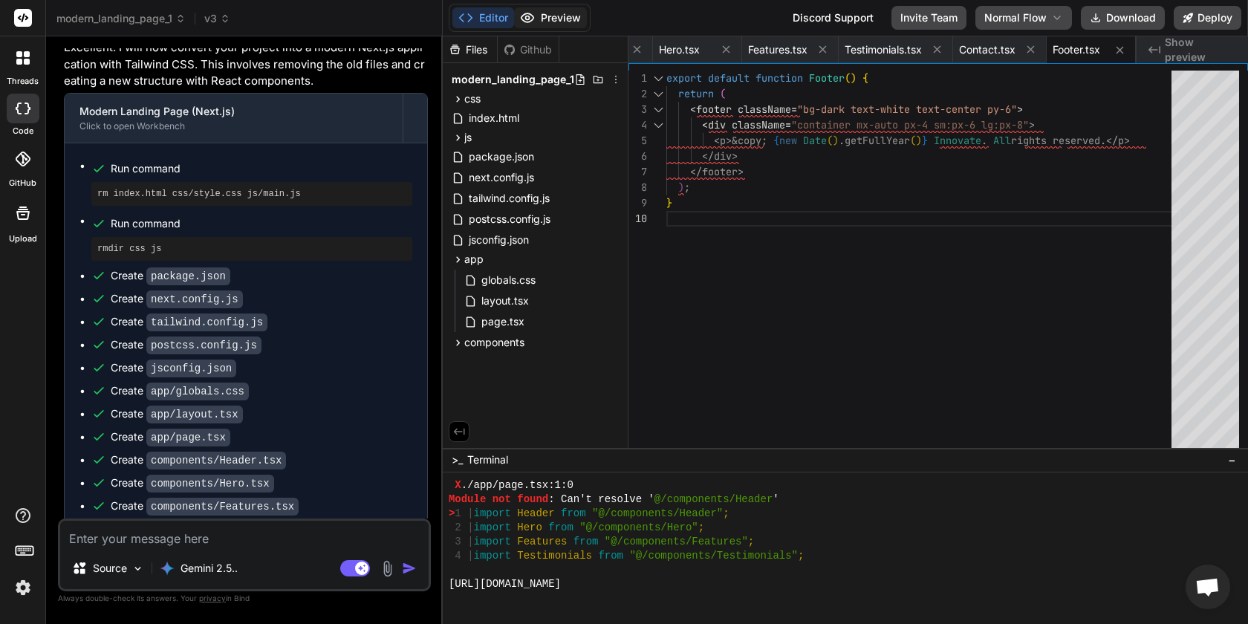
click at [557, 14] on button "Preview" at bounding box center [550, 17] width 73 height 21
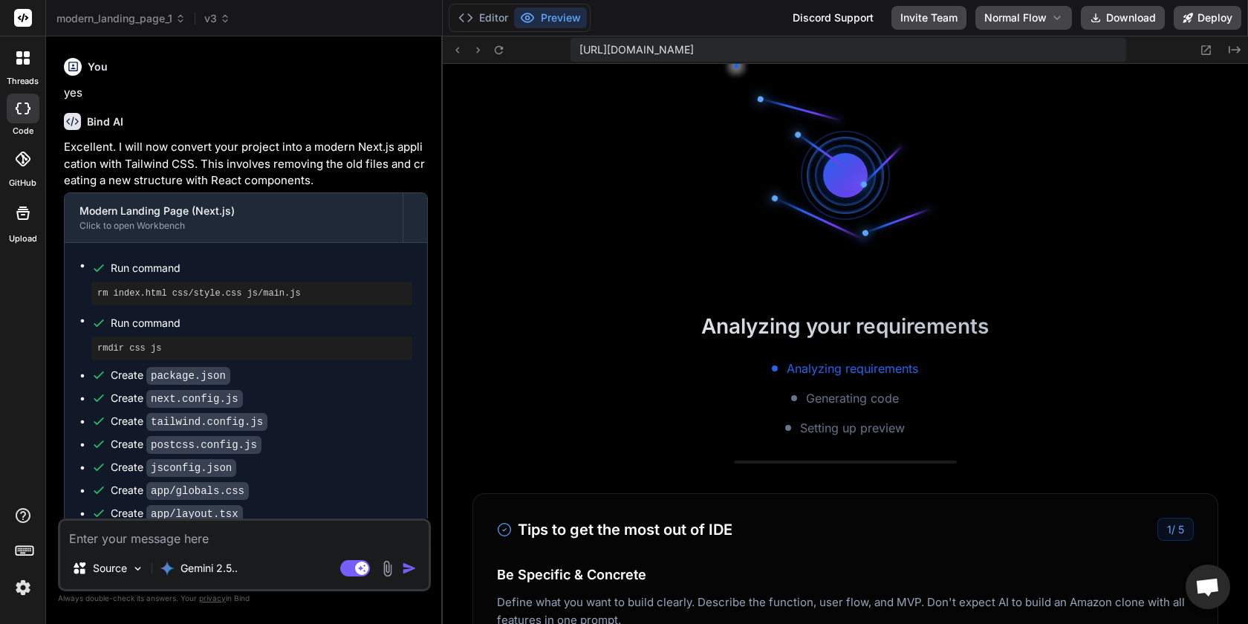
scroll to position [1746, 0]
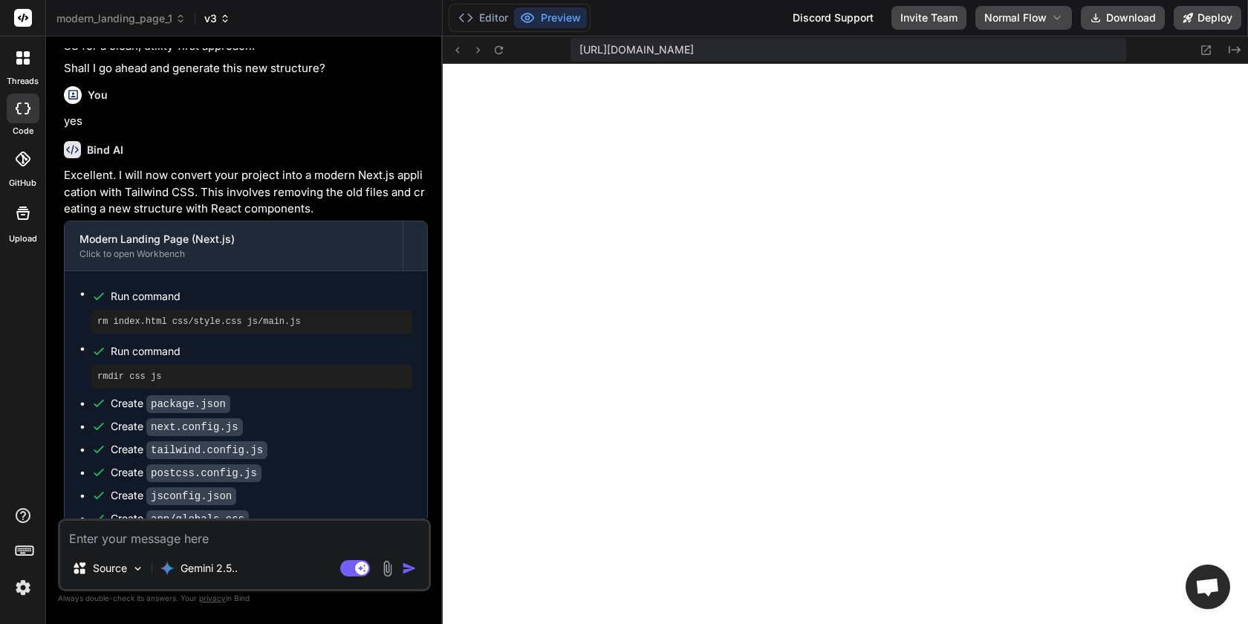
click at [224, 17] on icon at bounding box center [225, 18] width 10 height 10
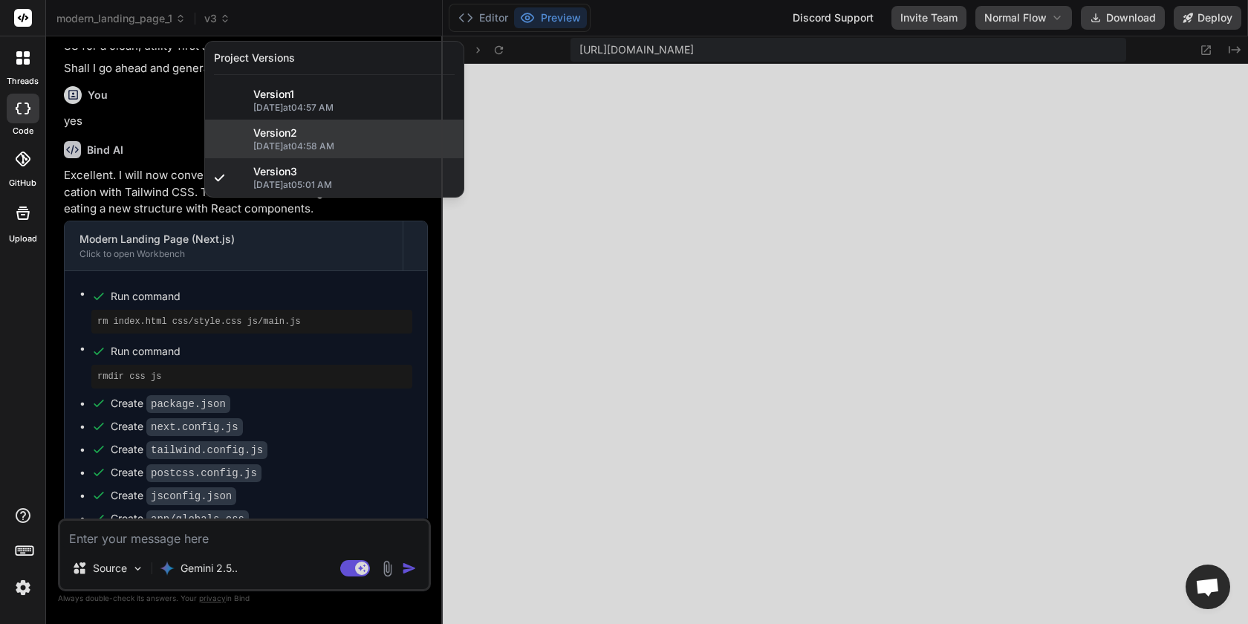
click at [308, 141] on span "[DATE] 04:58 AM" at bounding box center [353, 146] width 201 height 12
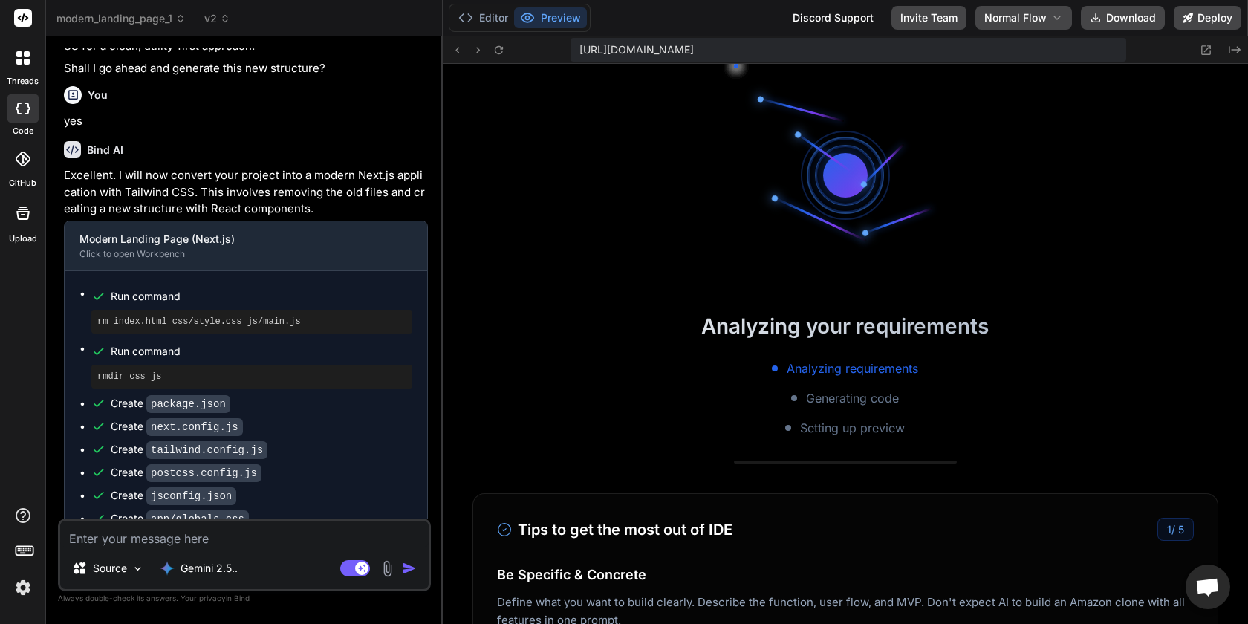
scroll to position [7241, 0]
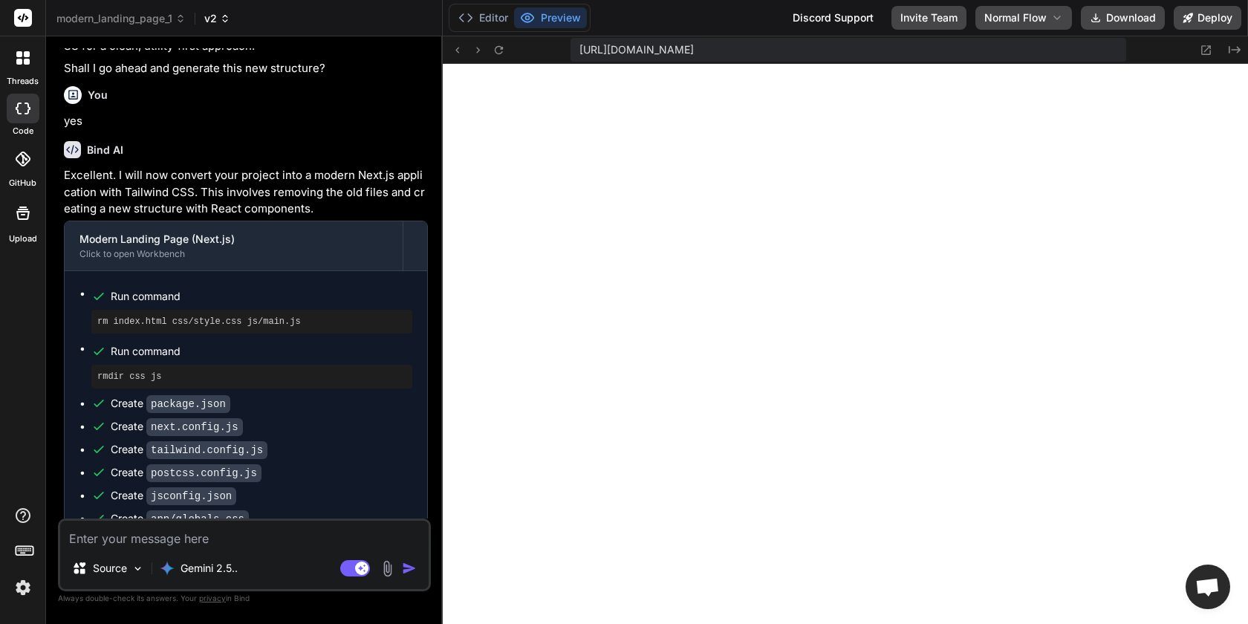
click at [226, 13] on icon at bounding box center [225, 18] width 10 height 10
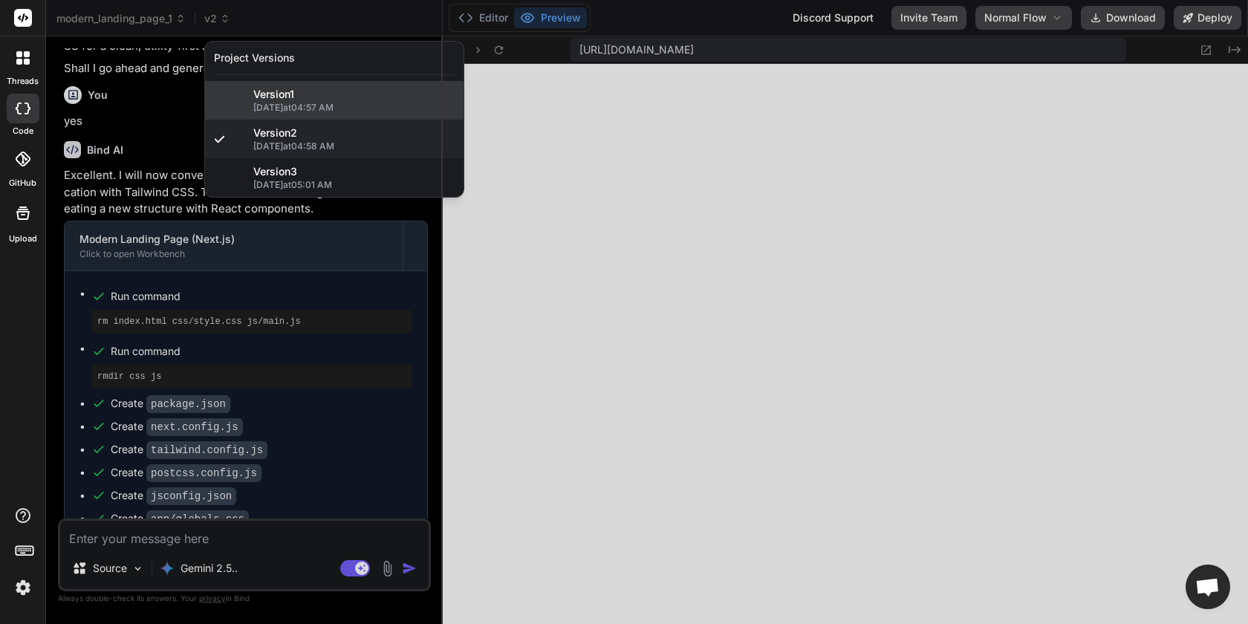
click at [260, 97] on span "Version 1" at bounding box center [273, 94] width 41 height 15
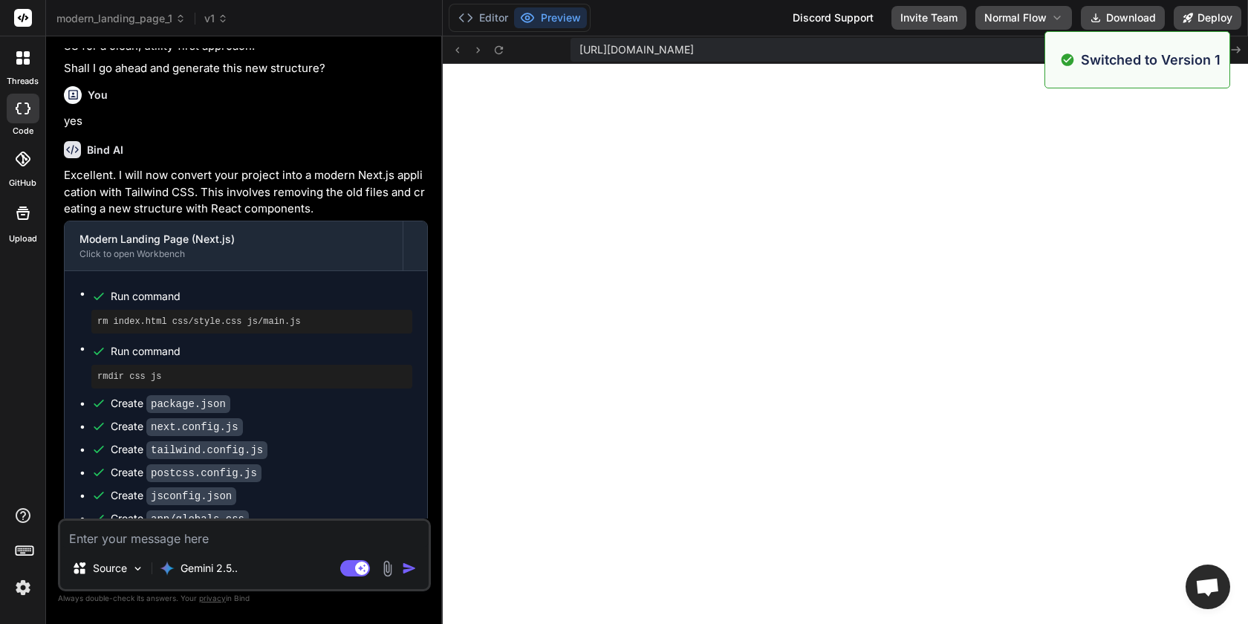
scroll to position [8794, 0]
click at [251, 536] on textarea at bounding box center [244, 534] width 369 height 27
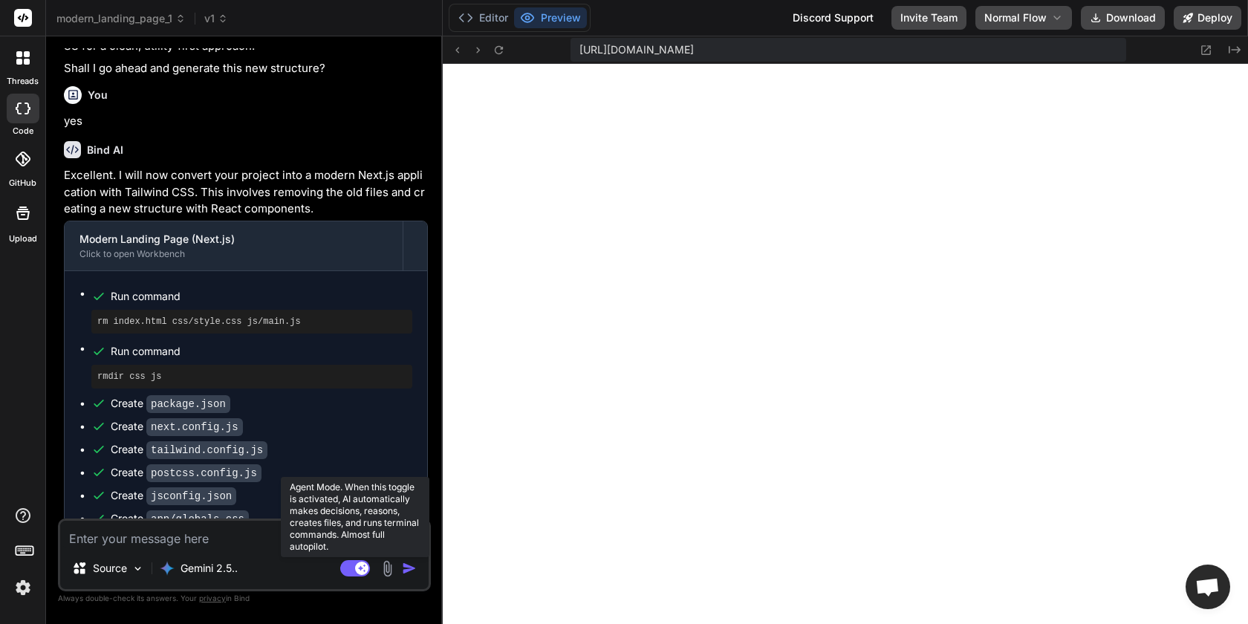
click at [345, 565] on rect at bounding box center [355, 568] width 30 height 16
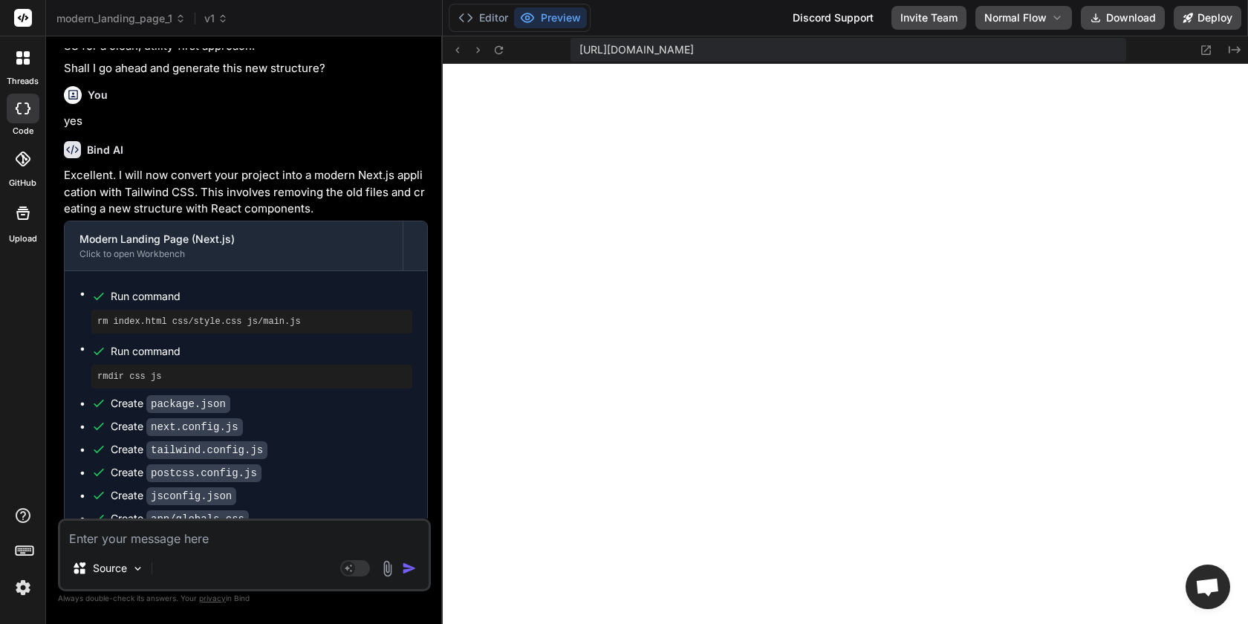
click at [256, 536] on textarea at bounding box center [244, 534] width 369 height 27
type textarea "x"
type textarea "a"
type textarea "x"
type textarea "ad"
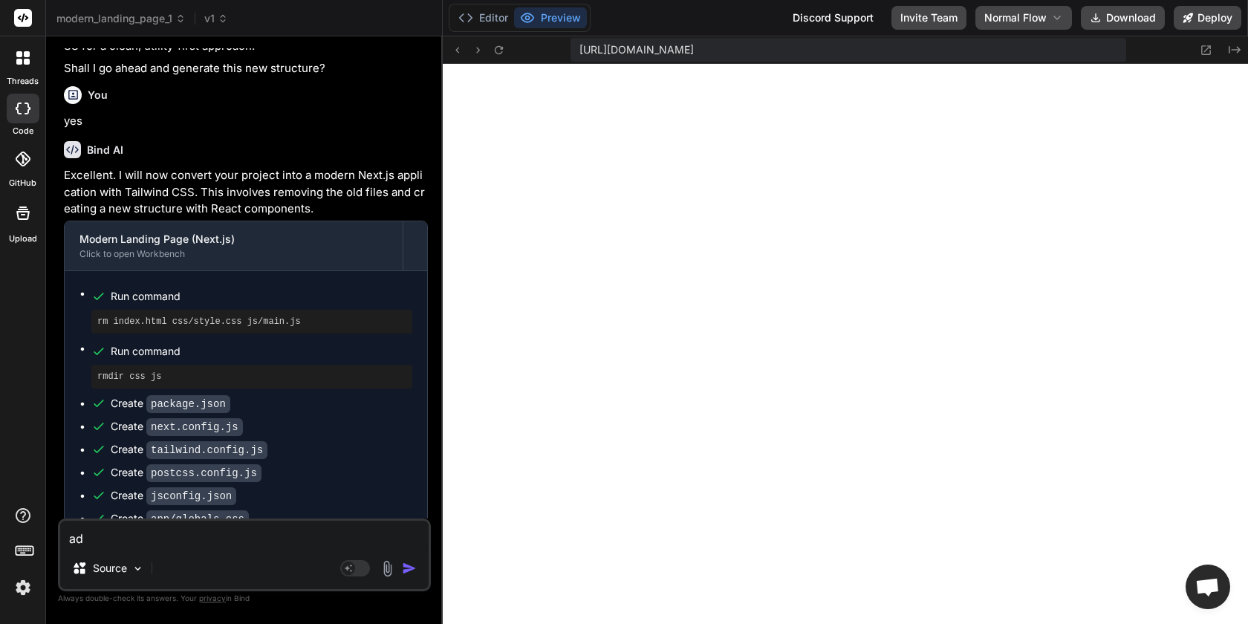
type textarea "x"
type textarea "add"
type textarea "x"
type textarea "add"
type textarea "x"
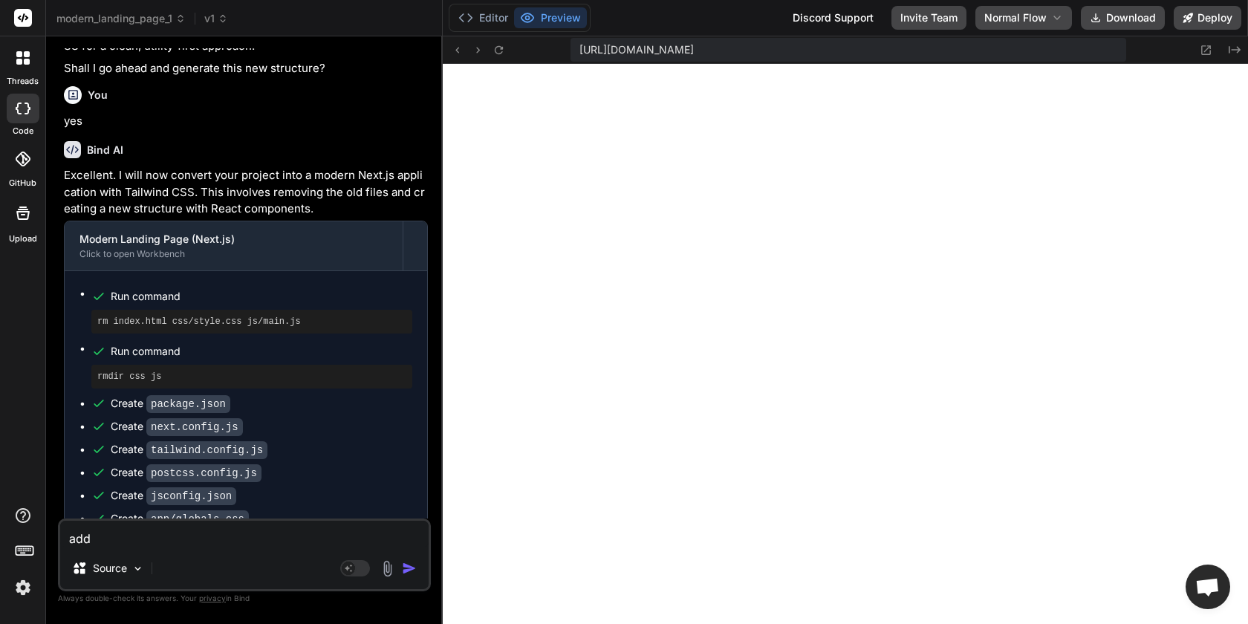
type textarea "add a"
type textarea "x"
type textarea "add a"
type textarea "x"
type textarea "add a s"
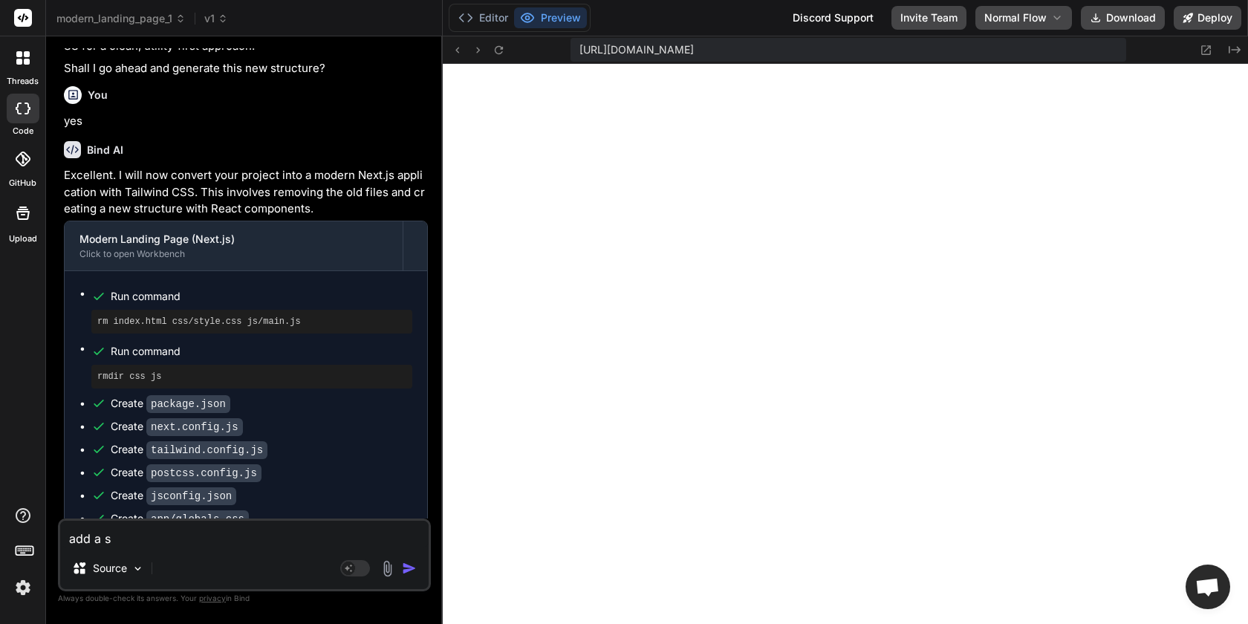
type textarea "x"
type textarea "add a se"
type textarea "x"
type textarea "add a sec"
type textarea "x"
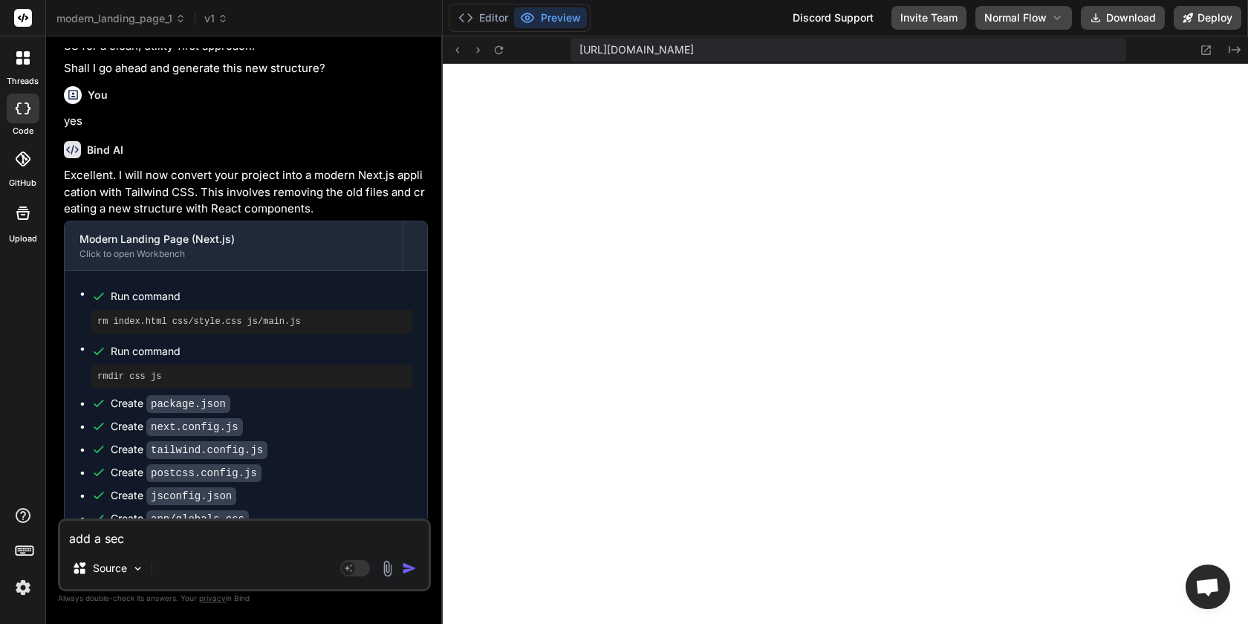
type textarea "add a sect"
type textarea "x"
type textarea "add a secti"
type textarea "x"
type textarea "add a sectio"
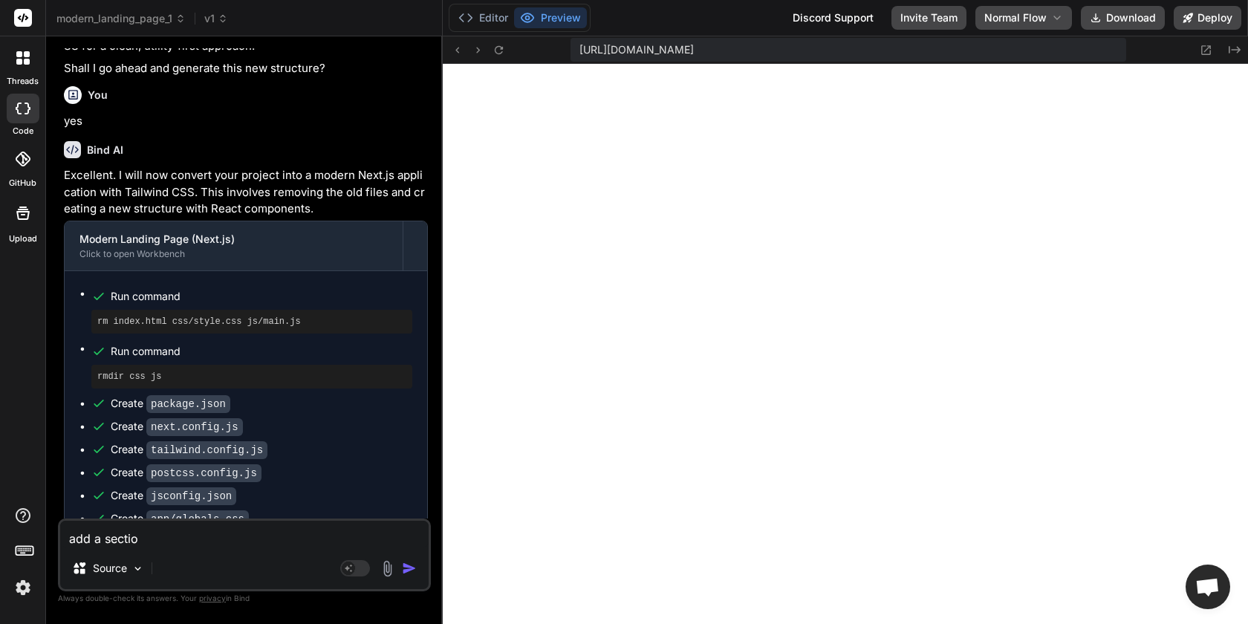
type textarea "x"
type textarea "add a section"
type textarea "x"
type textarea "add a section"
type textarea "x"
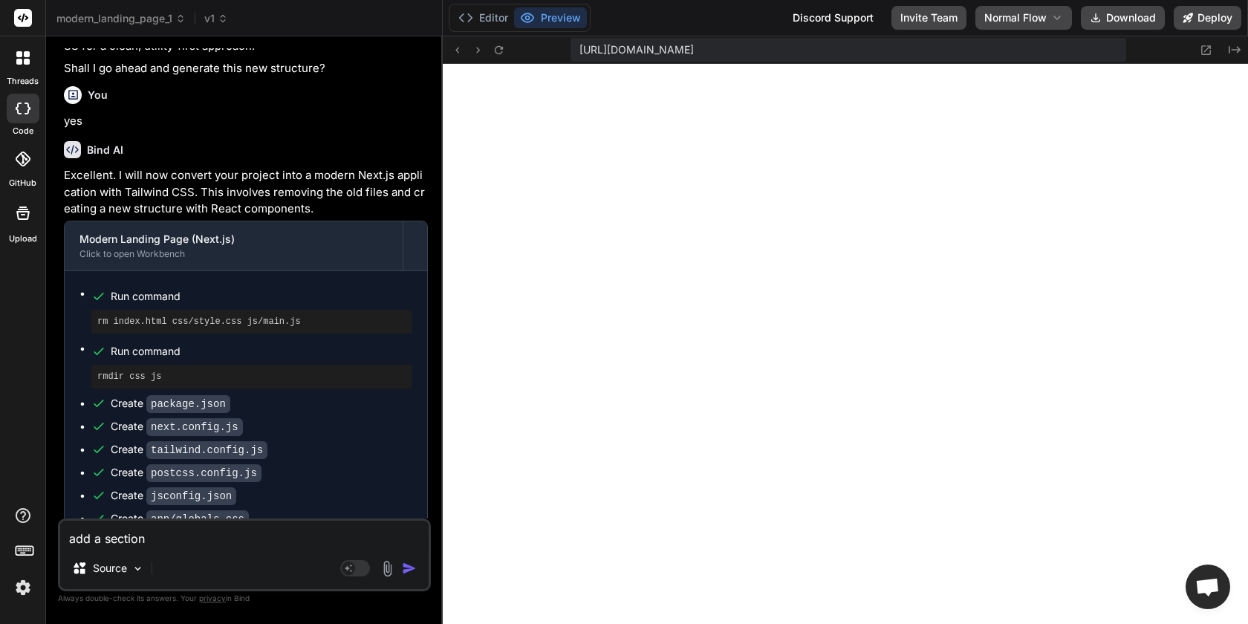
type textarea "add a section f"
type textarea "x"
type textarea "add a section fo"
type textarea "x"
type textarea "add a section for"
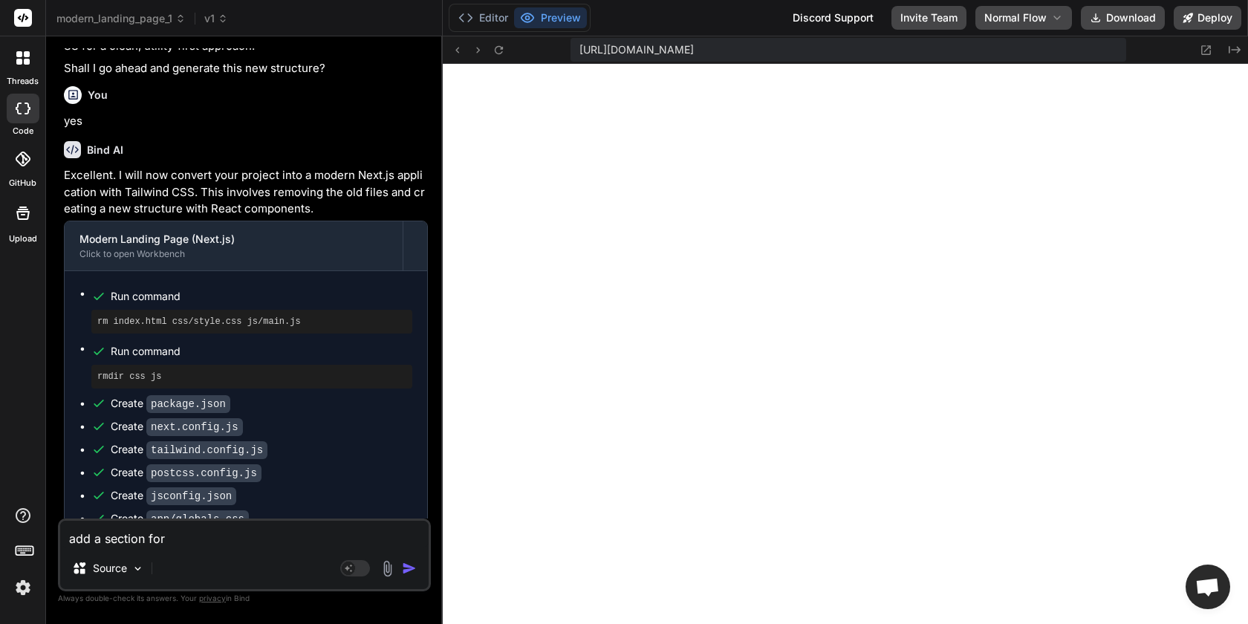
type textarea "x"
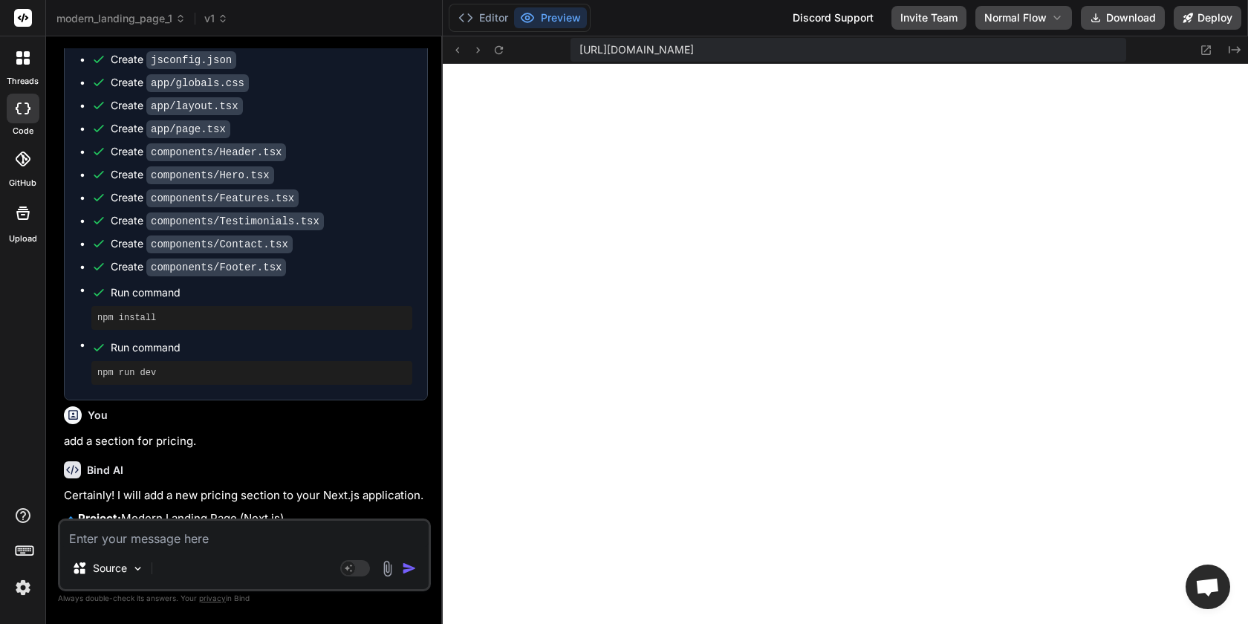
scroll to position [2320, 0]
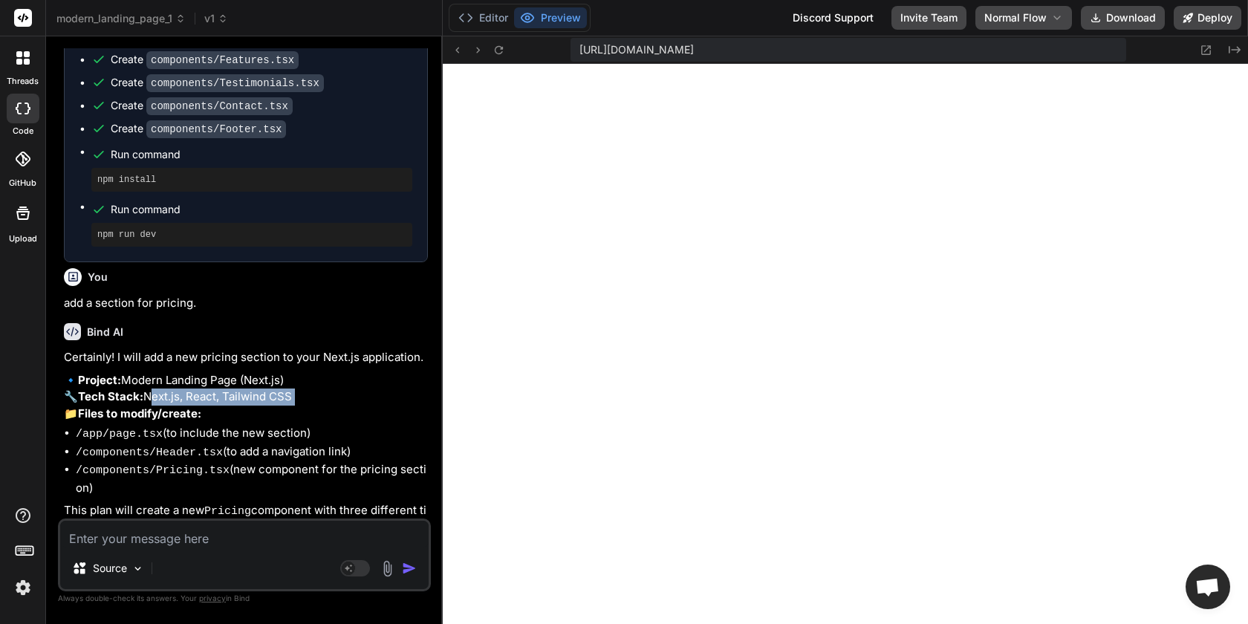
drag, startPoint x: 146, startPoint y: 359, endPoint x: 347, endPoint y: 368, distance: 200.8
click at [347, 372] on p "🔹 Project: Modern Landing Page (Next.js) 🔧 Tech Stack: Next.js, React, Tailwind…" at bounding box center [246, 397] width 364 height 51
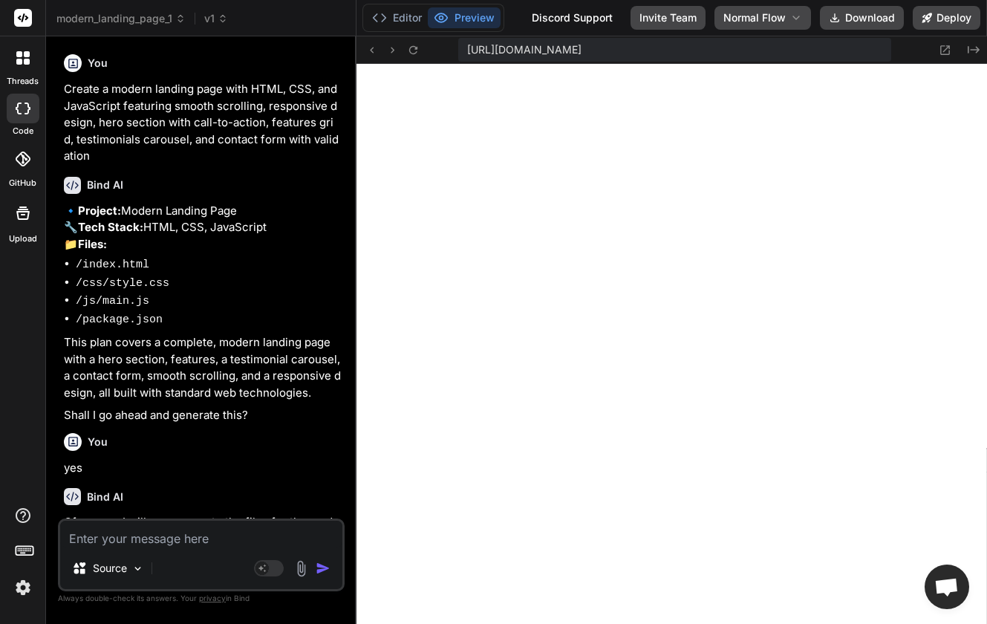
scroll to position [31, 0]
click at [218, 13] on span "v1" at bounding box center [216, 18] width 24 height 15
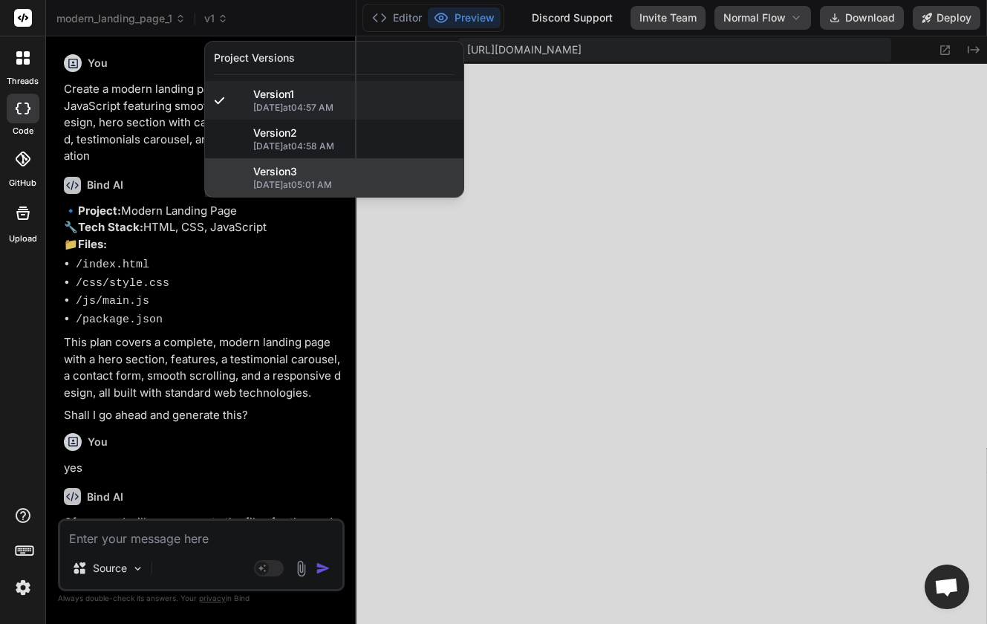
click at [284, 178] on span "Version 3" at bounding box center [275, 171] width 44 height 15
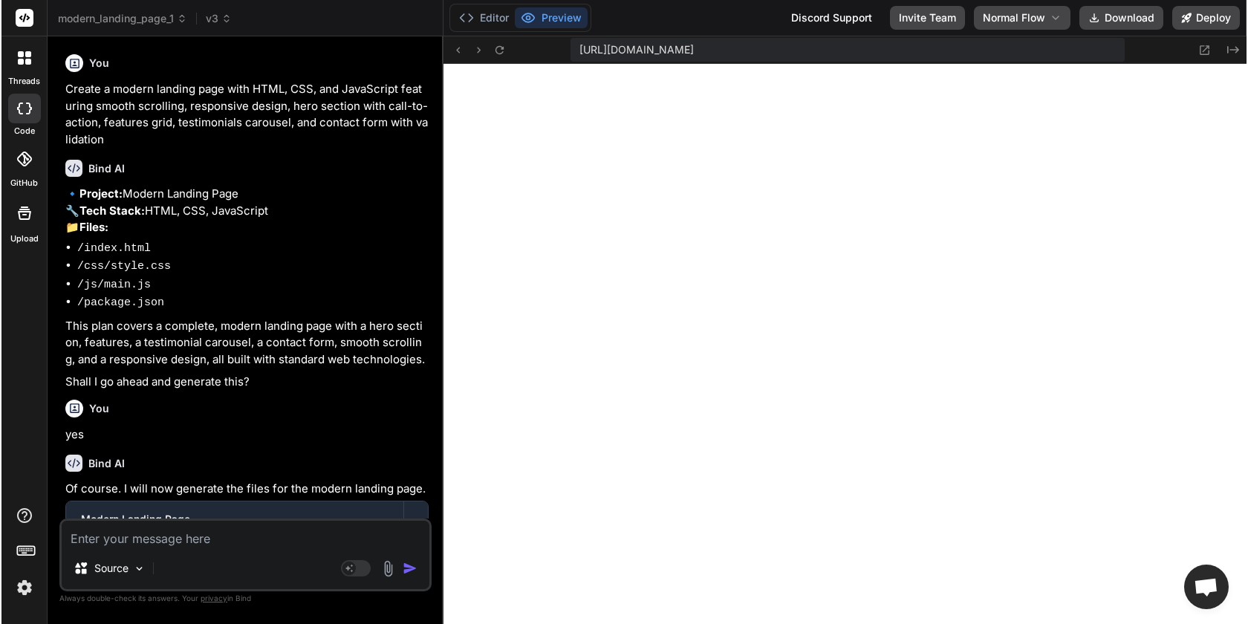
scroll to position [140, 0]
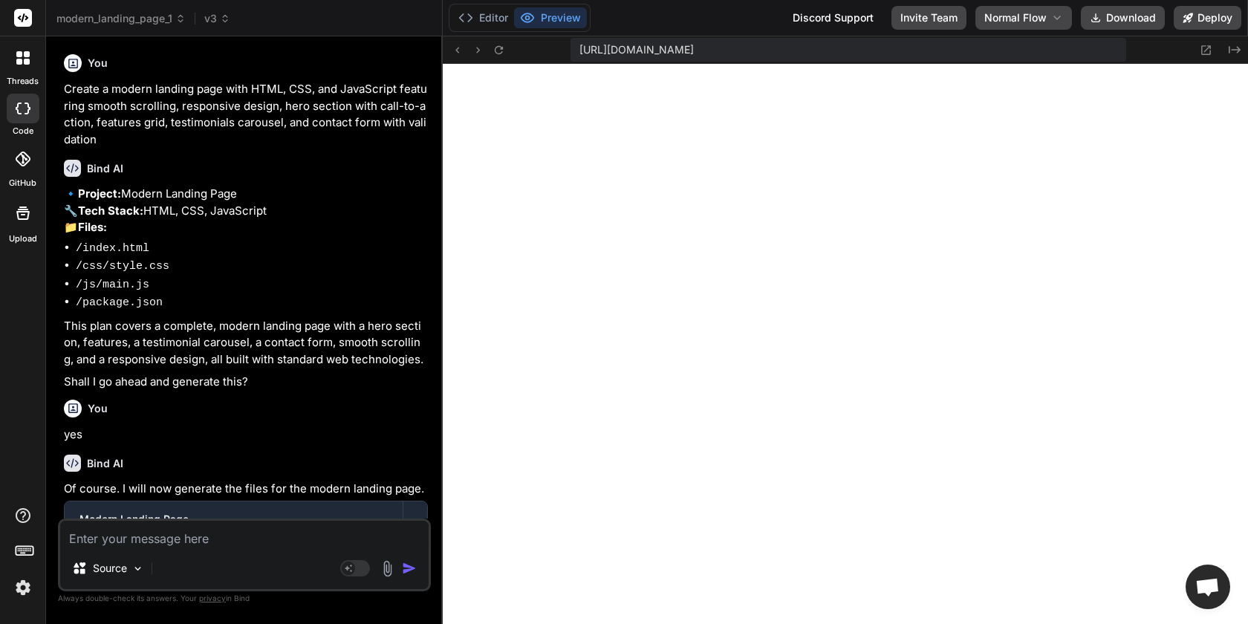
click at [204, 95] on p "Create a modern landing page with HTML, CSS, and JavaScript featuring smooth sc…" at bounding box center [246, 114] width 364 height 67
click at [189, 102] on p "Create a modern landing page with HTML, CSS, and JavaScript featuring smooth sc…" at bounding box center [246, 114] width 364 height 67
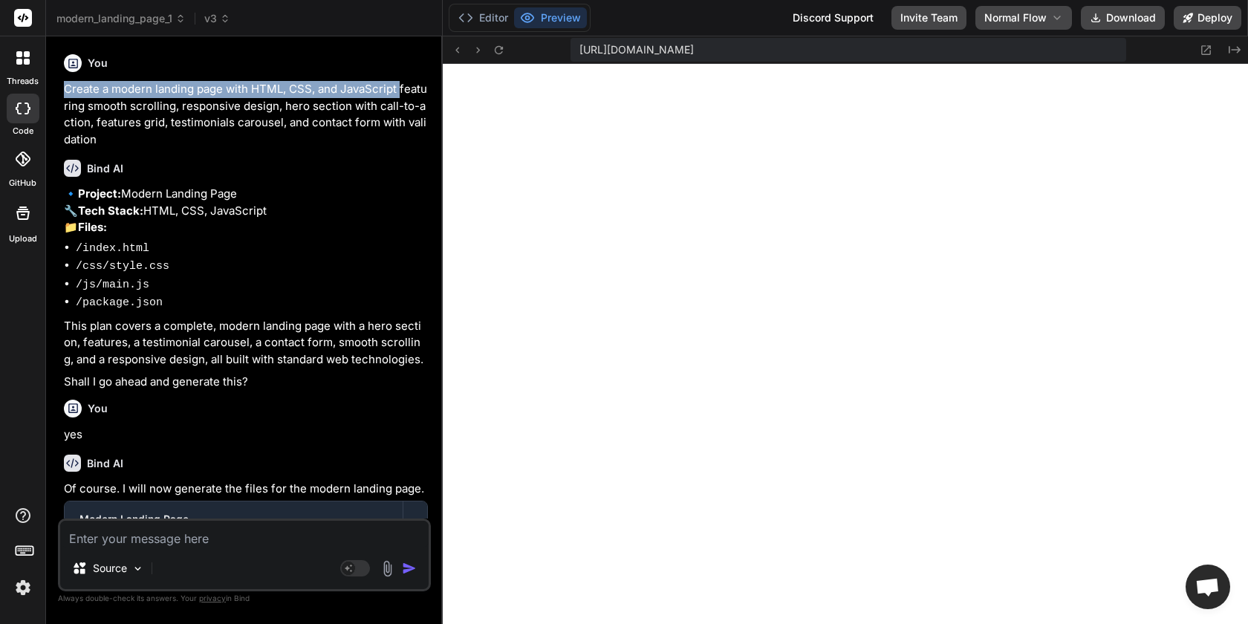
drag, startPoint x: 62, startPoint y: 90, endPoint x: 400, endPoint y: 85, distance: 338.1
click at [400, 85] on div "You Create a modern landing page with HTML, CSS, and JavaScript featuring smoot…" at bounding box center [246, 283] width 370 height 470
copy p "Create a modern landing page with HTML, CSS, and JavaScript"
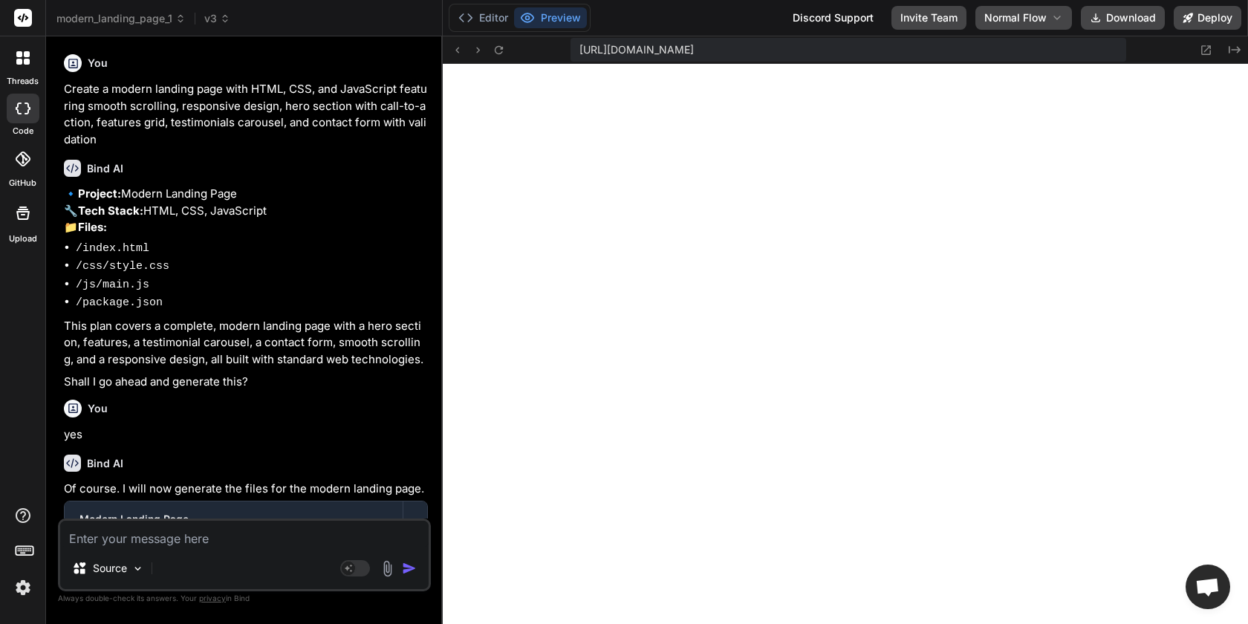
click at [33, 62] on div at bounding box center [22, 57] width 31 height 31
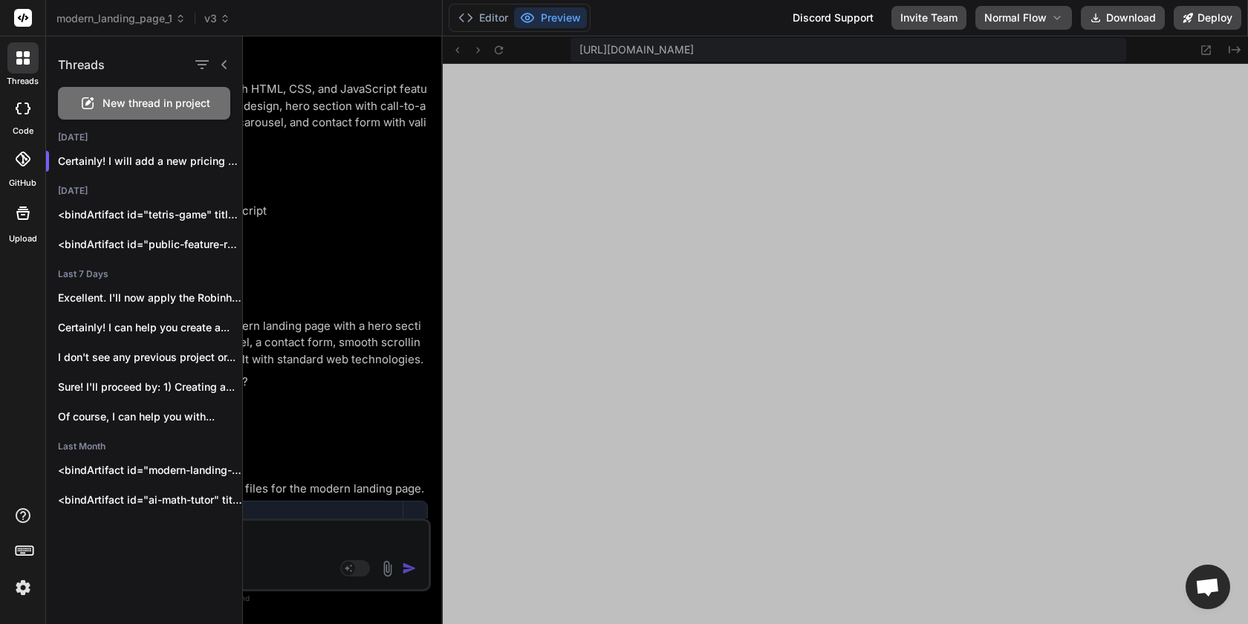
click at [172, 104] on span "New thread in project" at bounding box center [157, 103] width 108 height 15
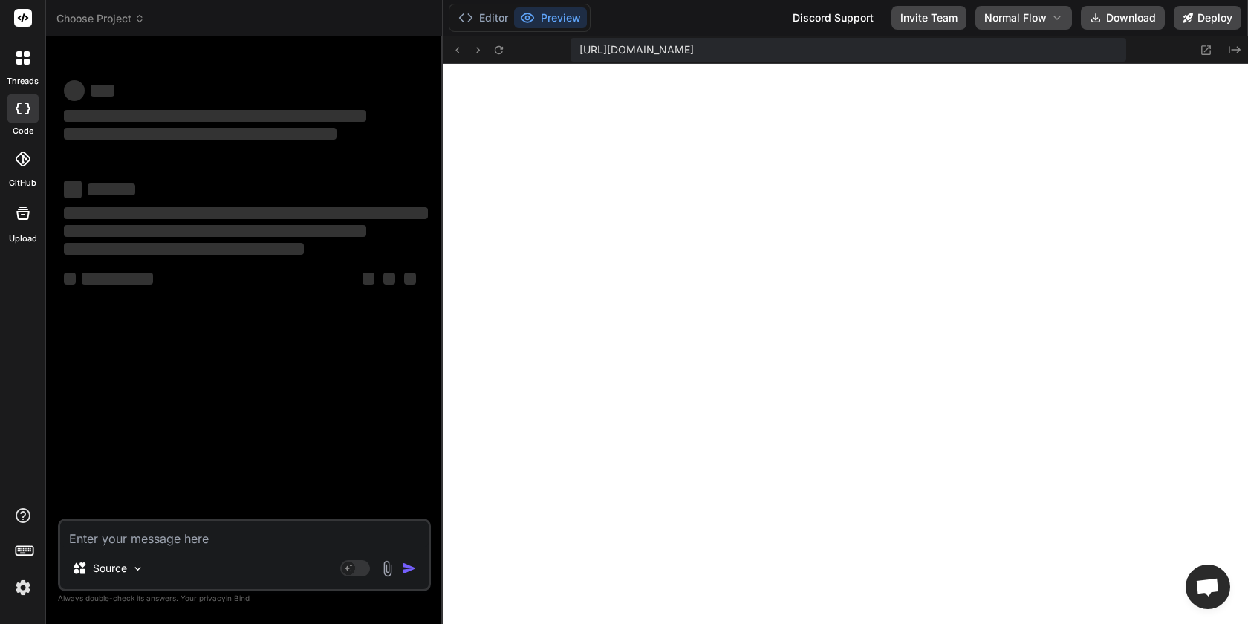
scroll to position [14116, 0]
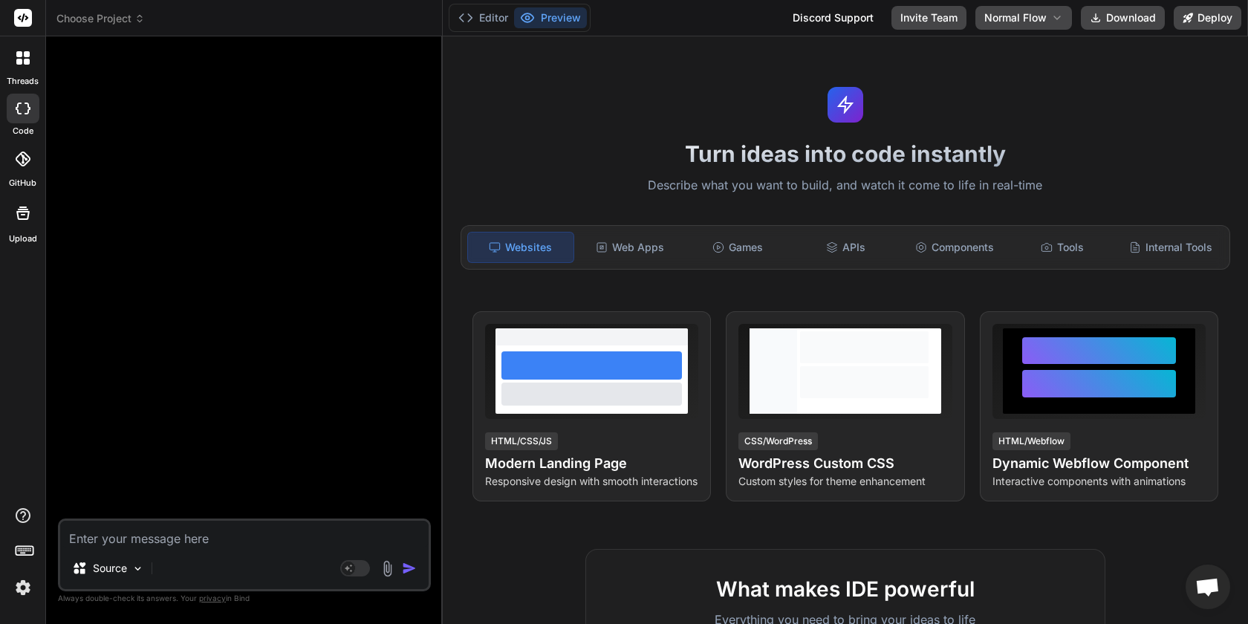
click at [195, 540] on textarea at bounding box center [244, 534] width 369 height 27
paste textarea "Create a modern landing page with HTML, CSS, and JavaScript"
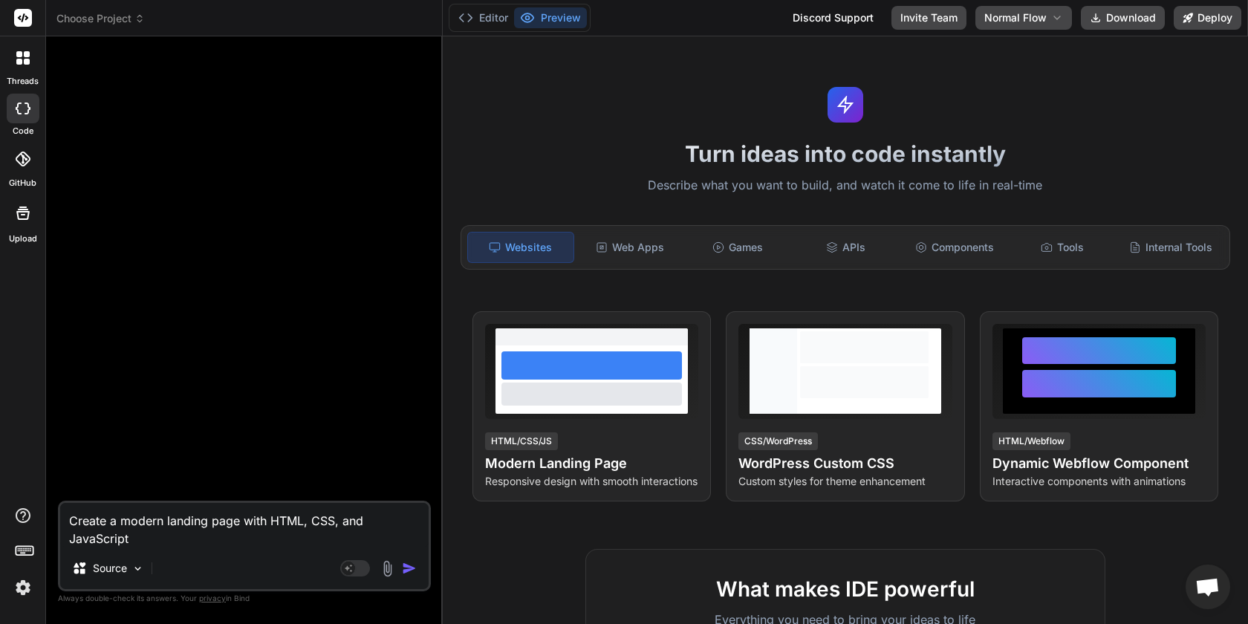
click at [409, 569] on img "button" at bounding box center [409, 568] width 15 height 15
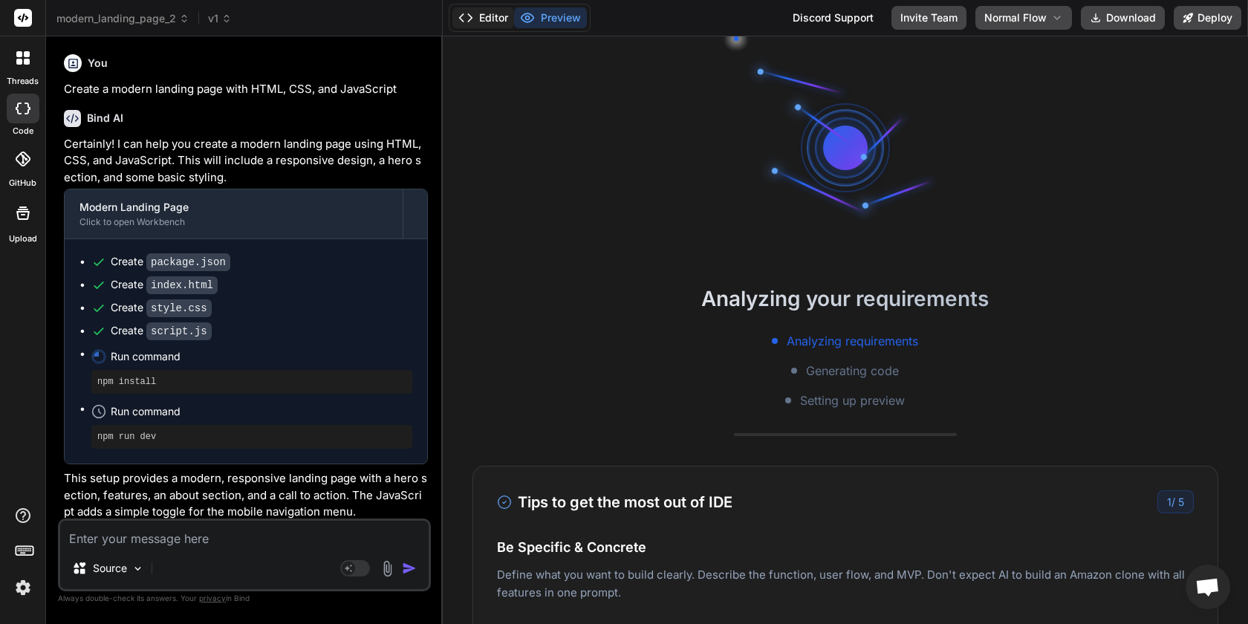
click at [481, 22] on button "Editor" at bounding box center [483, 17] width 62 height 21
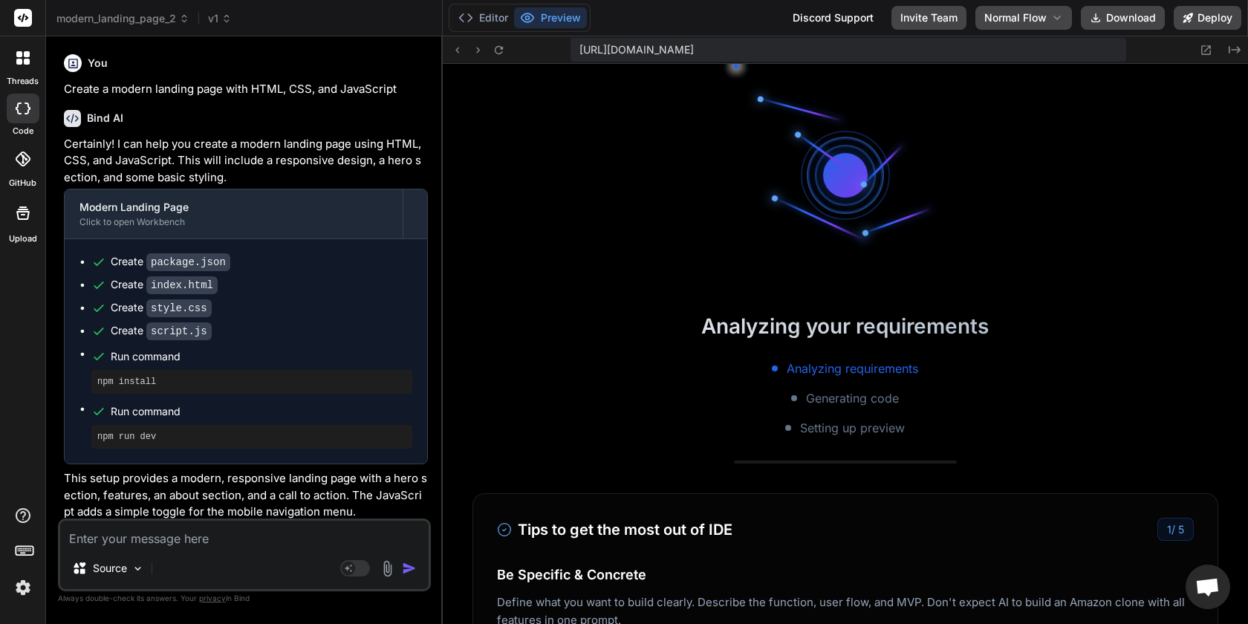
click at [539, 22] on button "Preview" at bounding box center [550, 17] width 73 height 21
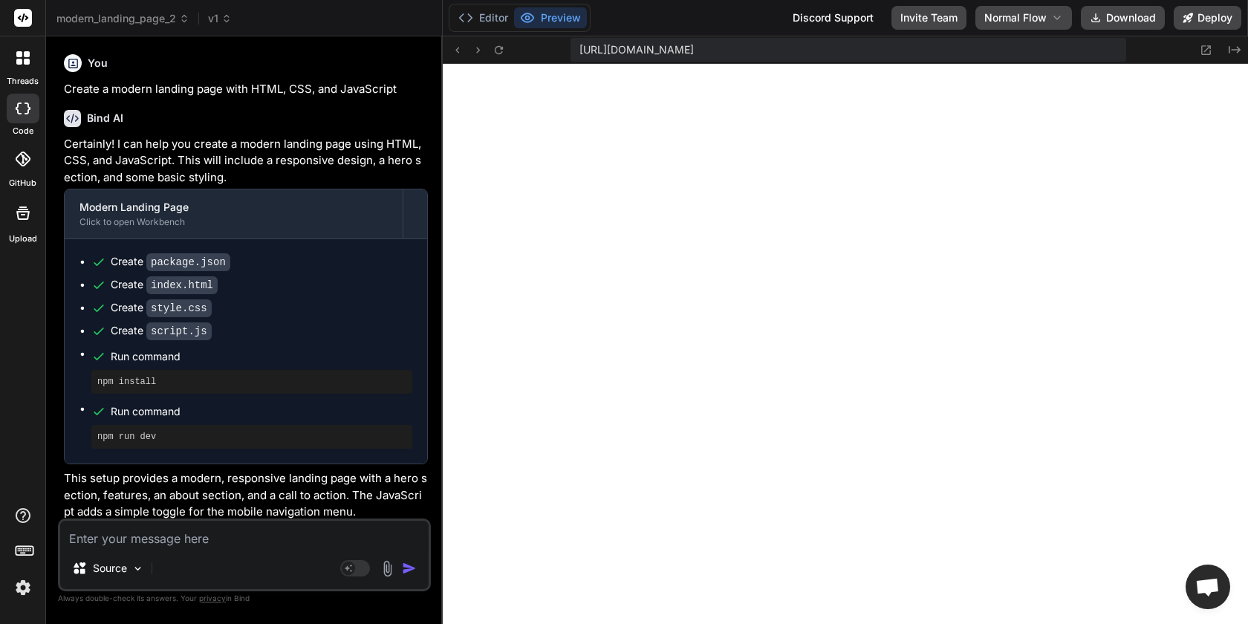
scroll to position [42, 0]
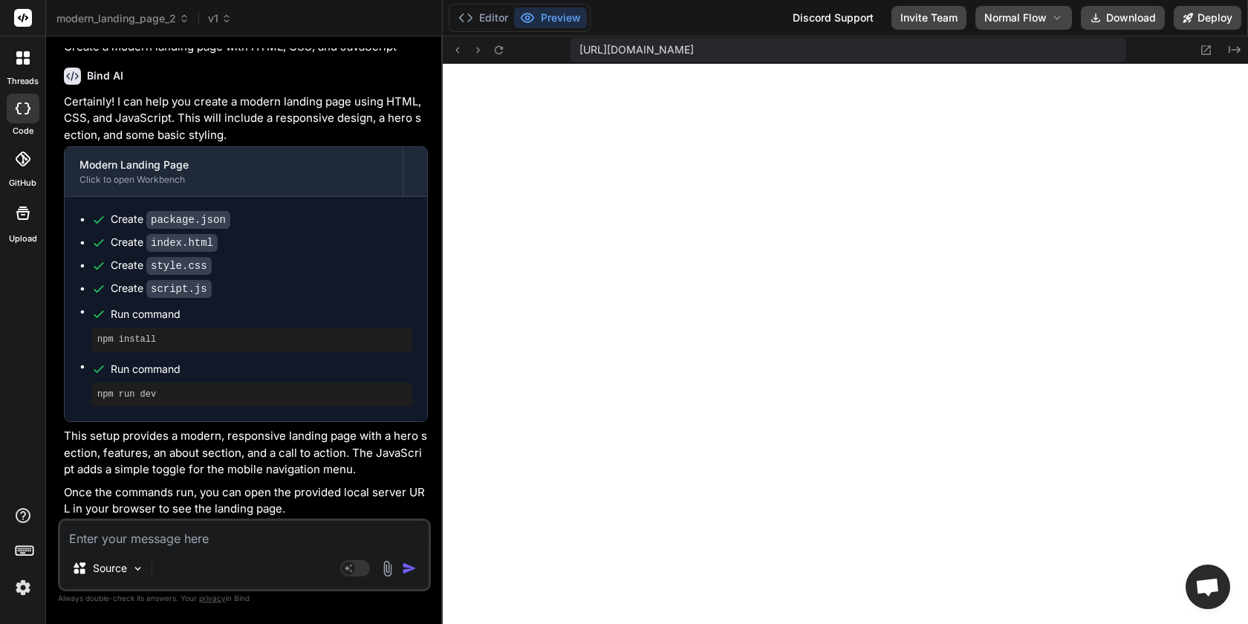
click at [244, 542] on textarea at bounding box center [244, 534] width 369 height 27
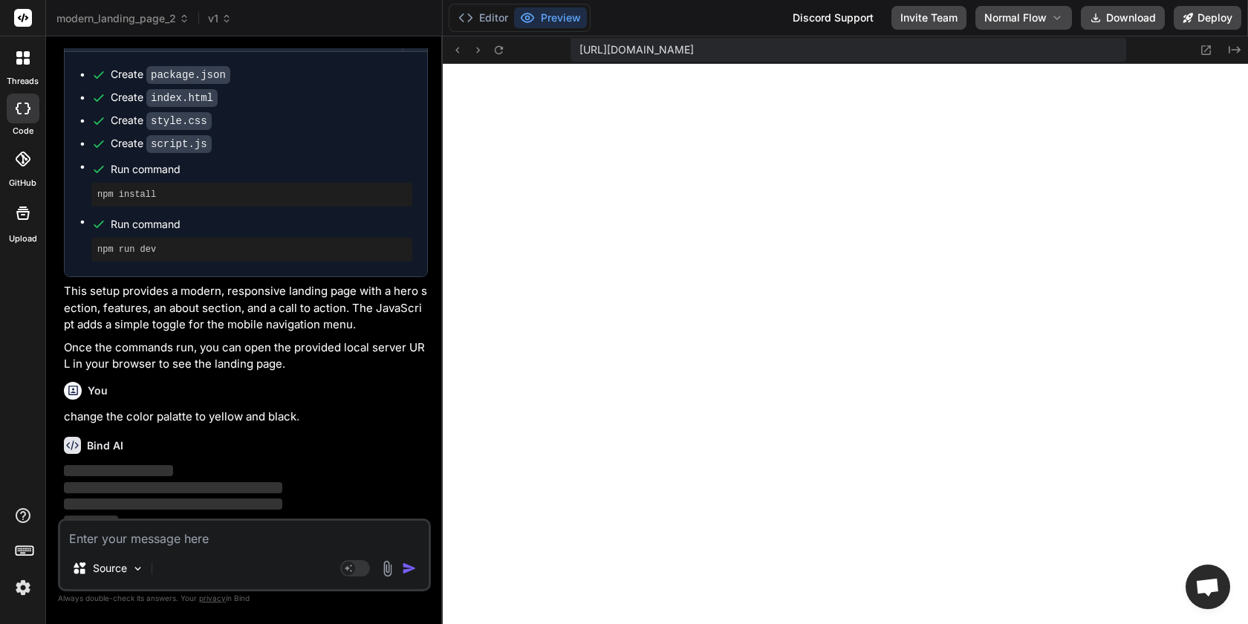
scroll to position [197, 0]
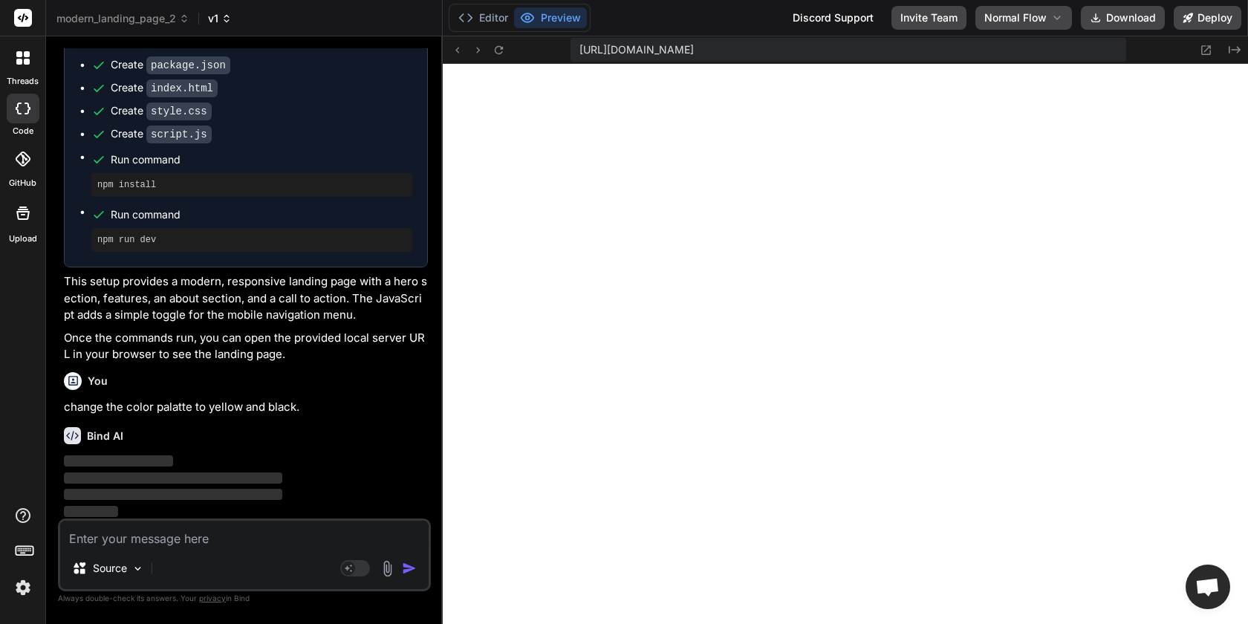
click at [216, 19] on span "v1" at bounding box center [220, 18] width 24 height 15
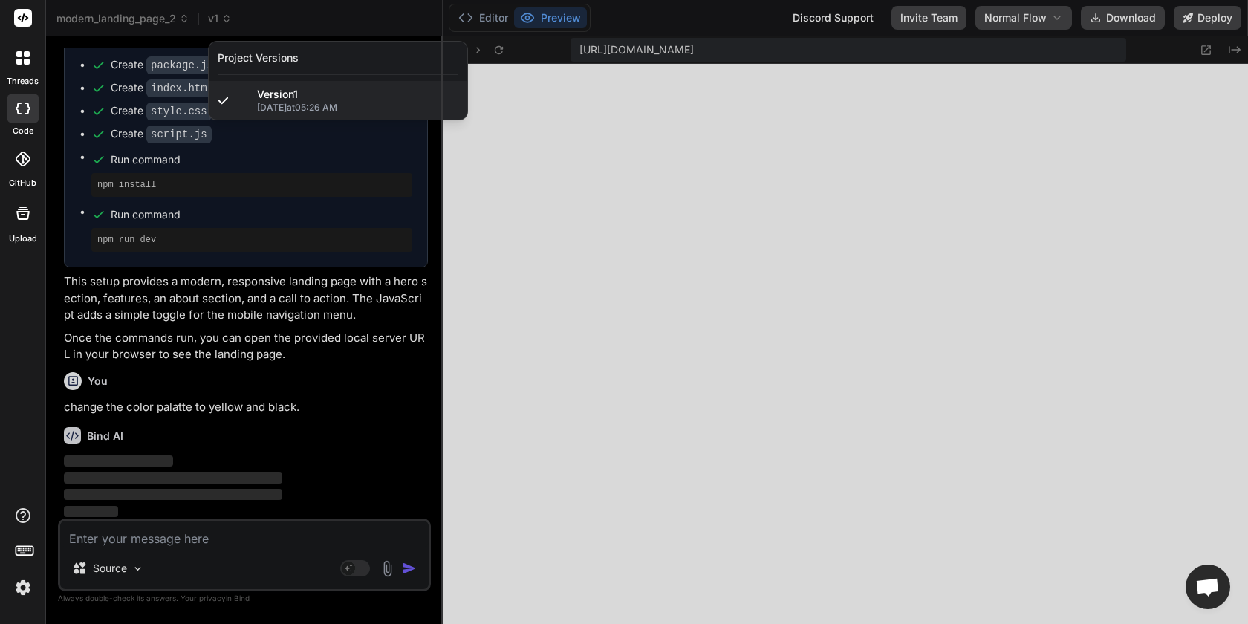
click at [223, 19] on div at bounding box center [624, 312] width 1248 height 624
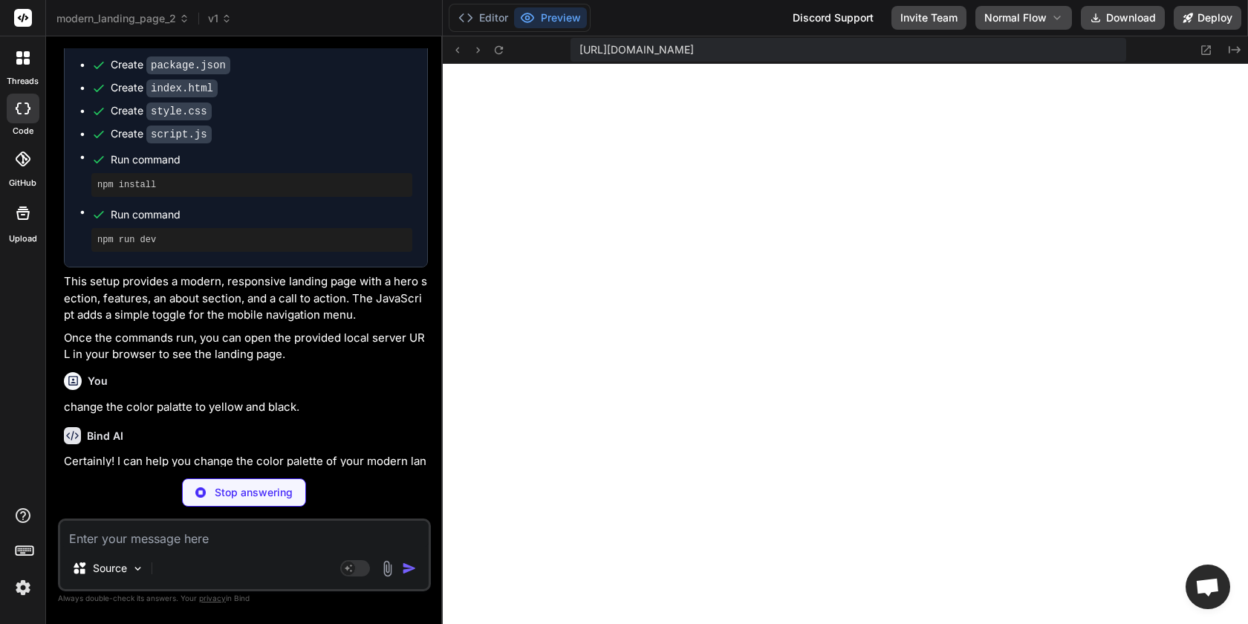
scroll to position [348, 0]
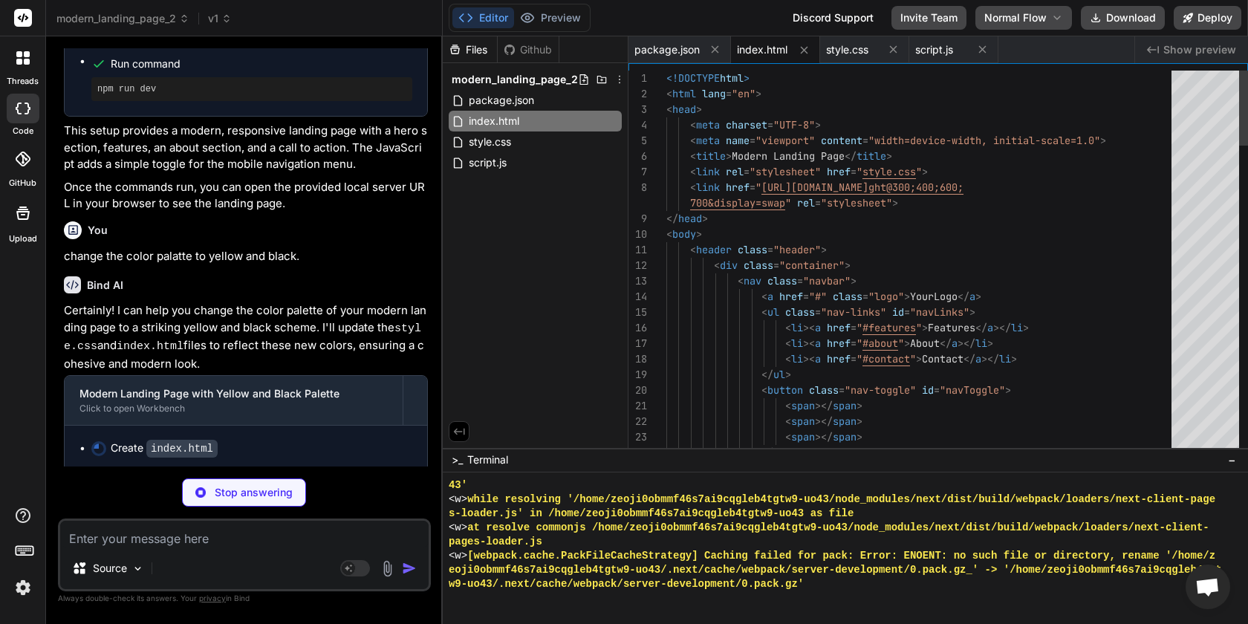
click at [476, 17] on button "Editor" at bounding box center [483, 17] width 62 height 21
click at [540, 18] on button "Preview" at bounding box center [550, 17] width 73 height 21
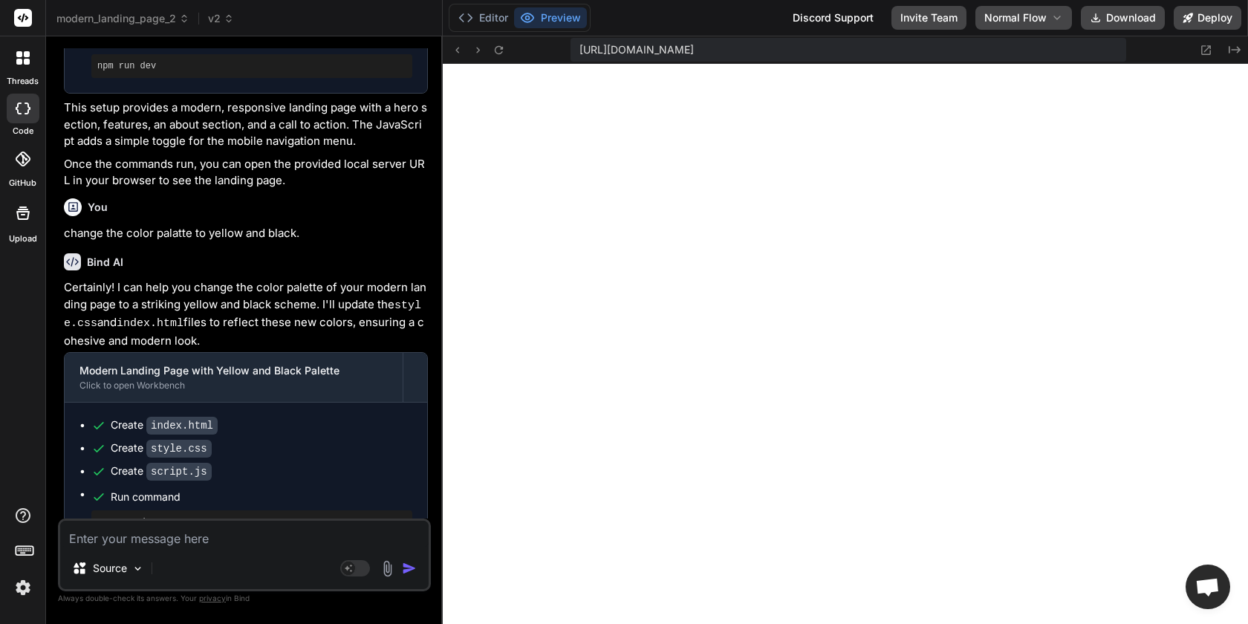
scroll to position [511, 0]
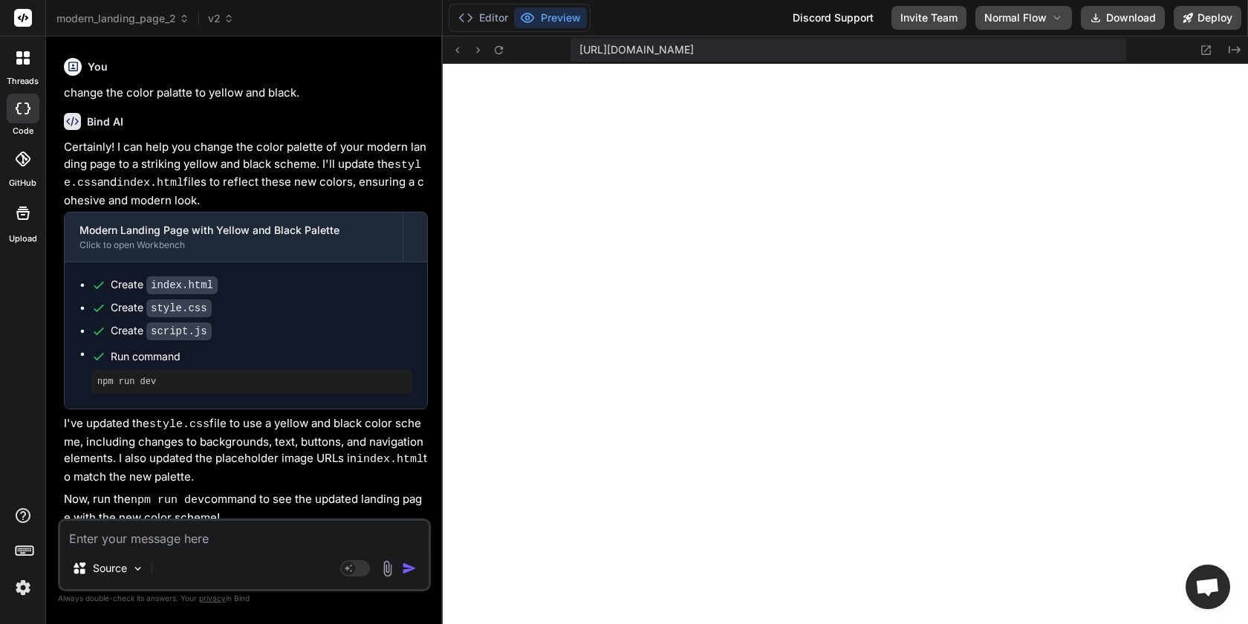
click at [220, 545] on textarea at bounding box center [244, 534] width 369 height 27
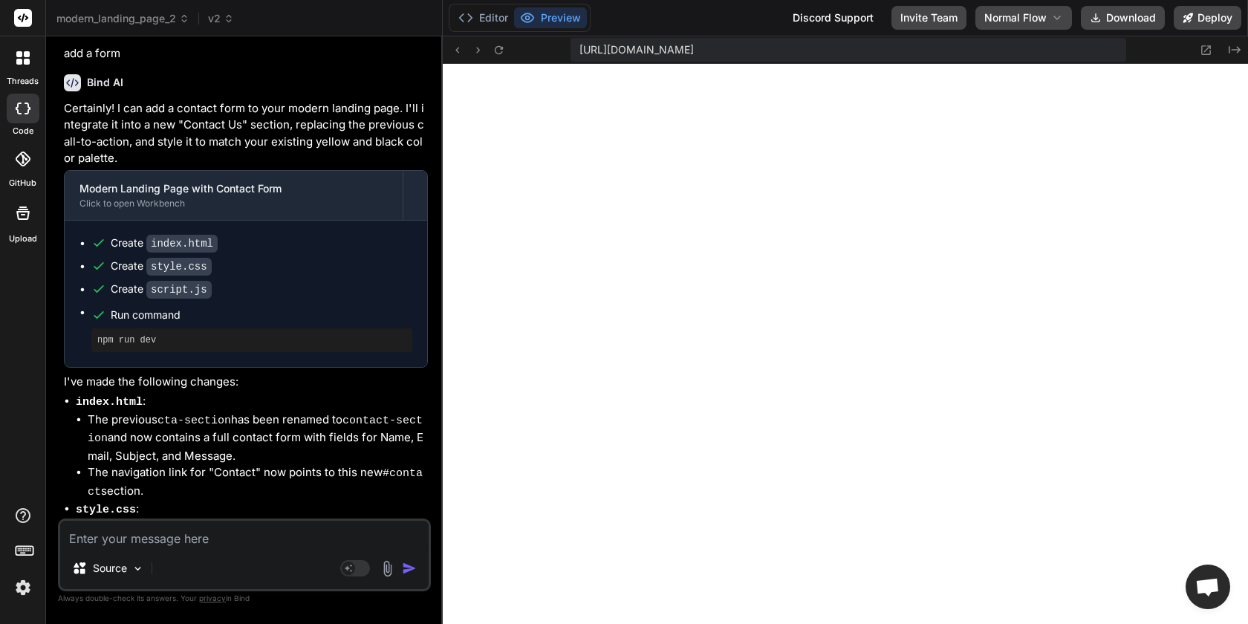
scroll to position [1150, 0]
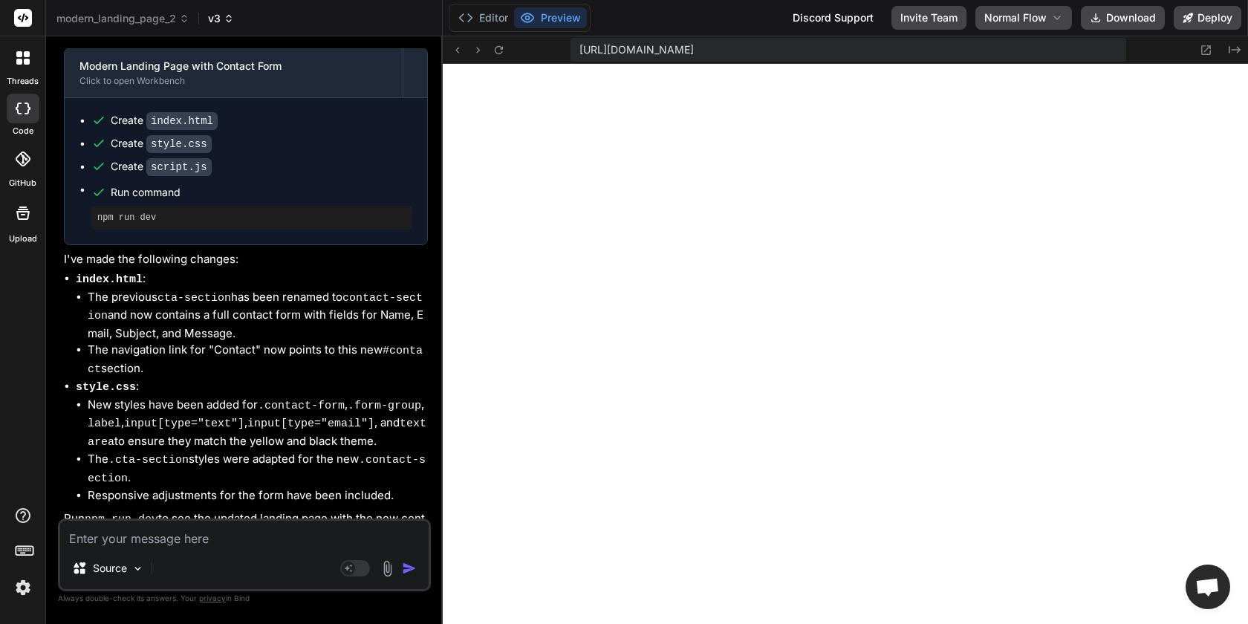
click at [233, 23] on icon at bounding box center [229, 18] width 10 height 10
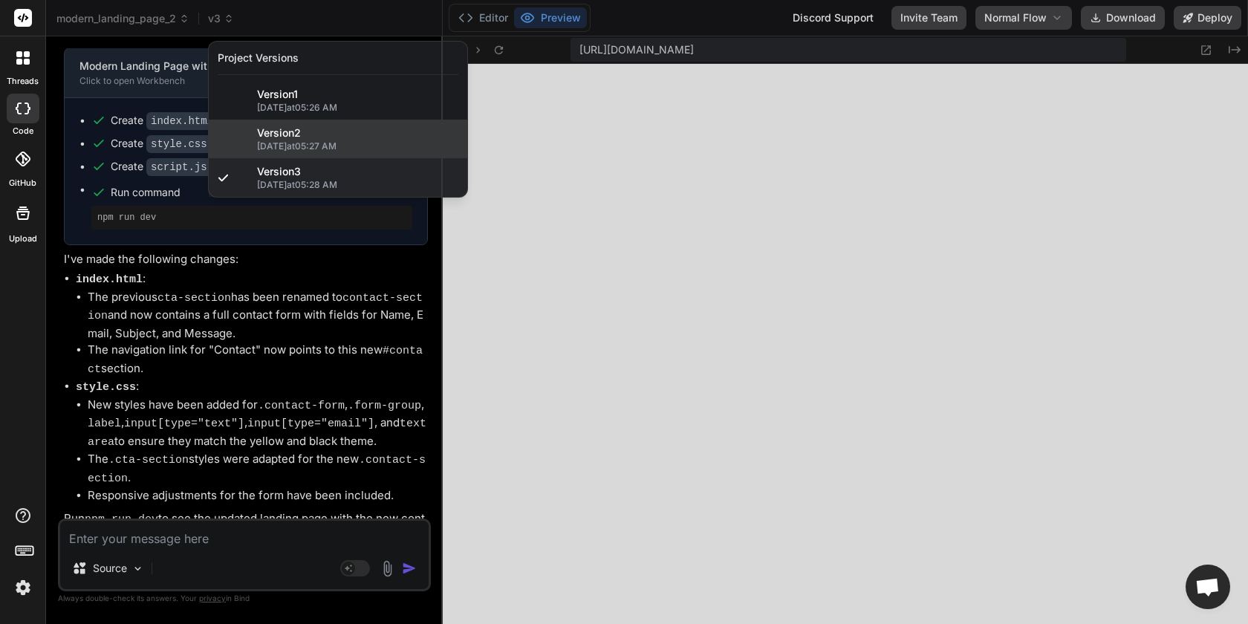
click at [325, 145] on span "[DATE] 05:27 AM" at bounding box center [357, 146] width 201 height 12
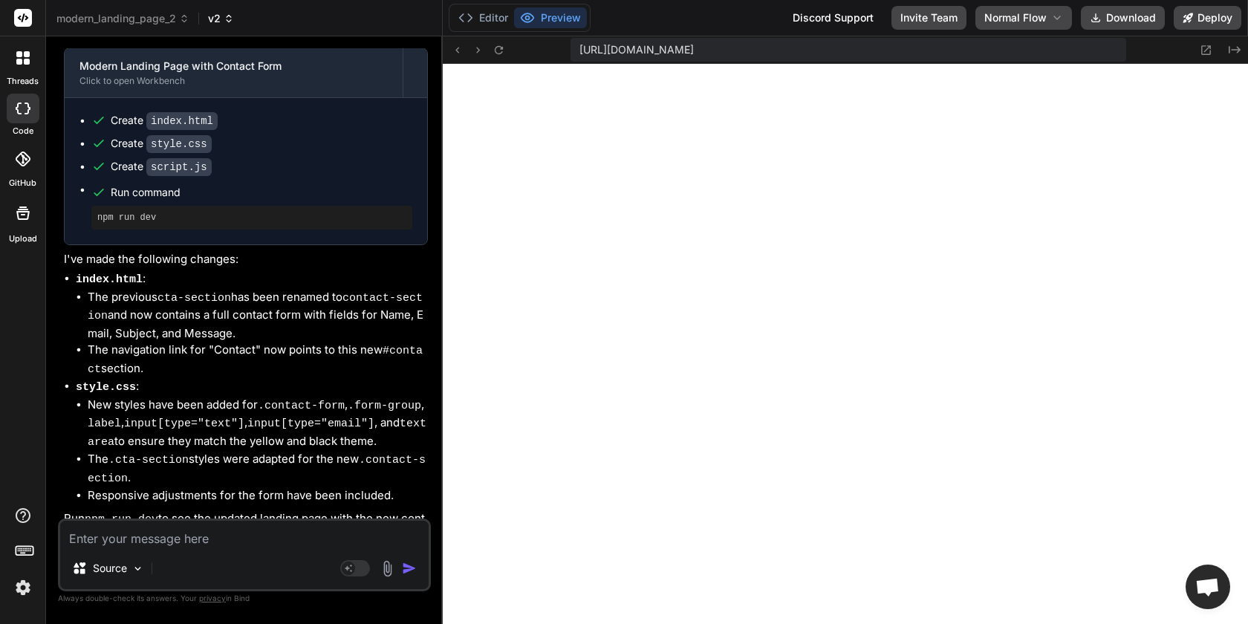
click at [232, 19] on icon at bounding box center [229, 18] width 10 height 10
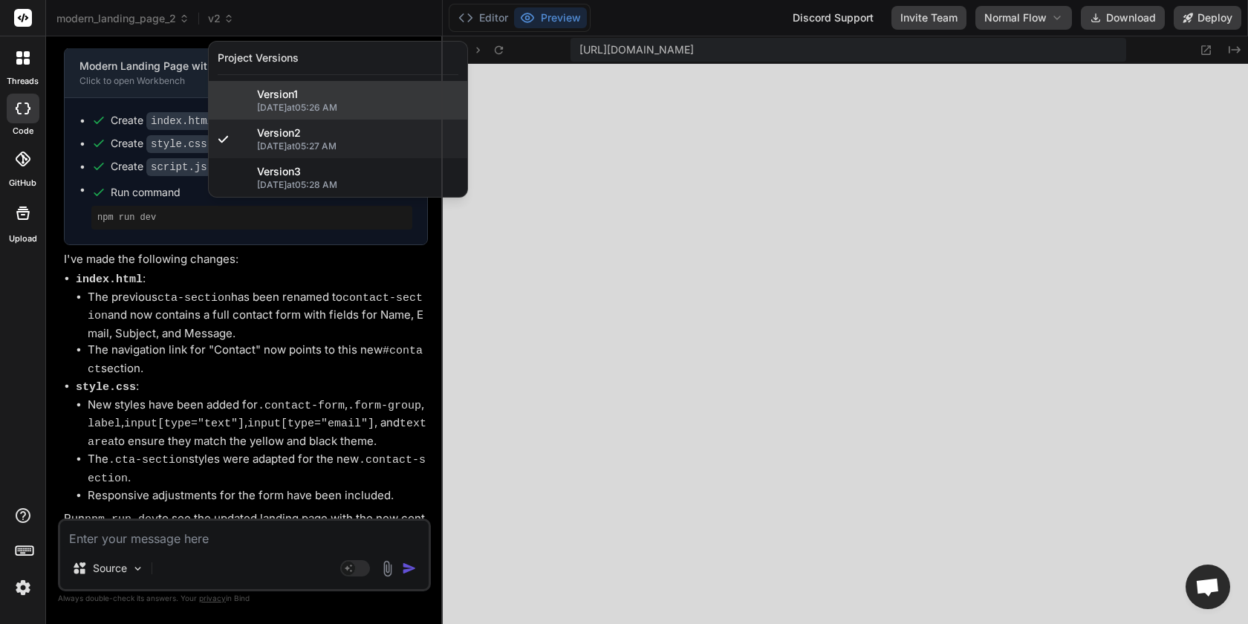
click at [265, 99] on span "Version 1" at bounding box center [277, 94] width 41 height 15
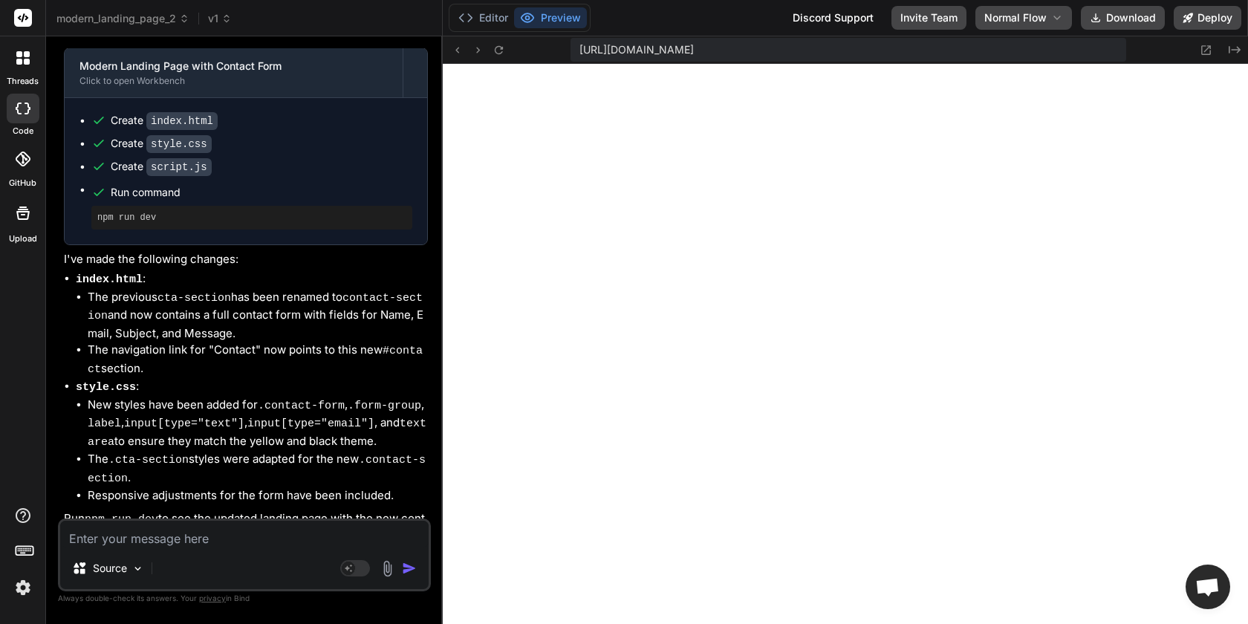
click at [248, 547] on textarea at bounding box center [244, 534] width 369 height 27
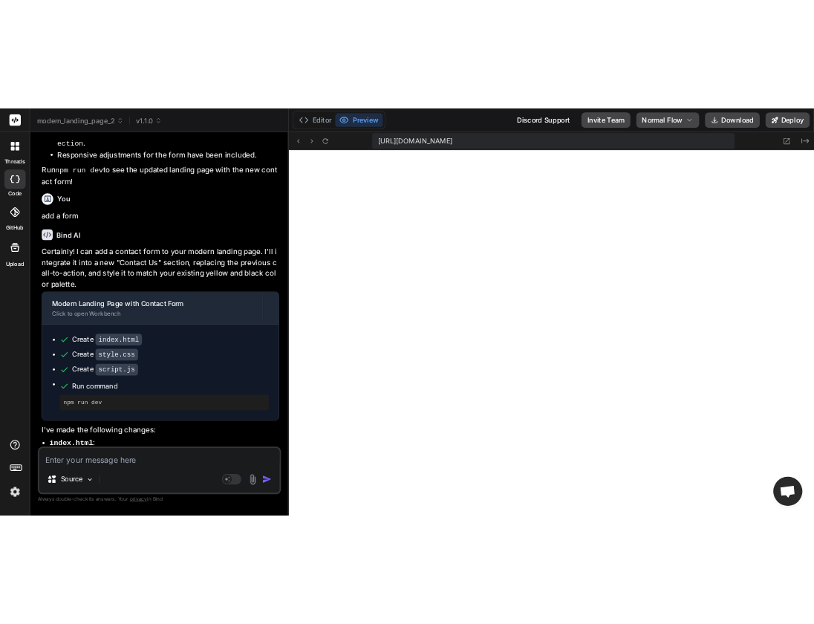
scroll to position [1540, 0]
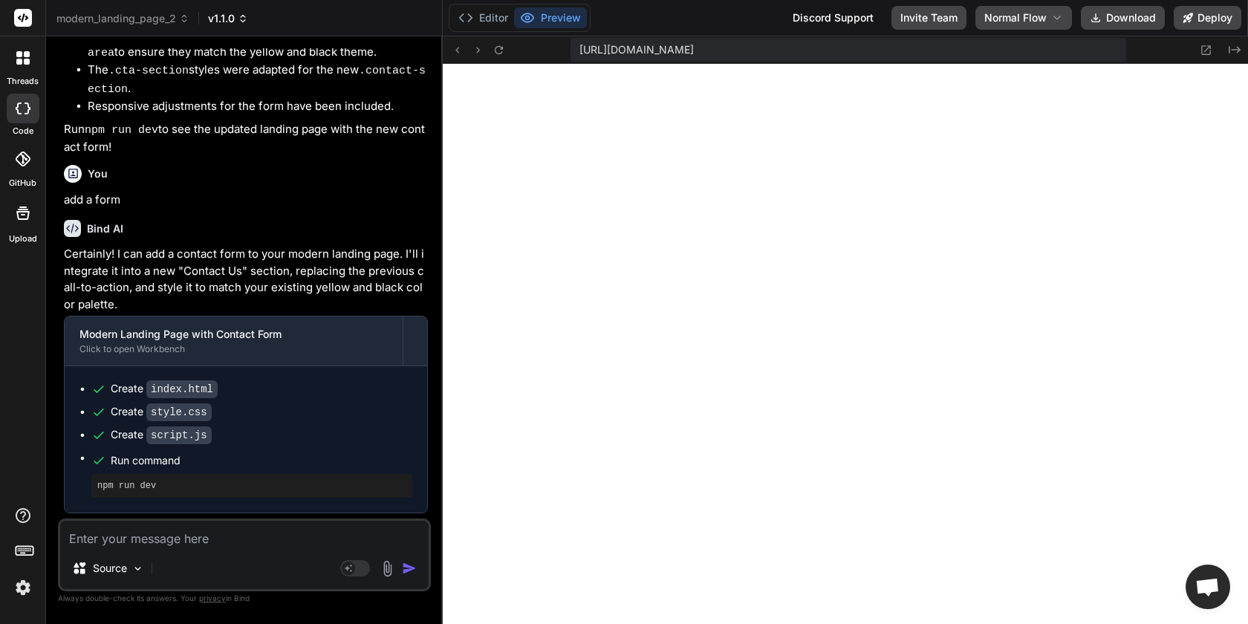
click at [229, 23] on span "v1.1.0" at bounding box center [228, 18] width 40 height 15
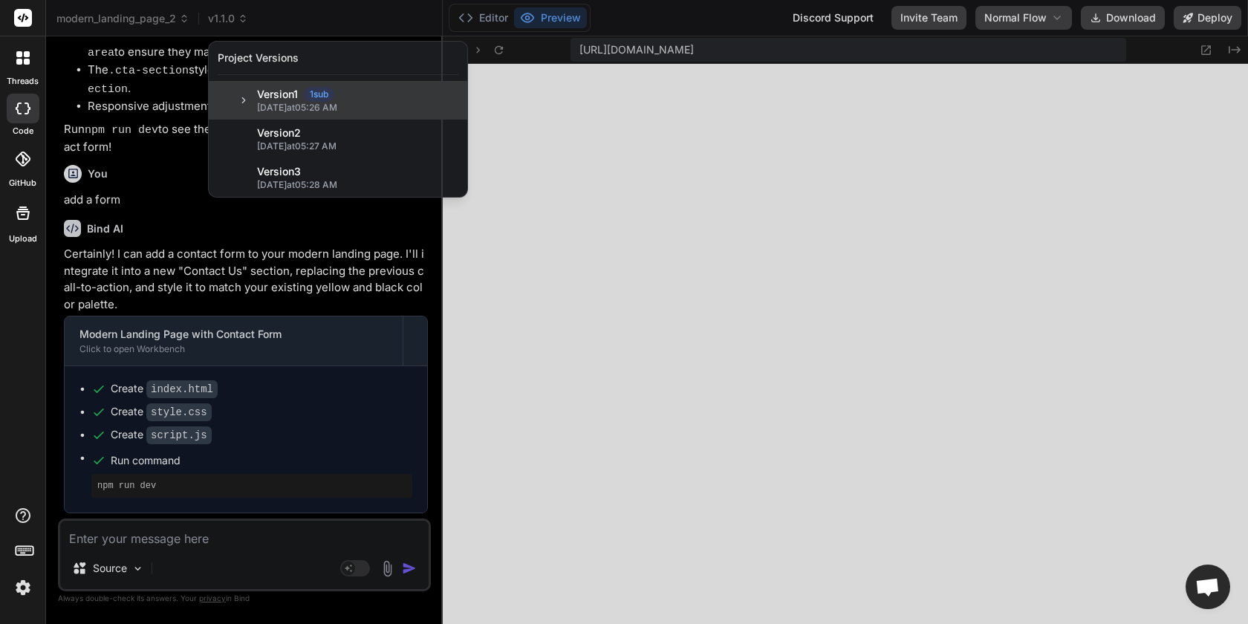
click at [242, 103] on icon at bounding box center [244, 100] width 10 height 10
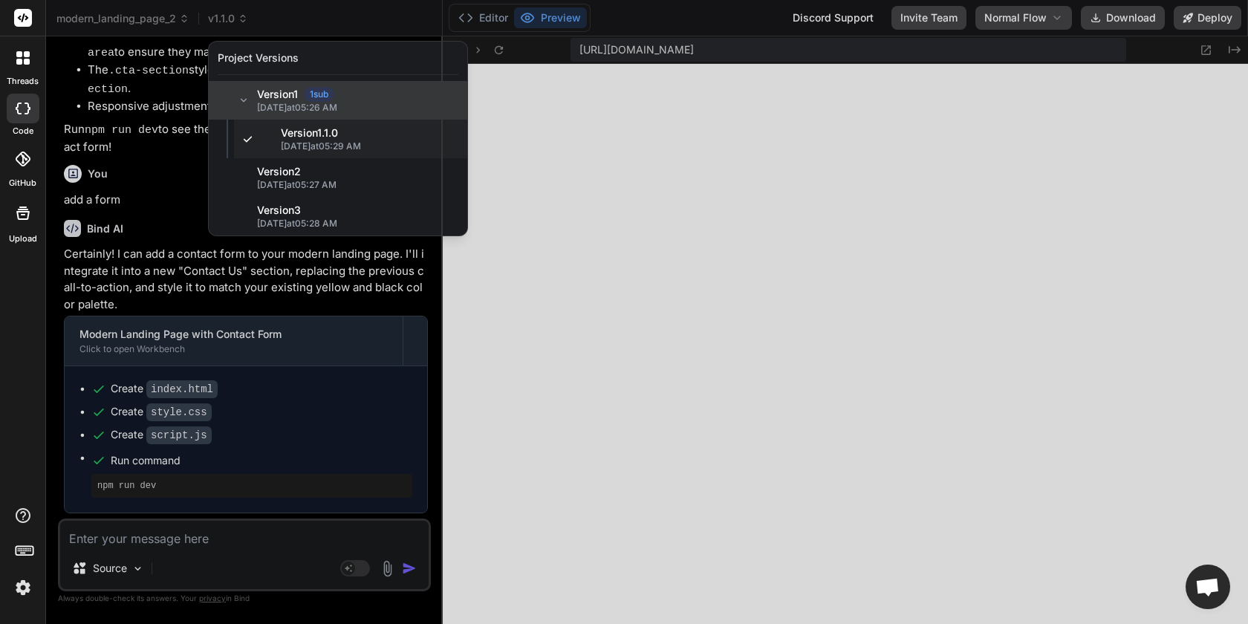
click at [285, 105] on span "[DATE] 05:26 AM" at bounding box center [357, 108] width 201 height 12
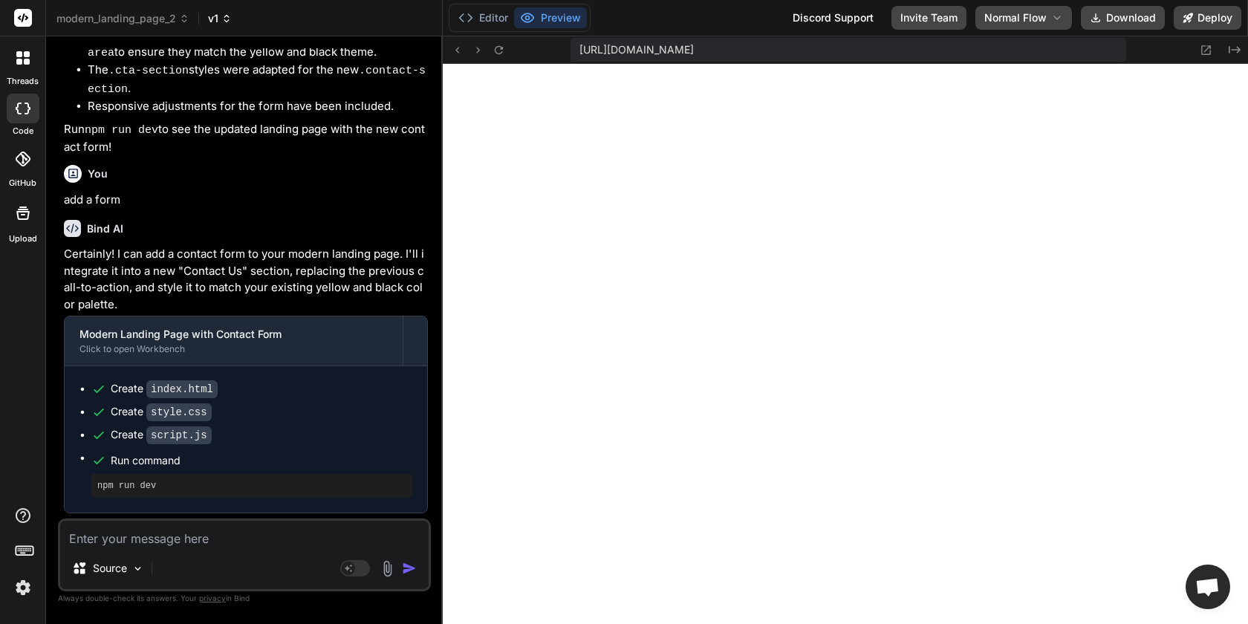
click at [225, 19] on icon at bounding box center [226, 18] width 10 height 10
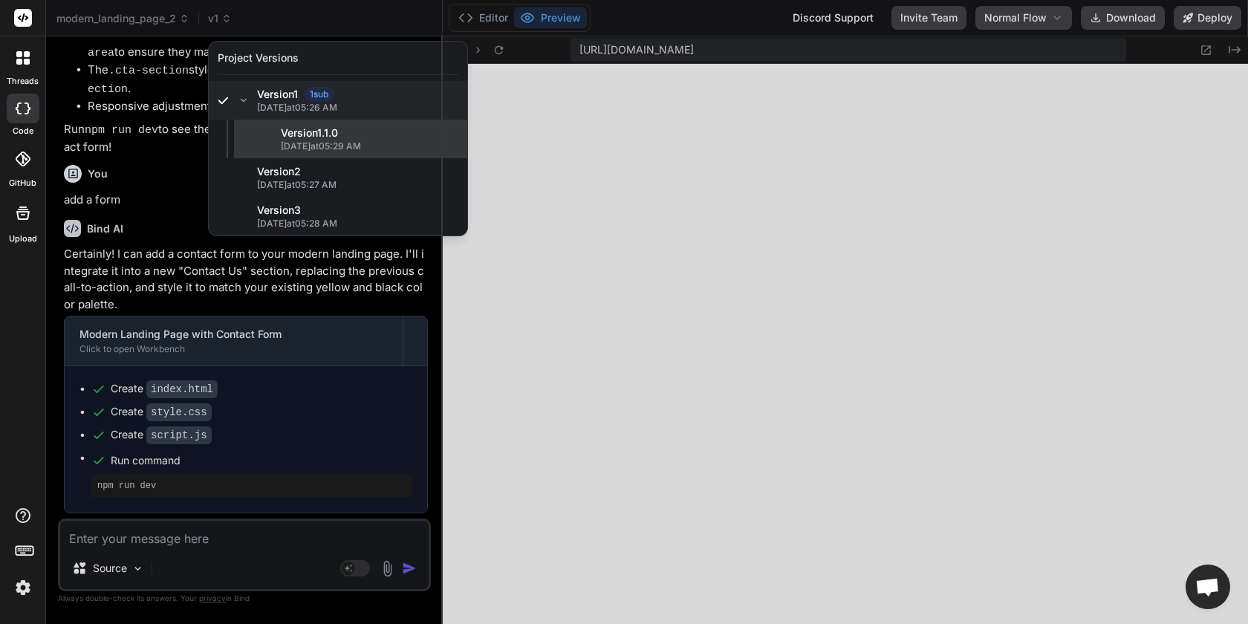
click at [308, 149] on span "[DATE] 05:29 AM" at bounding box center [370, 146] width 178 height 12
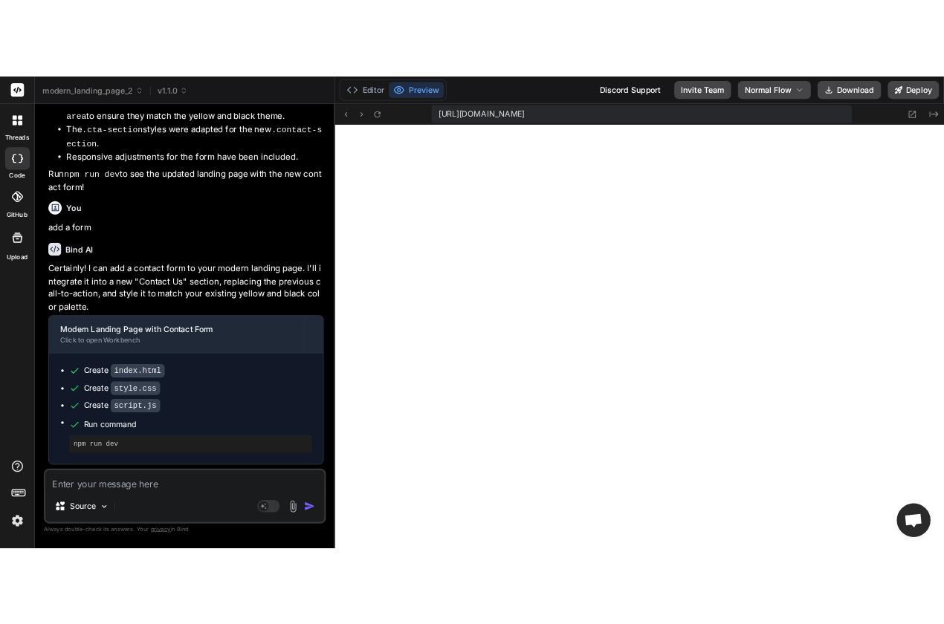
scroll to position [11589, 0]
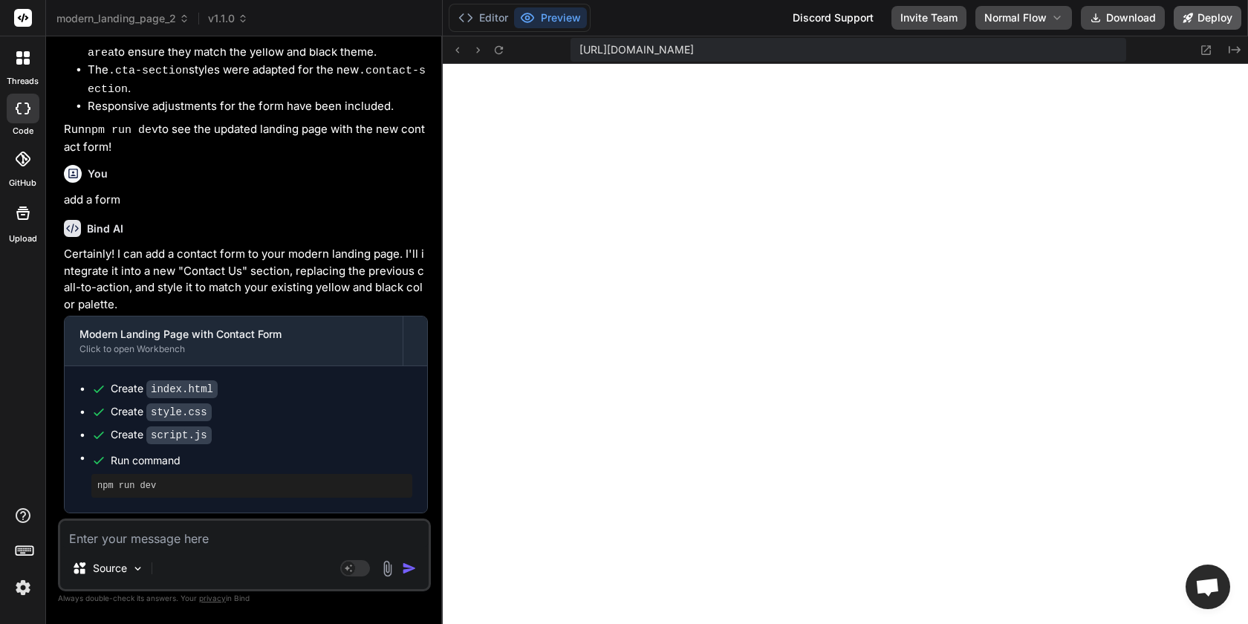
click at [1208, 18] on button "Deploy" at bounding box center [1208, 18] width 68 height 24
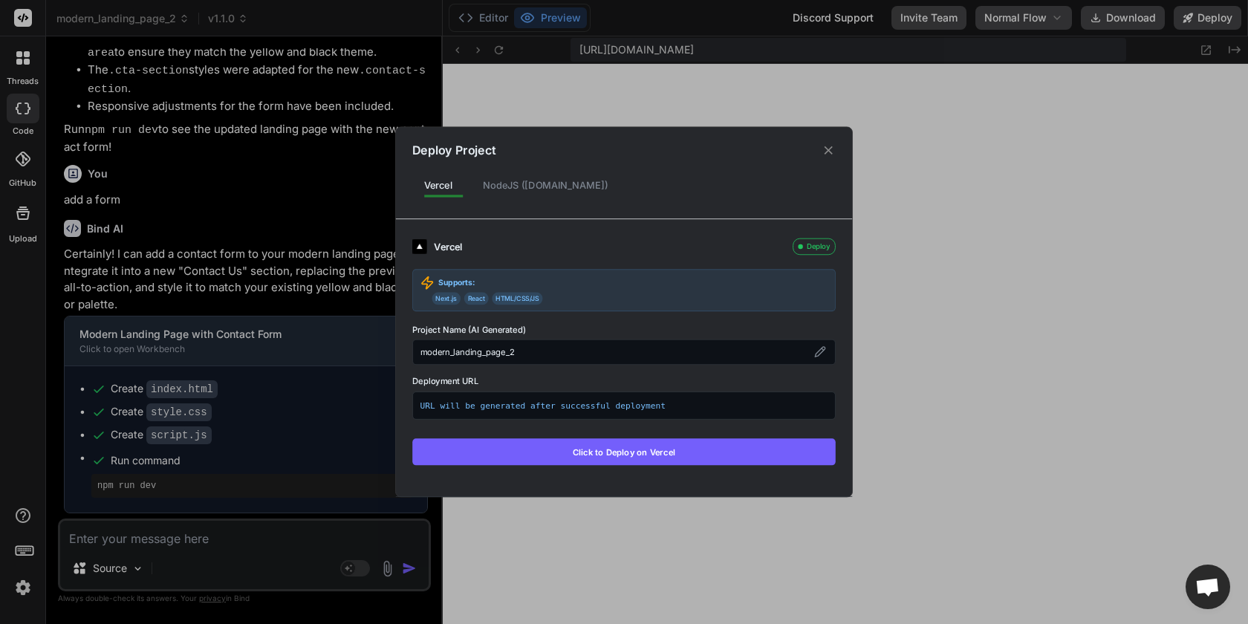
click at [530, 189] on div "NodeJS ([DOMAIN_NAME])" at bounding box center [545, 186] width 149 height 28
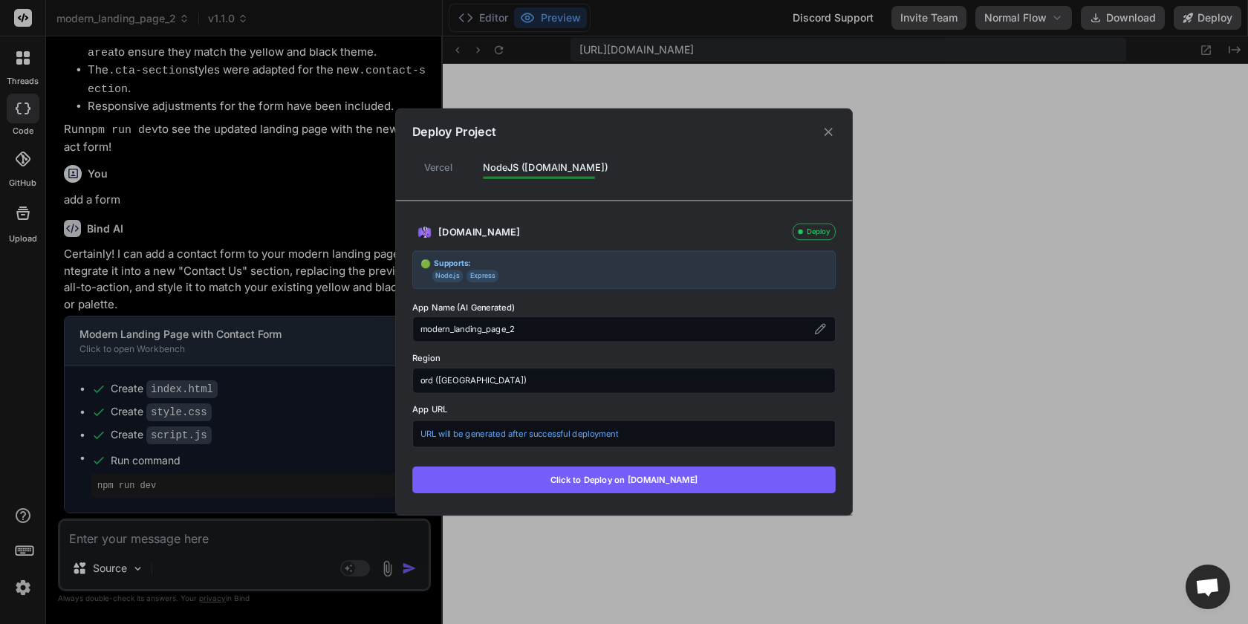
click at [429, 163] on div "Vercel" at bounding box center [438, 167] width 52 height 28
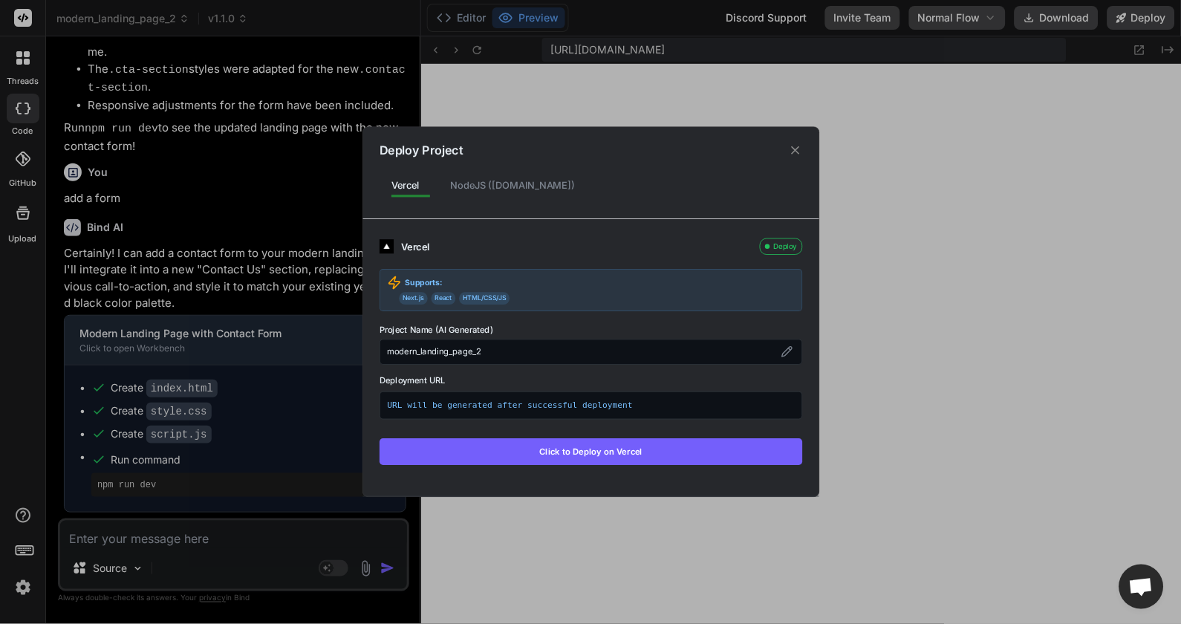
scroll to position [12055, 0]
click at [479, 187] on div "NodeJS ([DOMAIN_NAME])" at bounding box center [512, 186] width 149 height 28
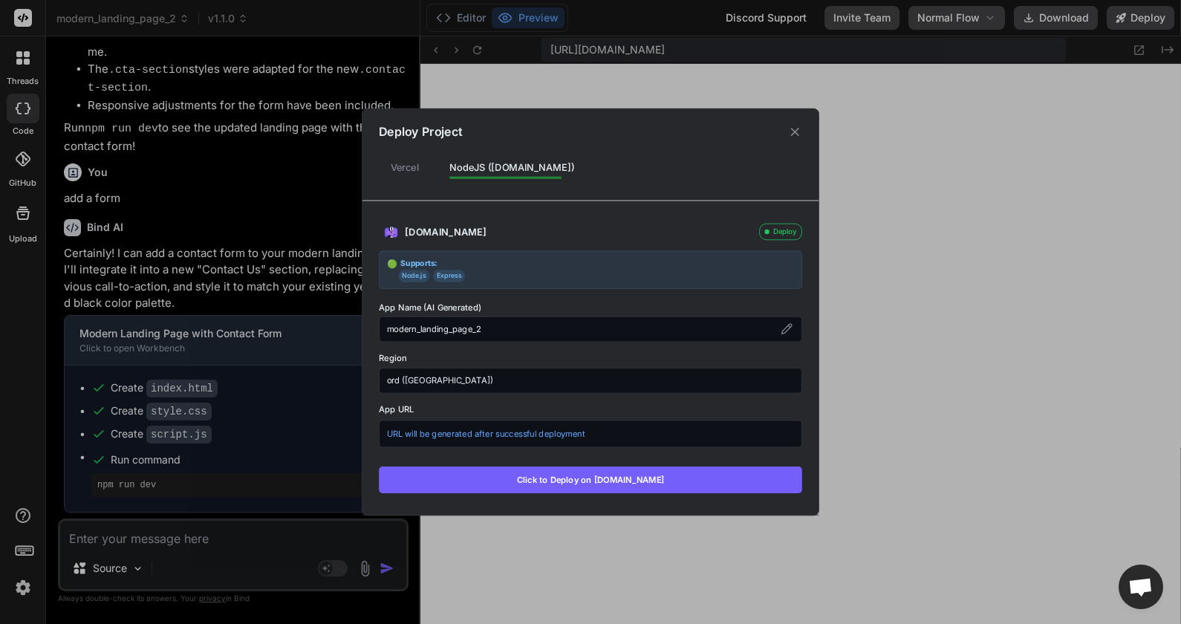
click at [412, 172] on div "Vercel" at bounding box center [405, 167] width 52 height 28
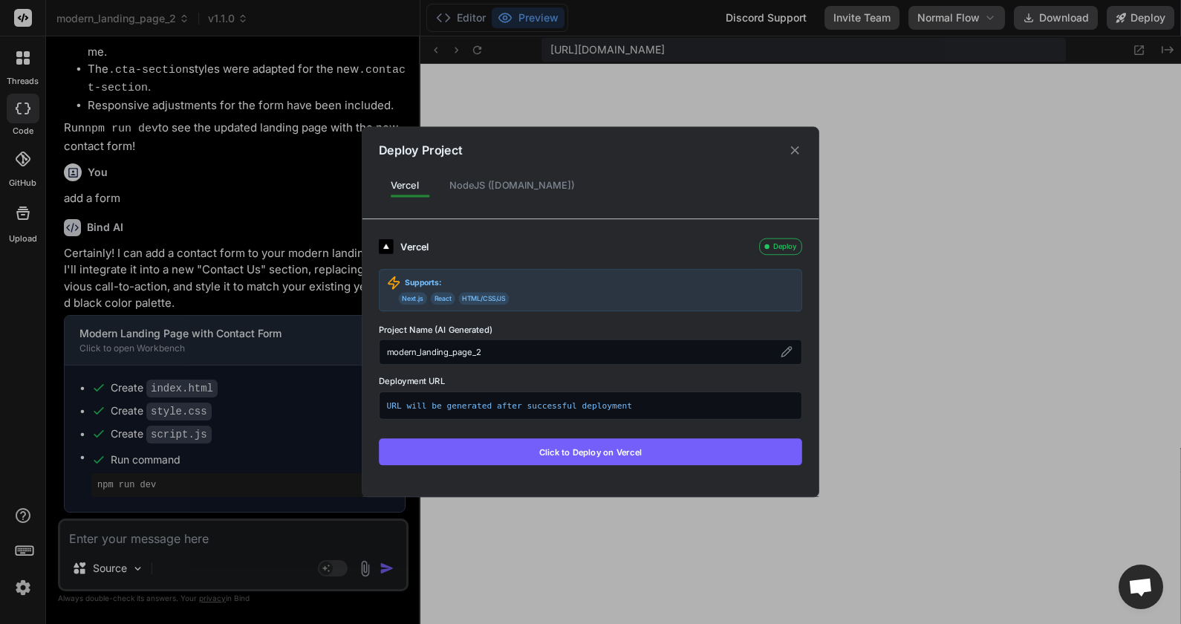
click at [588, 460] on button "Click to Deploy on Vercel" at bounding box center [591, 451] width 424 height 27
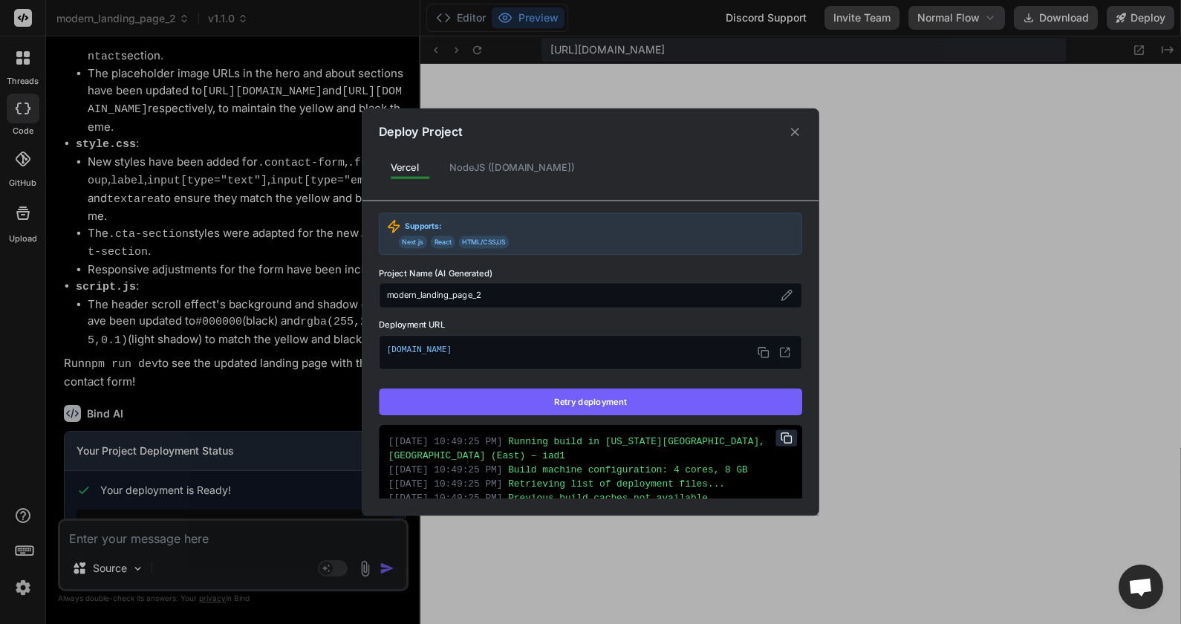
scroll to position [0, 0]
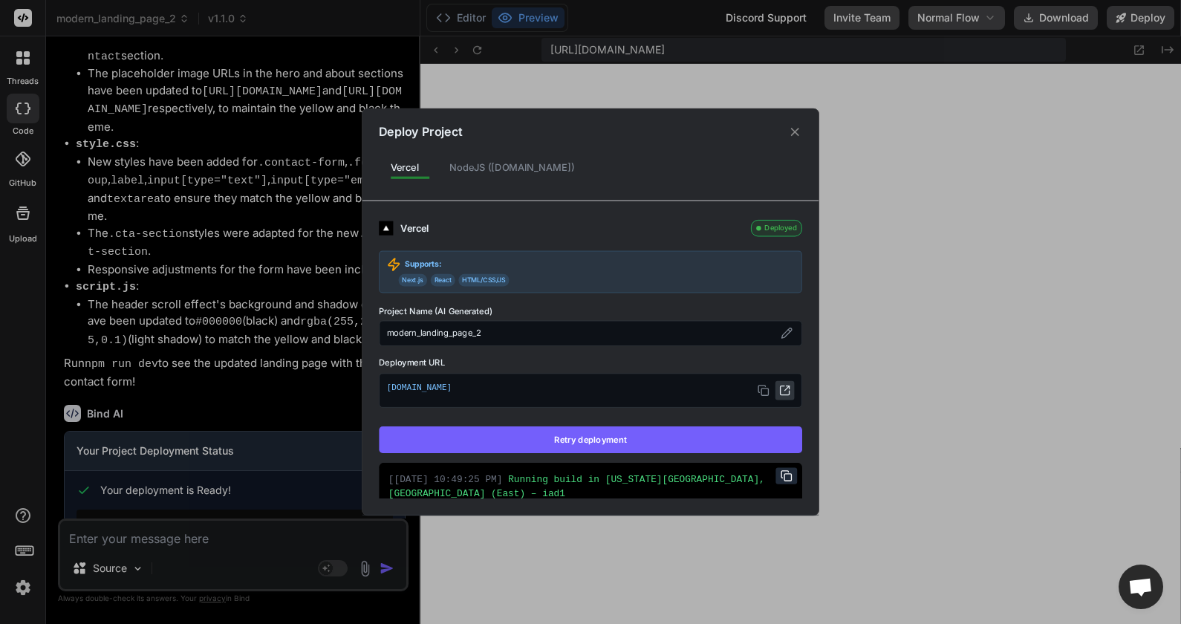
click at [787, 390] on icon at bounding box center [785, 390] width 12 height 12
click at [793, 333] on button at bounding box center [787, 333] width 16 height 16
click at [622, 332] on input "modern_landing_page_2" at bounding box center [591, 333] width 424 height 25
click at [700, 362] on label "Deployment URL" at bounding box center [591, 362] width 424 height 13
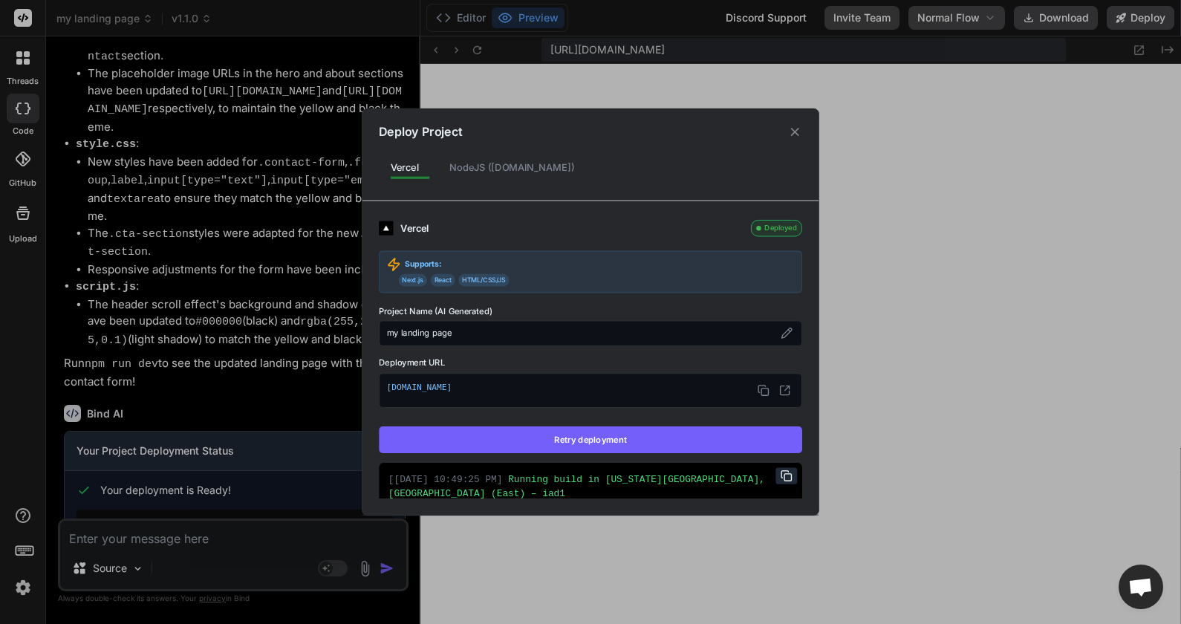
click at [594, 443] on button "Retry deployment" at bounding box center [591, 439] width 424 height 27
click at [788, 389] on icon at bounding box center [785, 390] width 12 height 12
click at [583, 441] on button "Retry deployment" at bounding box center [591, 439] width 424 height 27
click at [409, 311] on label "Project Name (AI Generated)" at bounding box center [591, 311] width 424 height 13
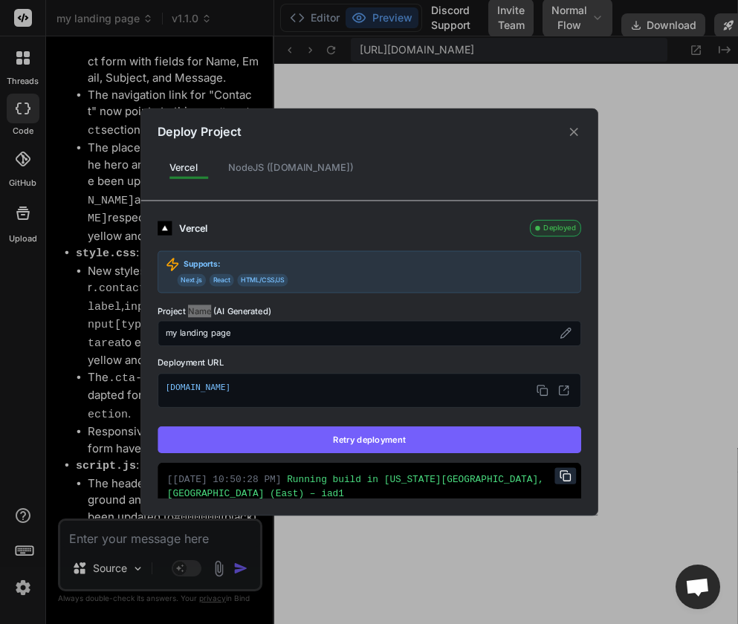
scroll to position [2682, 0]
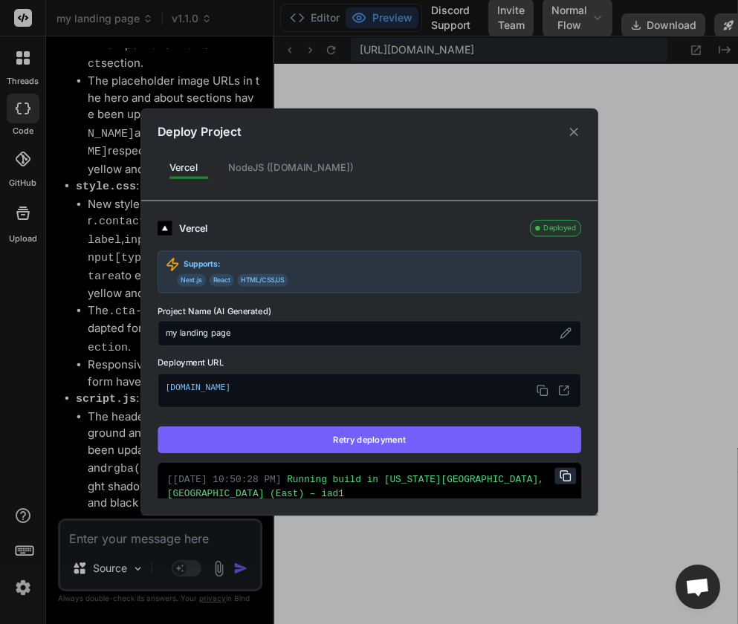
click at [473, 222] on div "Vercel" at bounding box center [350, 228] width 343 height 14
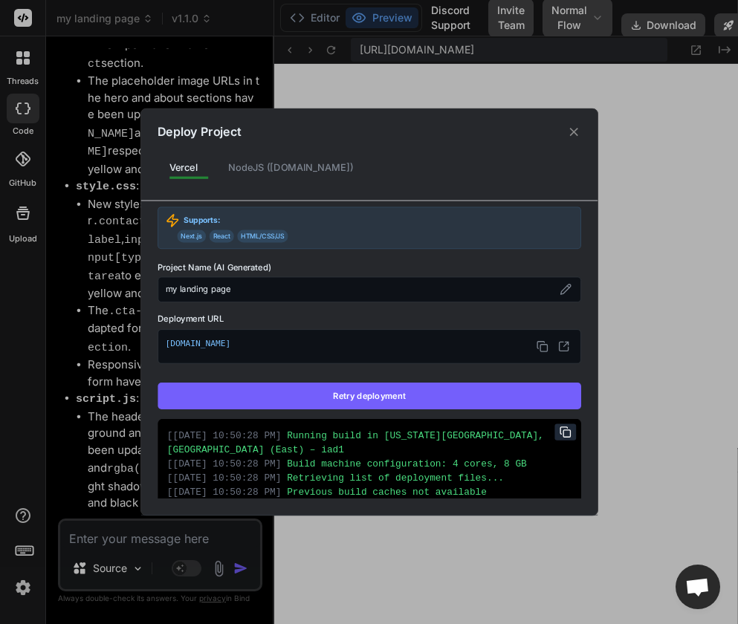
scroll to position [201, 0]
